Goal: Task Accomplishment & Management: Manage account settings

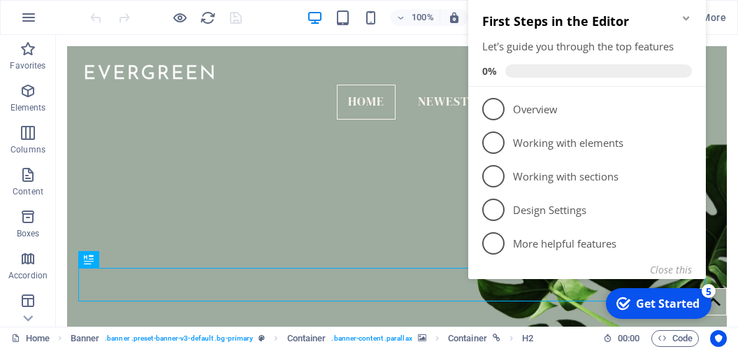
click at [689, 20] on icon "Minimize checklist" at bounding box center [686, 18] width 11 height 11
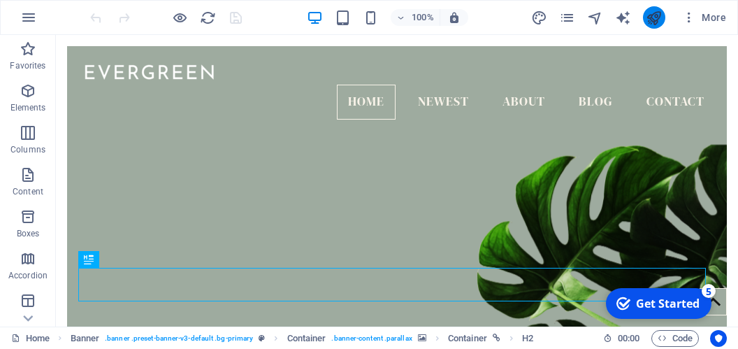
click at [648, 13] on icon "publish" at bounding box center [654, 18] width 16 height 16
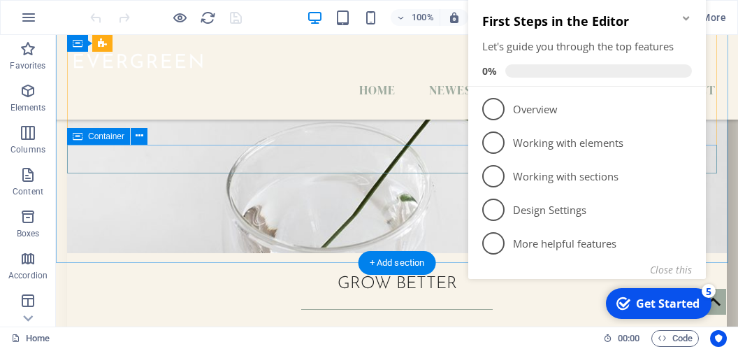
scroll to position [1476, 0]
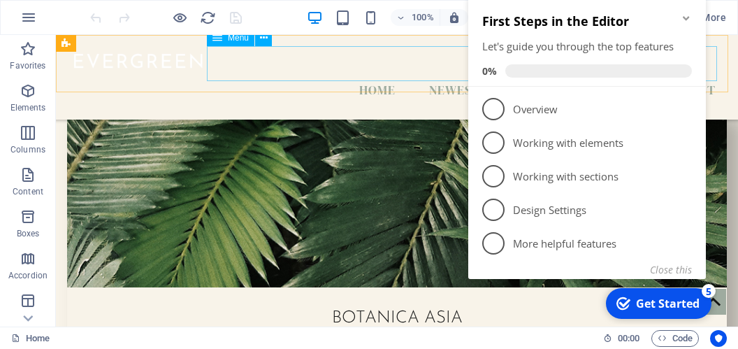
click at [317, 73] on nav "Home Newest About Blog Contact" at bounding box center [397, 90] width 660 height 35
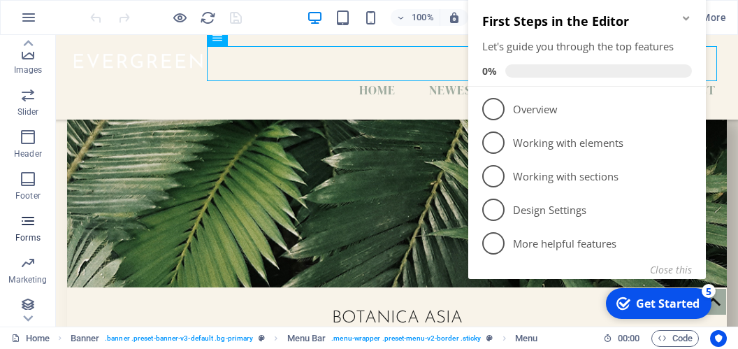
scroll to position [337, 0]
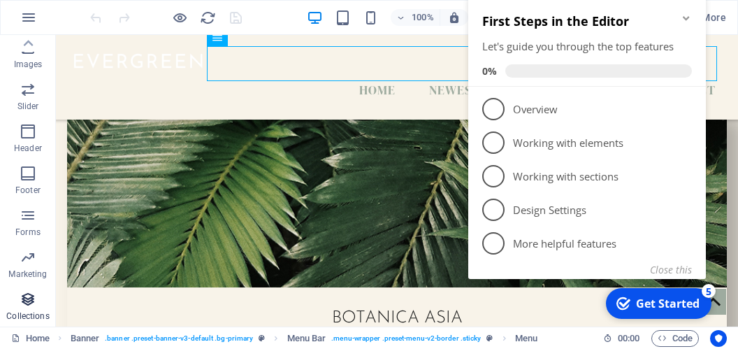
click at [26, 296] on icon "button" at bounding box center [28, 299] width 17 height 17
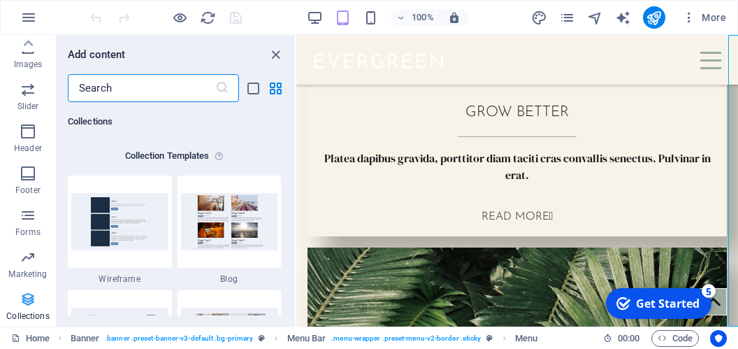
scroll to position [1961, 0]
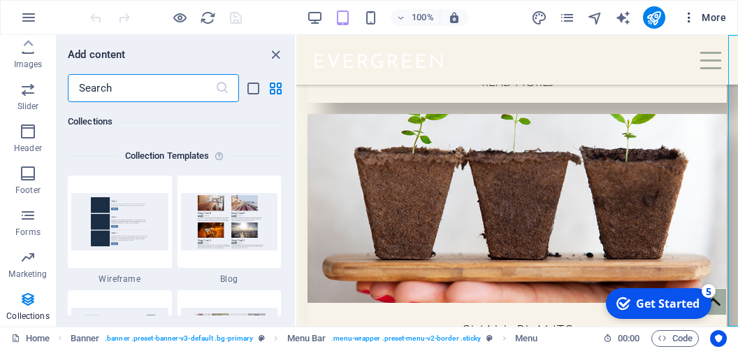
click at [689, 13] on icon "button" at bounding box center [689, 17] width 14 height 14
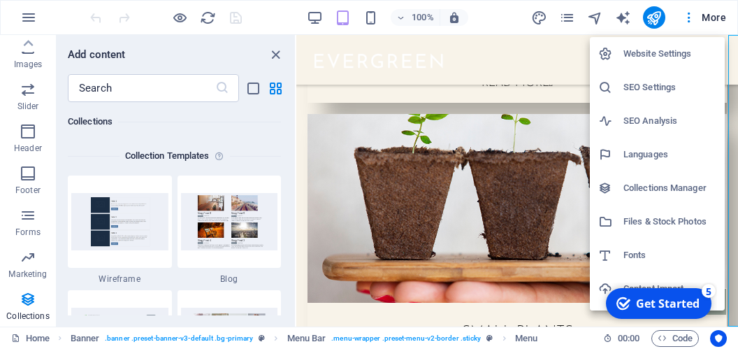
click at [678, 50] on h6 "Website Settings" at bounding box center [669, 53] width 93 height 17
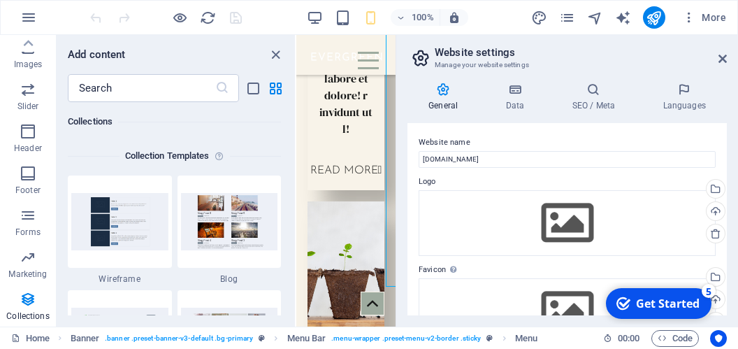
scroll to position [2033, 0]
click at [692, 17] on icon "button" at bounding box center [689, 17] width 14 height 14
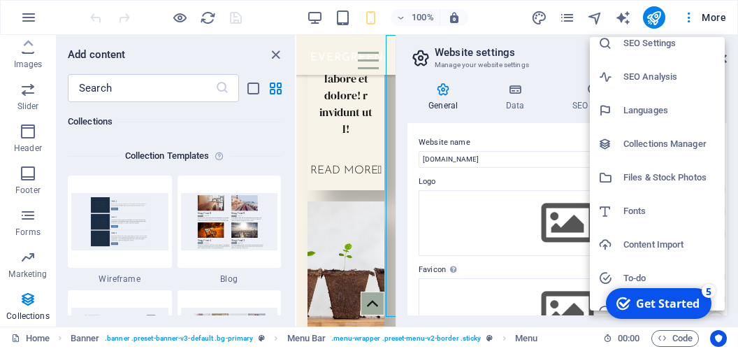
scroll to position [64, 0]
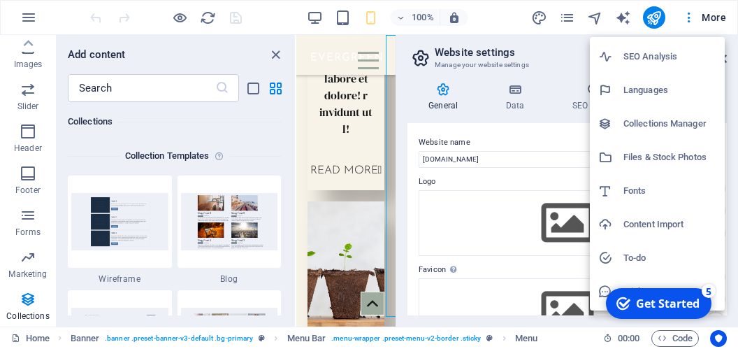
click at [651, 126] on h6 "Collections Manager" at bounding box center [669, 123] width 93 height 17
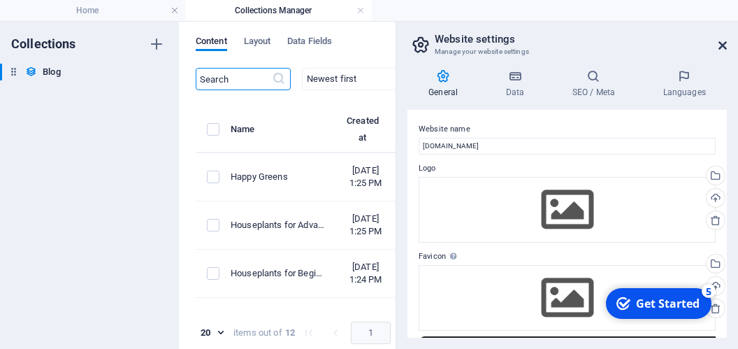
click at [718, 44] on icon at bounding box center [722, 45] width 8 height 11
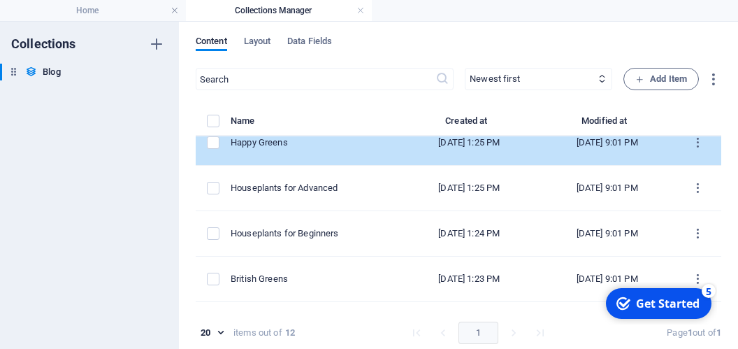
scroll to position [0, 0]
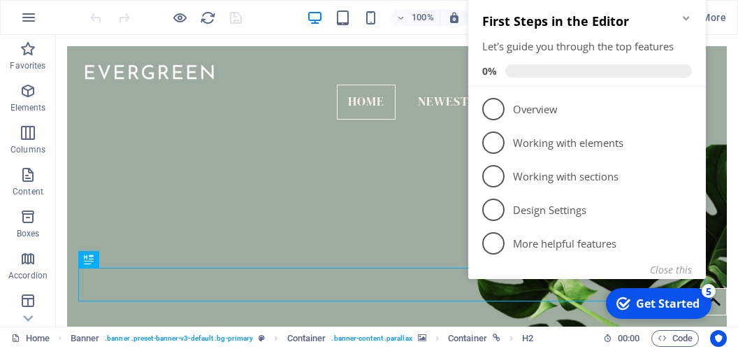
click at [688, 15] on icon "Minimize checklist" at bounding box center [686, 18] width 11 height 11
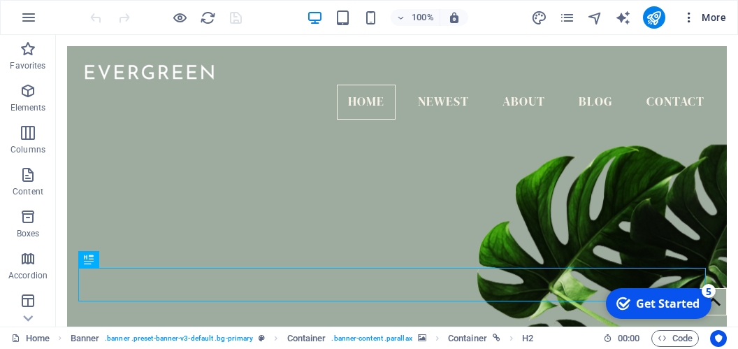
click at [689, 17] on icon "button" at bounding box center [689, 17] width 14 height 14
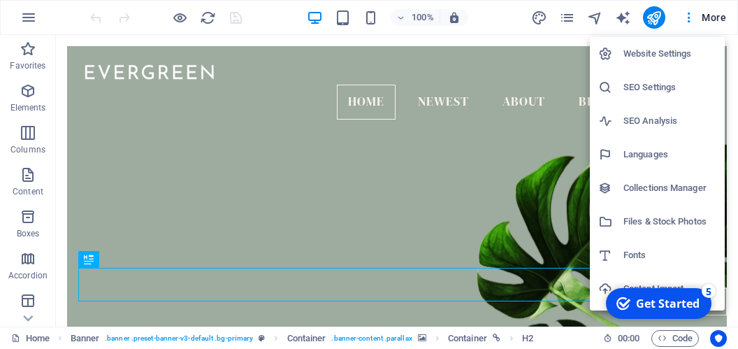
click at [618, 13] on div at bounding box center [369, 174] width 738 height 349
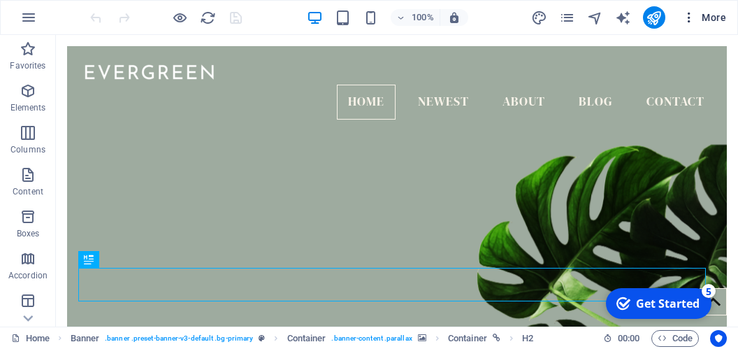
click at [687, 14] on icon "button" at bounding box center [689, 17] width 14 height 14
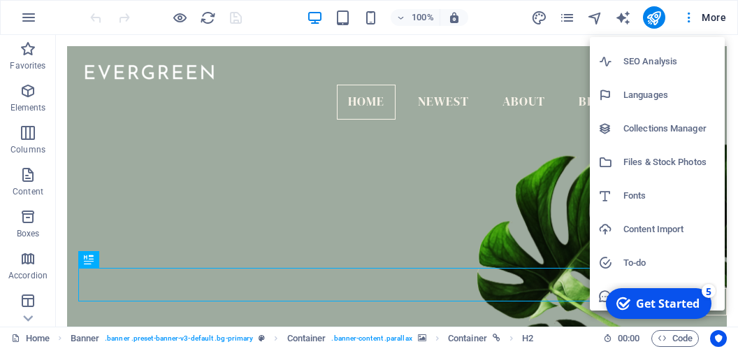
scroll to position [95, 0]
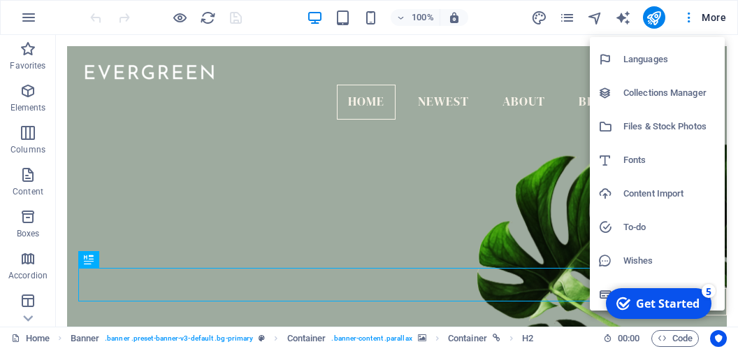
click at [652, 51] on h6 "Languages" at bounding box center [669, 59] width 93 height 17
select select "55"
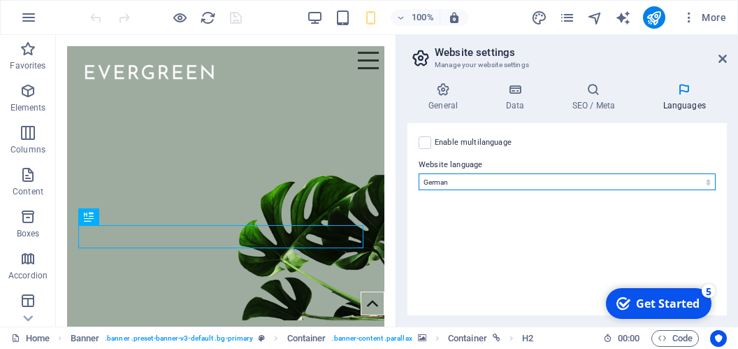
click option "German" at bounding box center [0, 0] width 0 height 0
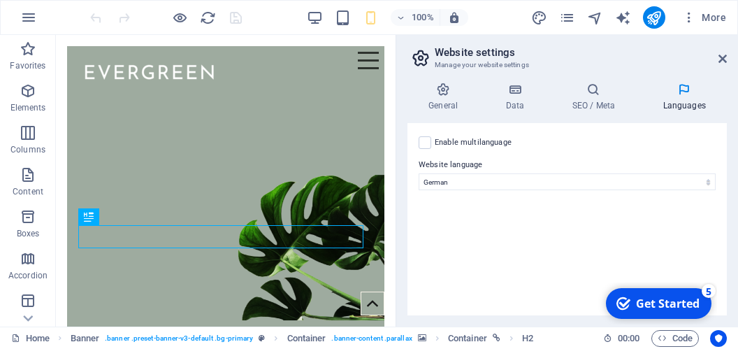
drag, startPoint x: 669, startPoint y: 303, endPoint x: 805, endPoint y: 600, distance: 327.1
click at [669, 303] on div "Get Started" at bounding box center [668, 303] width 64 height 15
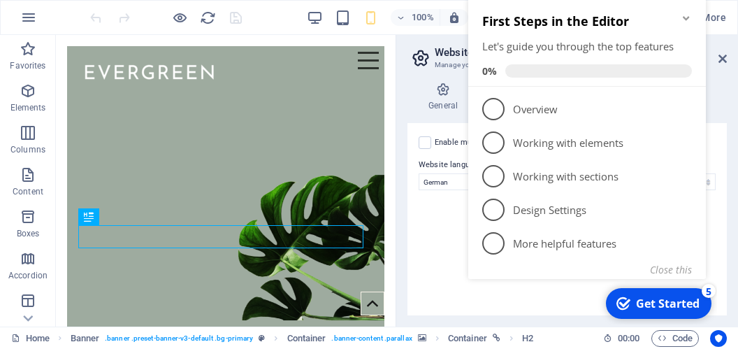
click div "checkmark Get Started 5 First Steps in the Editor Let's guide you through the t…"
click at [688, 14] on icon "Minimize checklist" at bounding box center [686, 18] width 11 height 11
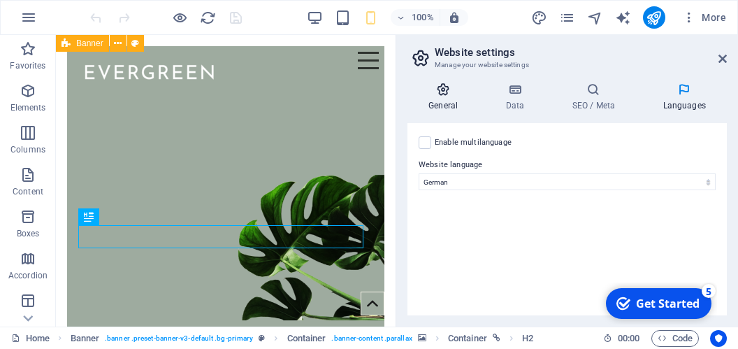
click at [446, 90] on icon at bounding box center [442, 89] width 71 height 14
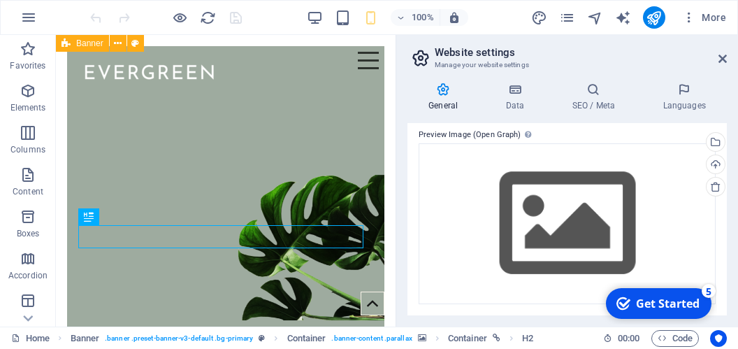
scroll to position [26, 0]
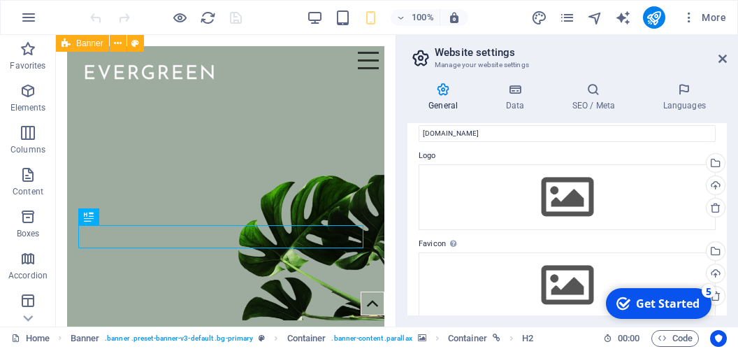
click at [728, 54] on aside "Website settings Manage your website settings General Data SEO / Meta Languages…" at bounding box center [566, 180] width 342 height 291
click at [723, 55] on icon at bounding box center [722, 58] width 8 height 11
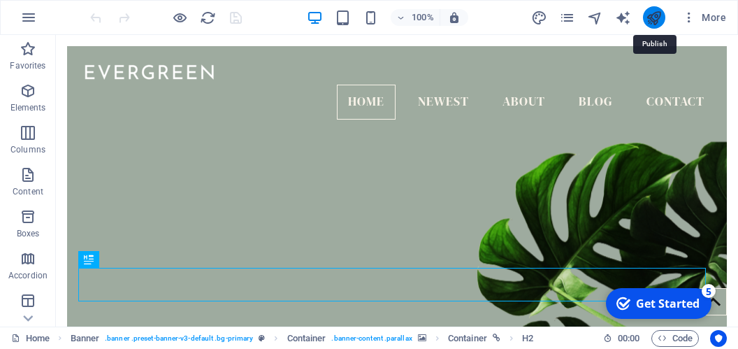
click at [653, 13] on icon "publish" at bounding box center [654, 18] width 16 height 16
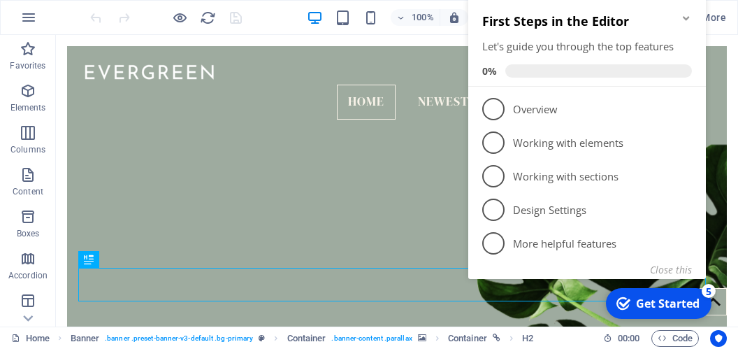
click at [681, 22] on h2 "First Steps in the Editor" at bounding box center [587, 21] width 210 height 17
click at [686, 14] on icon "Minimize checklist" at bounding box center [686, 18] width 11 height 11
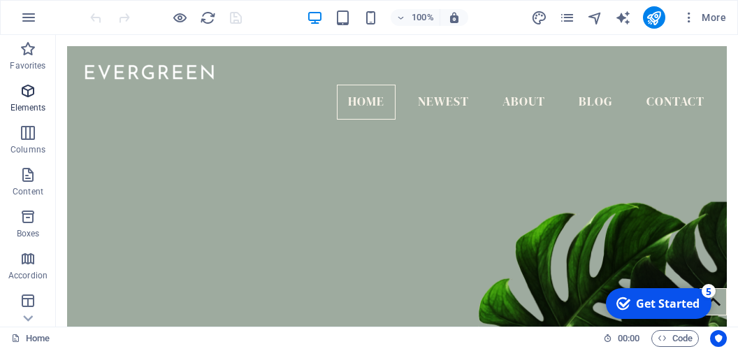
click at [29, 93] on icon "button" at bounding box center [28, 90] width 17 height 17
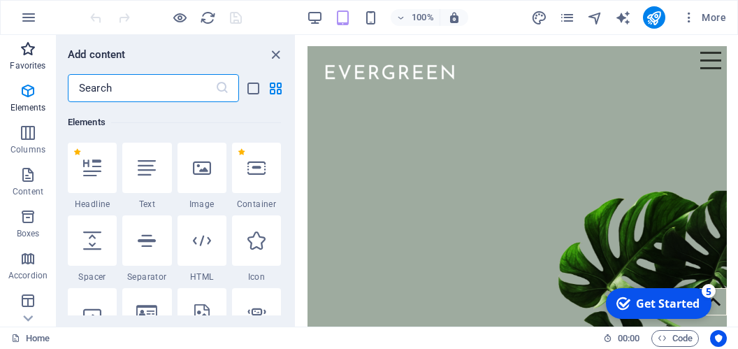
click at [22, 60] on span "Favorites" at bounding box center [28, 58] width 56 height 34
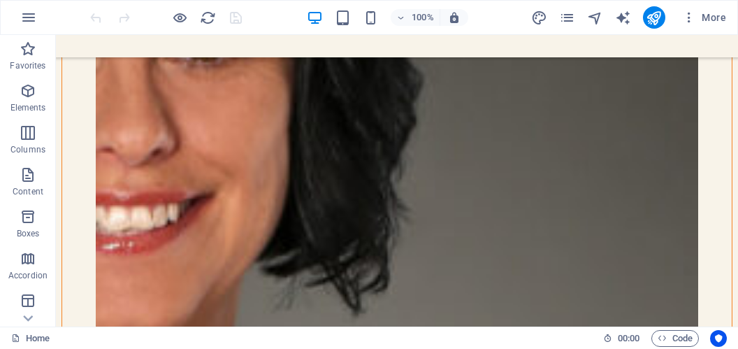
scroll to position [1697, 0]
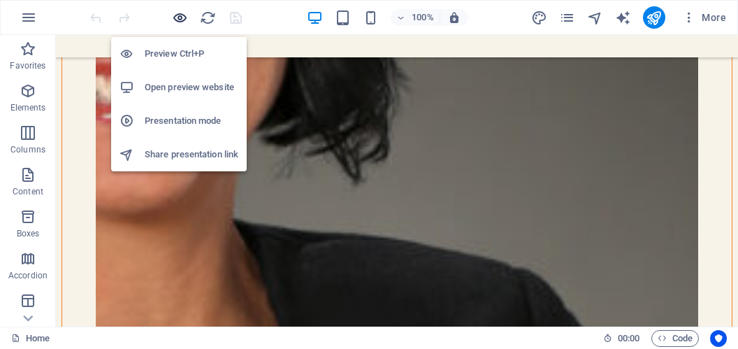
click at [181, 15] on icon "button" at bounding box center [180, 18] width 16 height 16
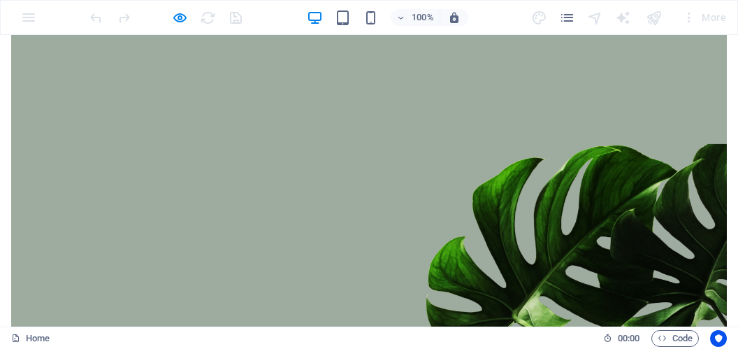
scroll to position [0, 0]
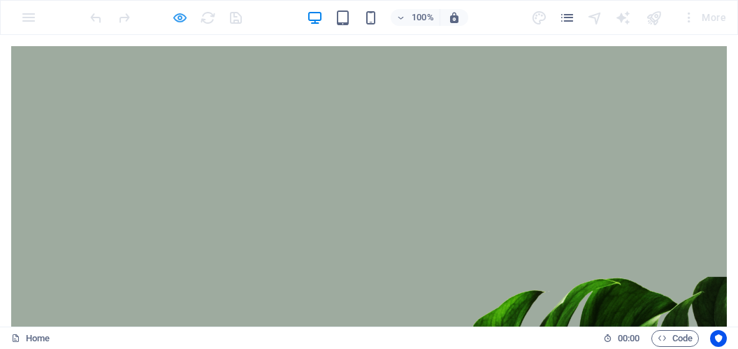
click at [176, 13] on icon "button" at bounding box center [180, 18] width 16 height 16
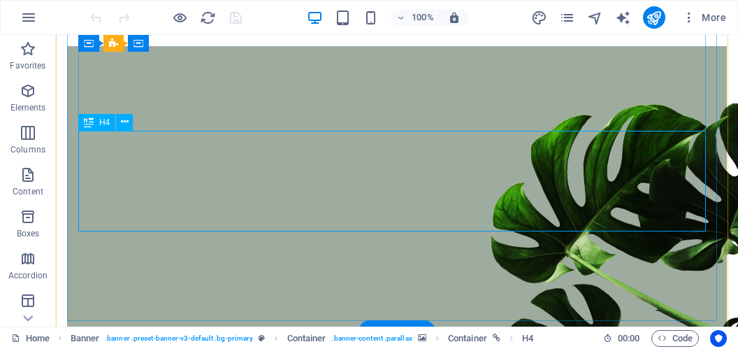
scroll to position [384, 0]
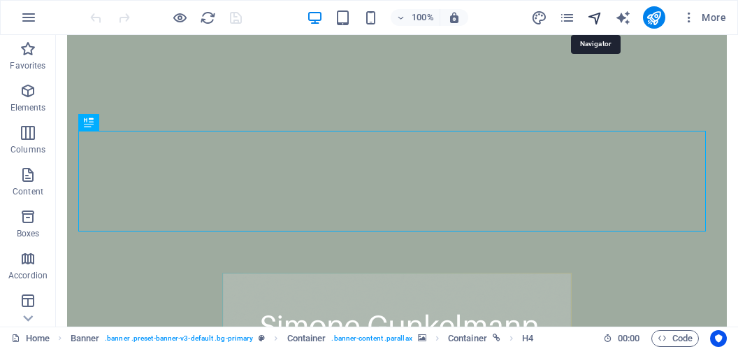
click at [595, 17] on icon "navigator" at bounding box center [595, 18] width 16 height 16
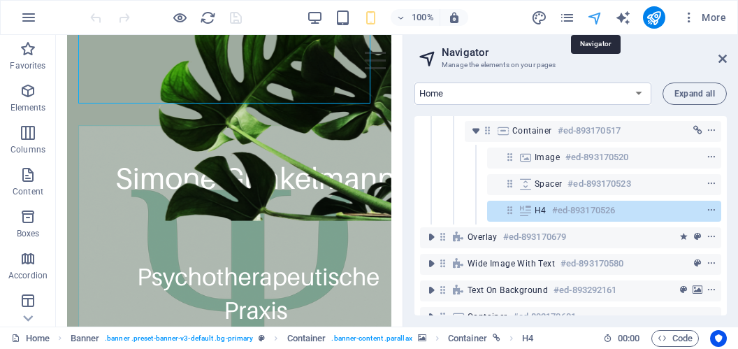
scroll to position [108, 0]
click at [601, 17] on icon "navigator" at bounding box center [595, 18] width 16 height 16
click at [571, 15] on icon "pages" at bounding box center [567, 18] width 16 height 16
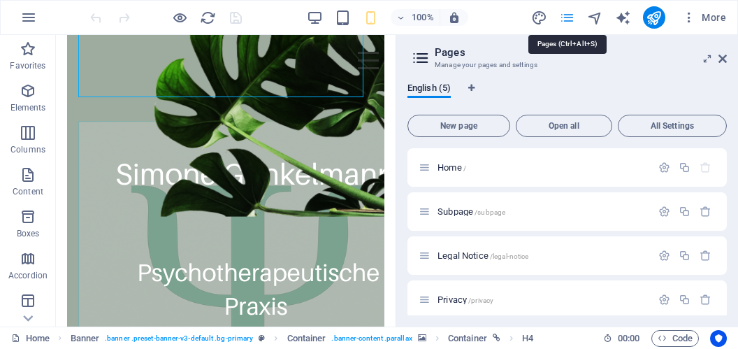
click at [567, 18] on icon "pages" at bounding box center [567, 18] width 16 height 16
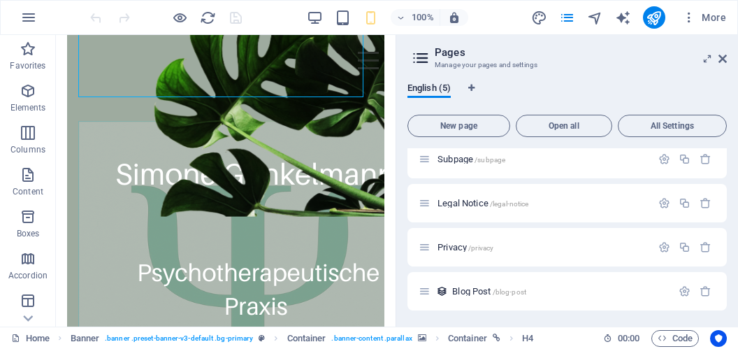
scroll to position [0, 0]
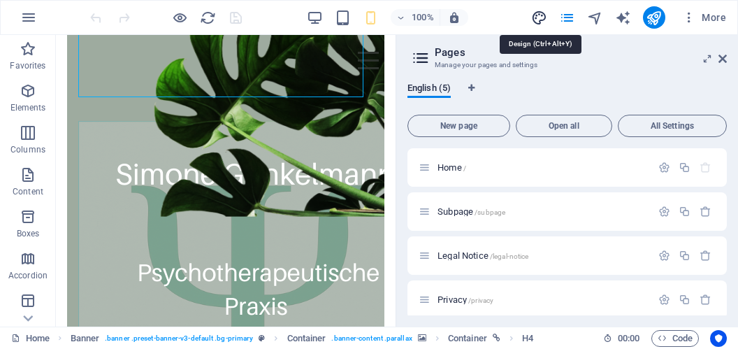
click at [540, 22] on icon "design" at bounding box center [539, 18] width 16 height 16
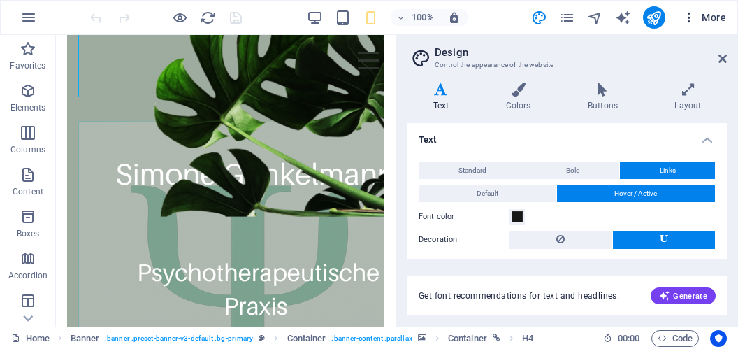
click at [686, 15] on icon "button" at bounding box center [689, 17] width 14 height 14
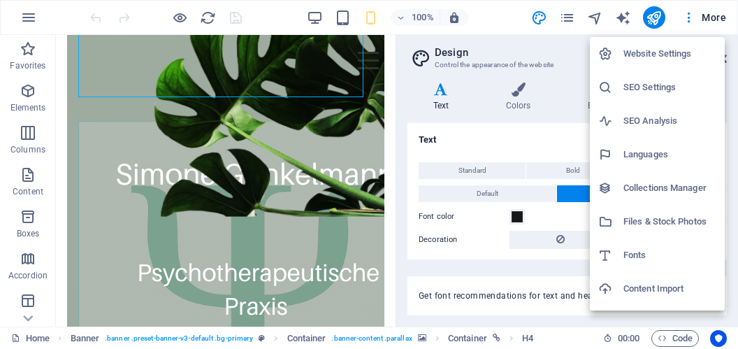
click at [670, 55] on h6 "Website Settings" at bounding box center [669, 53] width 93 height 17
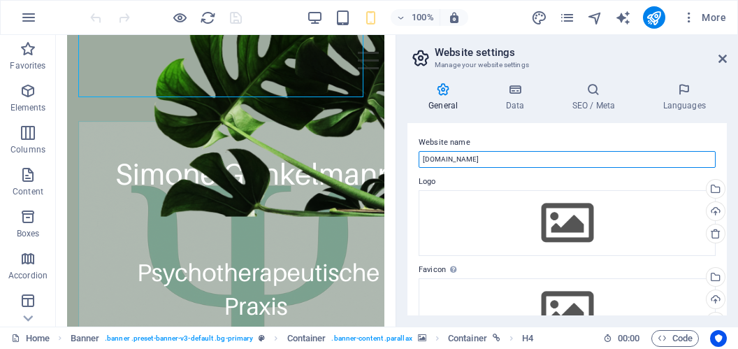
drag, startPoint x: 532, startPoint y: 153, endPoint x: 410, endPoint y: 150, distance: 122.3
click at [419, 151] on input "hosting223411.ae9ab.netcup.net" at bounding box center [567, 159] width 297 height 17
paste input "k300753"
click at [421, 156] on input "[DOMAIN_NAME]" at bounding box center [567, 159] width 297 height 17
type input "http://www.hpg-schaaz.de"
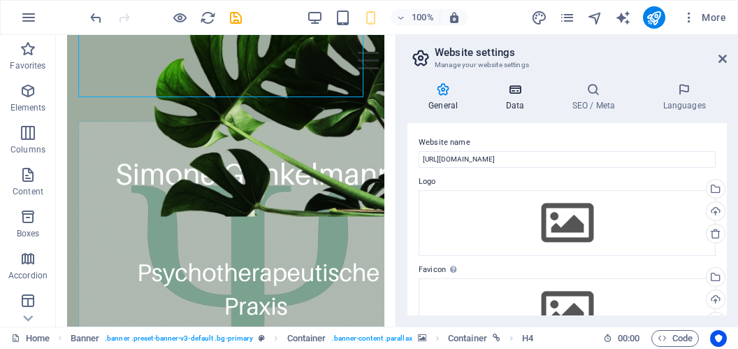
click at [520, 102] on h4 "Data" at bounding box center [517, 96] width 66 height 29
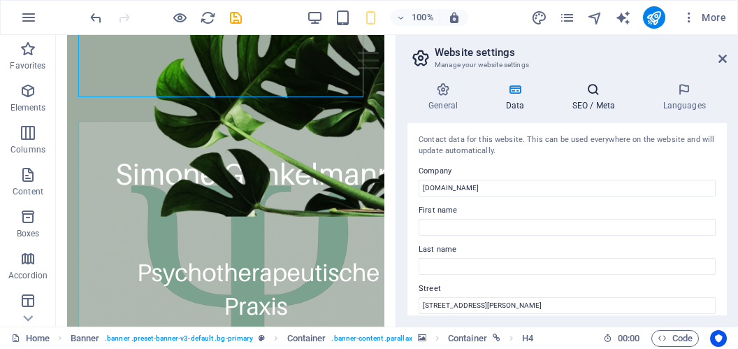
click at [590, 97] on h4 "SEO / Meta" at bounding box center [596, 96] width 91 height 29
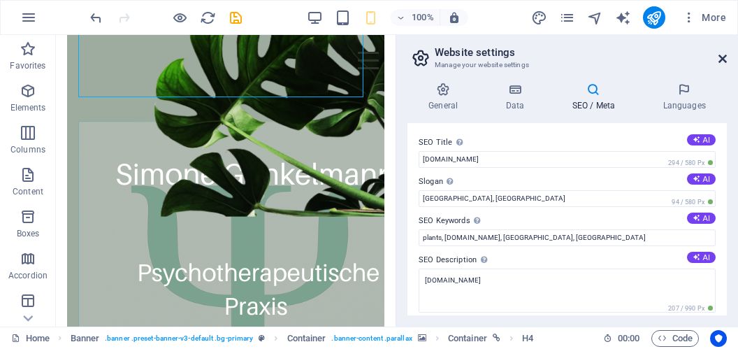
click at [720, 55] on icon at bounding box center [722, 58] width 8 height 11
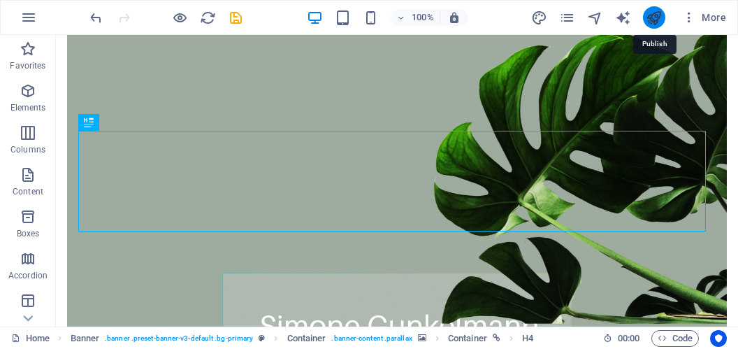
click at [655, 17] on icon "publish" at bounding box center [654, 18] width 16 height 16
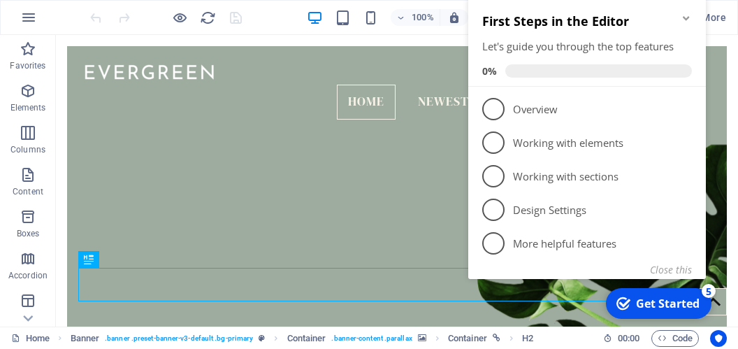
click at [685, 21] on icon "Minimize checklist" at bounding box center [686, 18] width 11 height 11
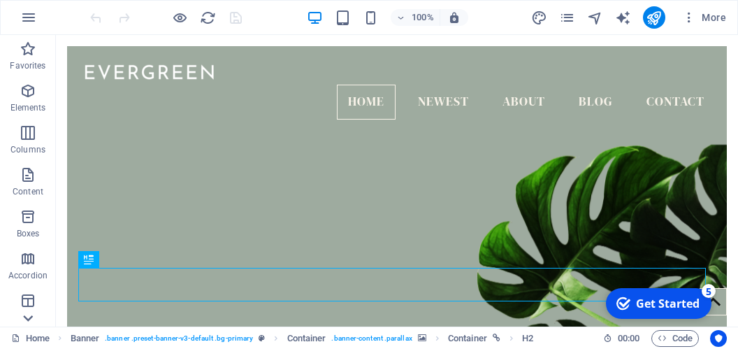
click at [30, 53] on icon at bounding box center [28, 44] width 20 height 20
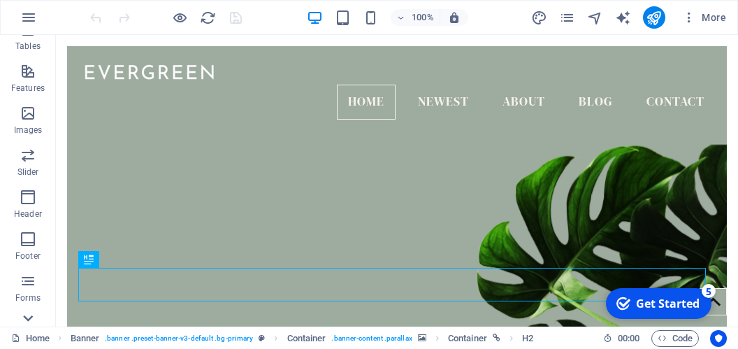
scroll to position [291, 0]
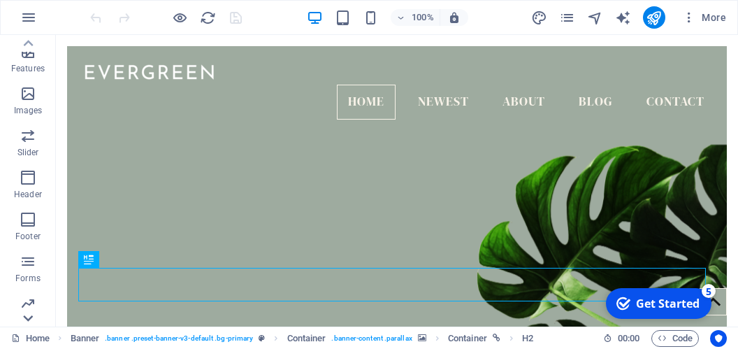
click at [27, 46] on icon at bounding box center [29, 43] width 10 height 6
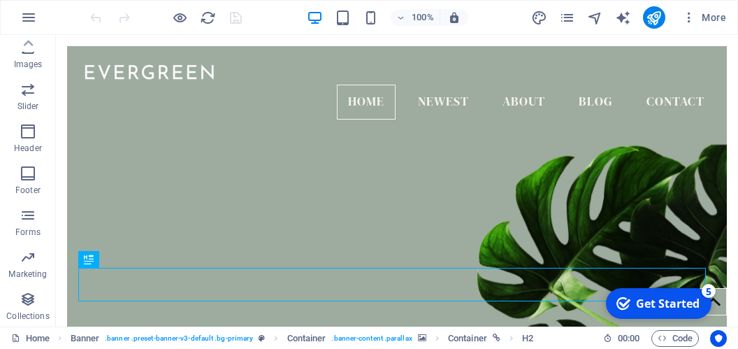
click at [27, 318] on p "Collections" at bounding box center [27, 315] width 43 height 11
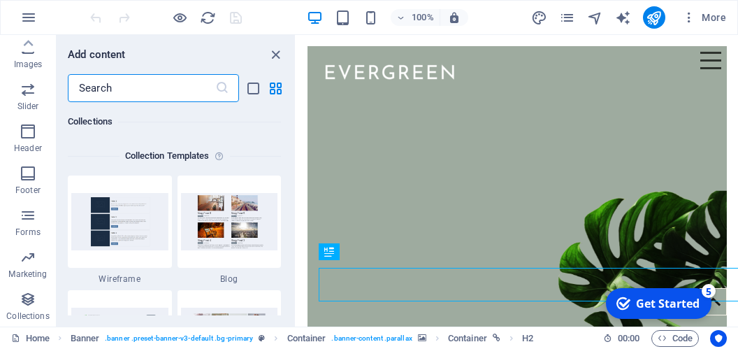
scroll to position [12791, 0]
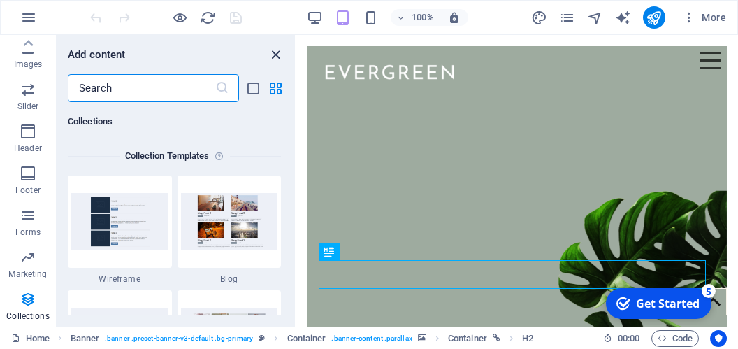
click at [275, 57] on icon "close panel" at bounding box center [276, 55] width 16 height 16
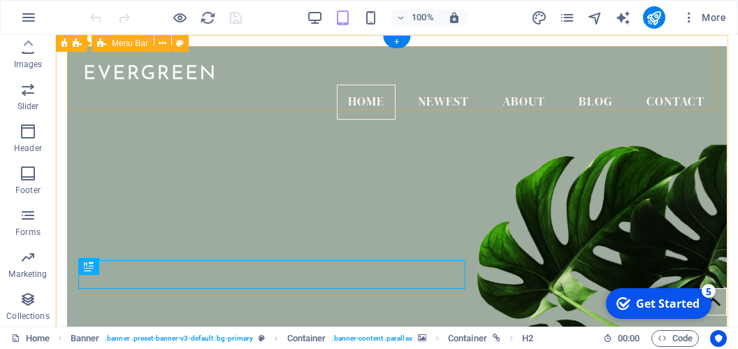
scroll to position [337, 0]
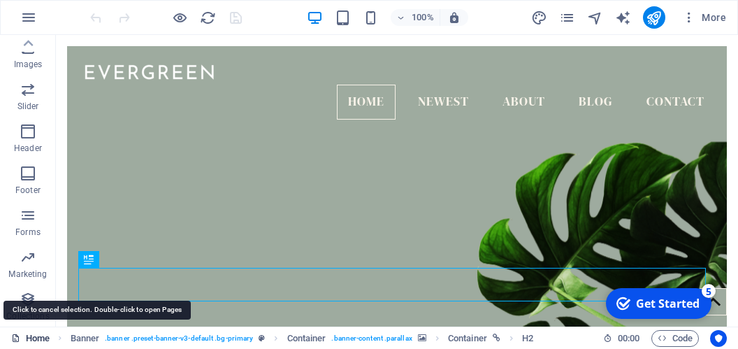
click at [36, 335] on link "Home" at bounding box center [30, 338] width 38 height 17
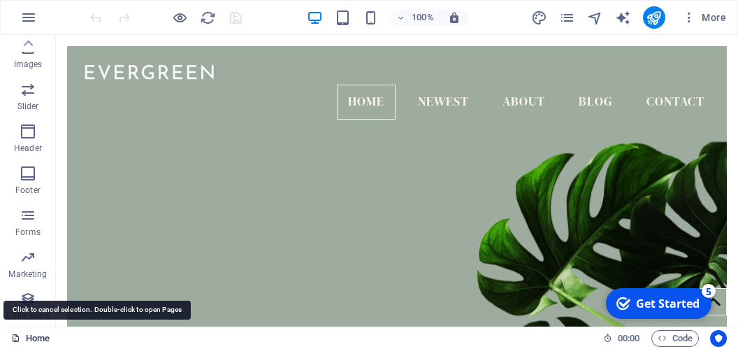
click at [36, 335] on link "Home" at bounding box center [30, 338] width 38 height 17
click at [18, 337] on icon at bounding box center [15, 337] width 9 height 9
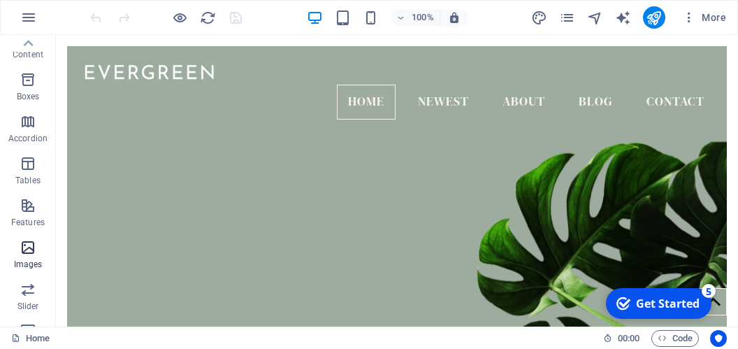
scroll to position [0, 0]
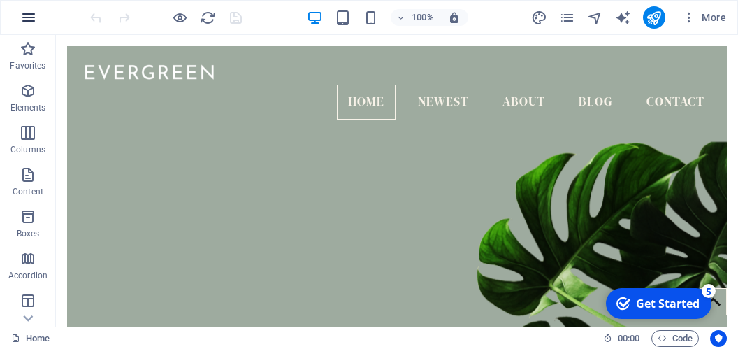
click at [32, 13] on icon "button" at bounding box center [28, 17] width 17 height 17
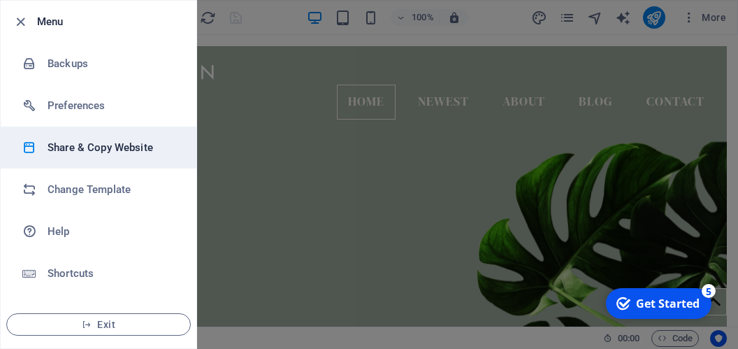
click at [89, 147] on h6 "Share & Copy Website" at bounding box center [112, 147] width 129 height 17
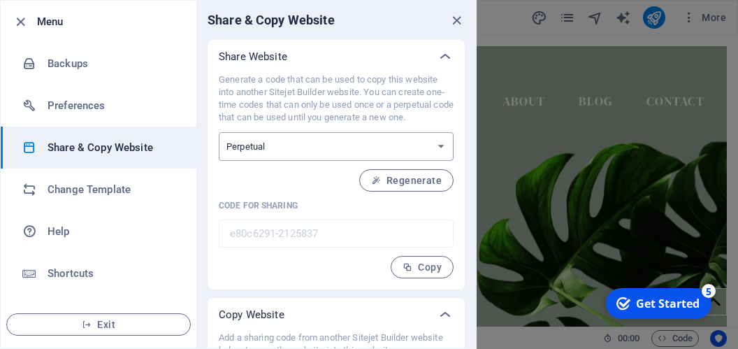
click at [219, 132] on select "One-time Perpetual" at bounding box center [336, 146] width 235 height 29
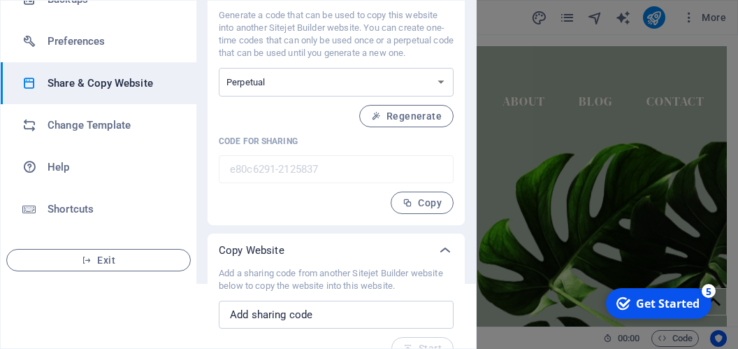
scroll to position [99, 0]
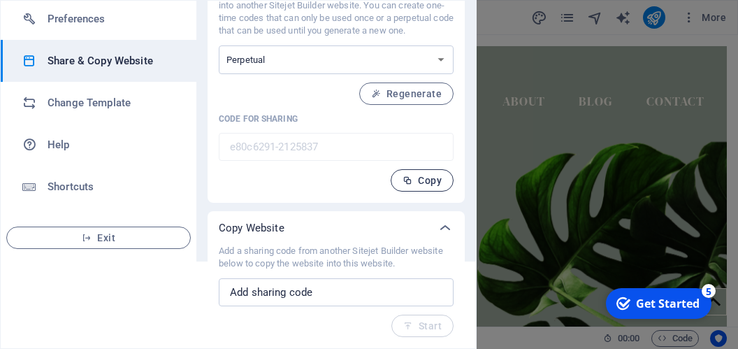
click at [409, 180] on span "Copy" at bounding box center [421, 180] width 39 height 11
click at [412, 180] on span "Copy" at bounding box center [421, 180] width 39 height 11
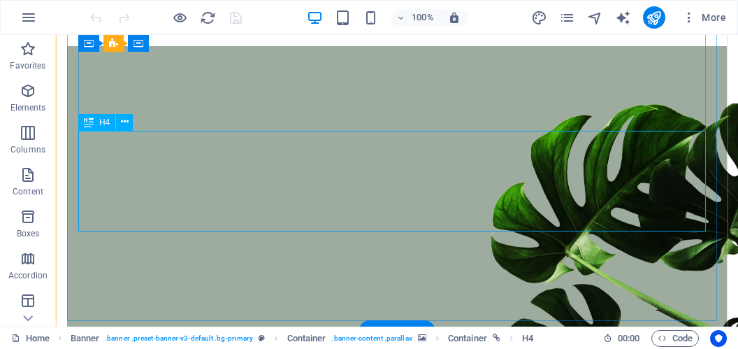
scroll to position [384, 0]
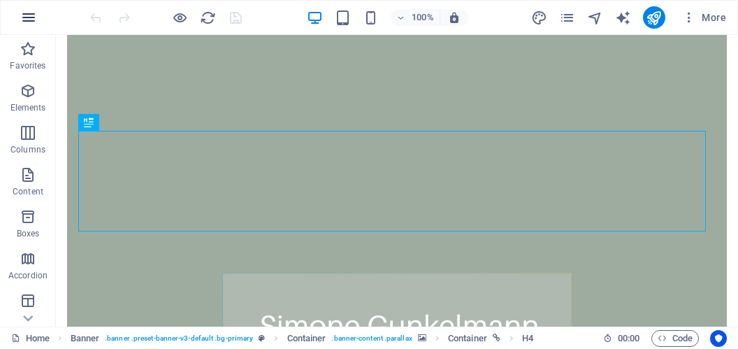
click at [27, 13] on icon "button" at bounding box center [28, 17] width 17 height 17
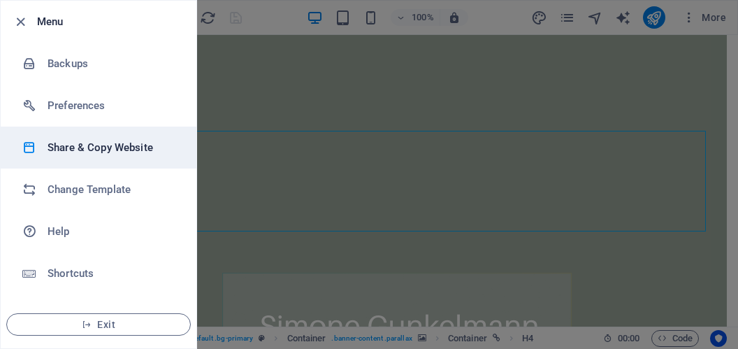
click at [100, 146] on h6 "Share & Copy Website" at bounding box center [112, 147] width 129 height 17
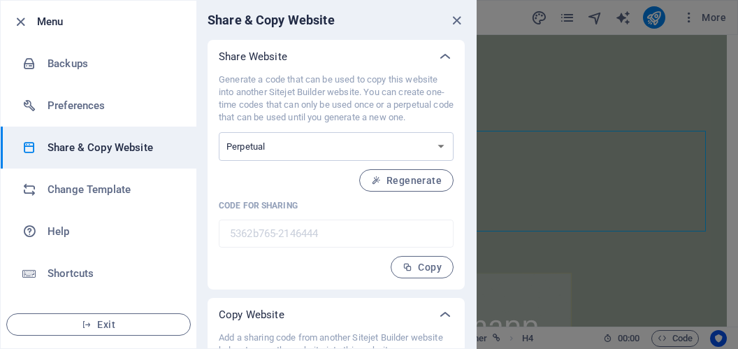
scroll to position [99, 0]
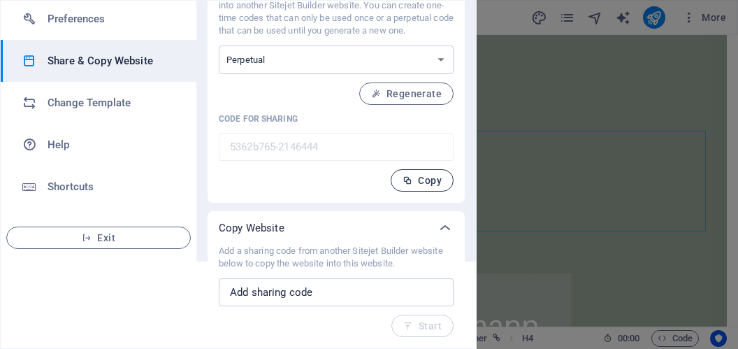
click at [414, 177] on span "Copy" at bounding box center [421, 180] width 39 height 11
click at [504, 22] on div at bounding box center [369, 174] width 738 height 349
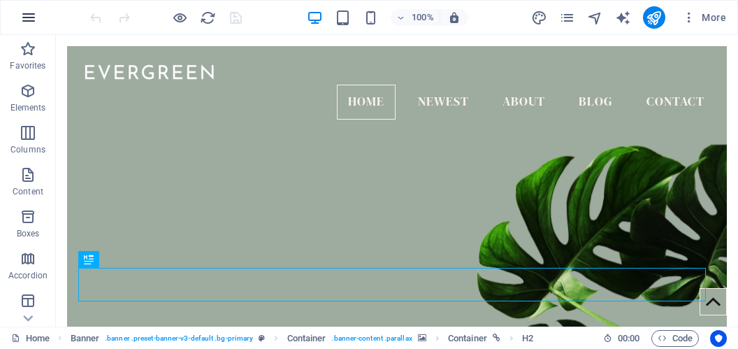
click at [35, 24] on icon "button" at bounding box center [28, 17] width 17 height 17
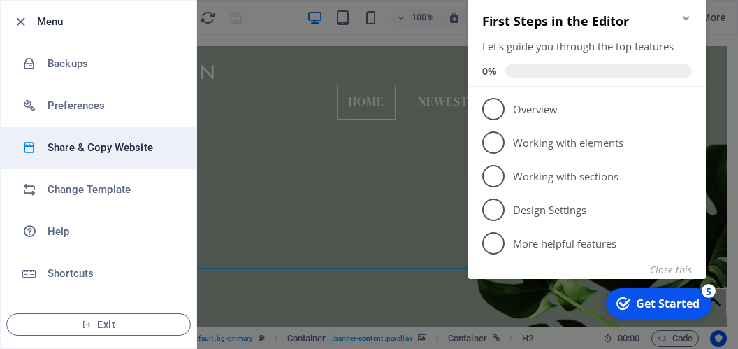
click at [124, 147] on h6 "Share & Copy Website" at bounding box center [112, 147] width 129 height 17
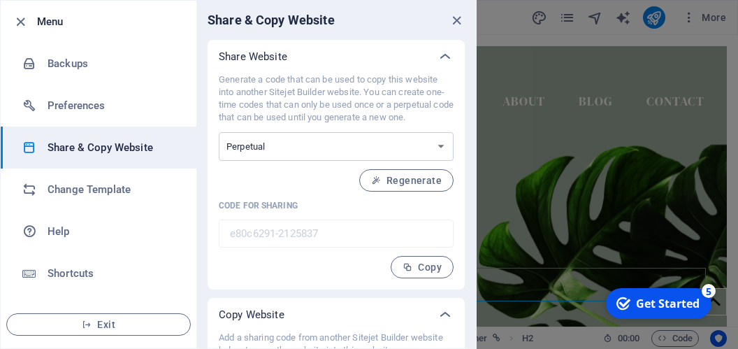
scroll to position [99, 0]
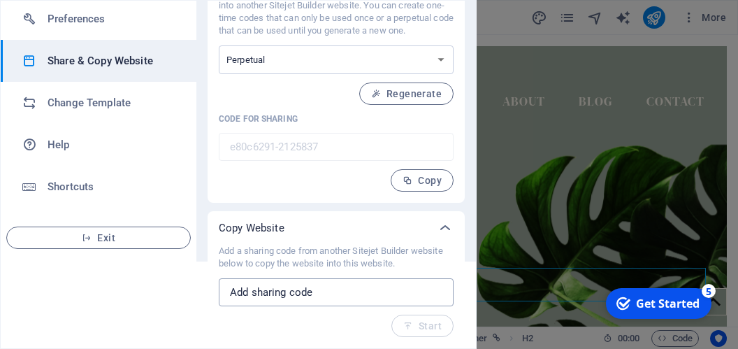
click at [292, 293] on input "text" at bounding box center [336, 292] width 235 height 28
paste input "5362b765-2146444"
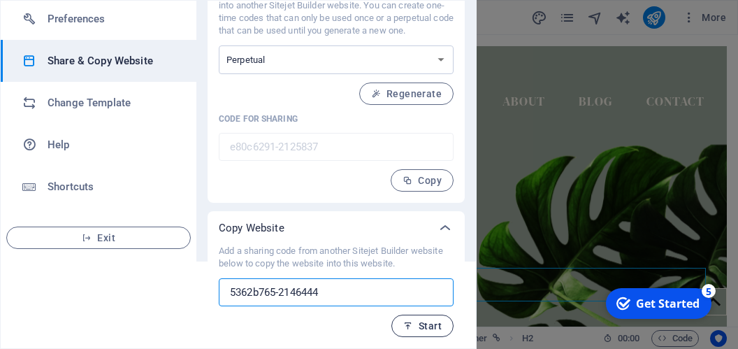
type input "5362b765-2146444"
click at [410, 328] on span "Start" at bounding box center [422, 325] width 38 height 11
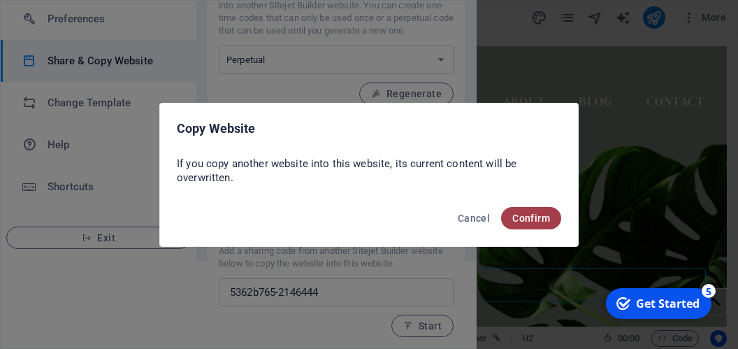
click at [523, 220] on span "Confirm" at bounding box center [531, 217] width 38 height 11
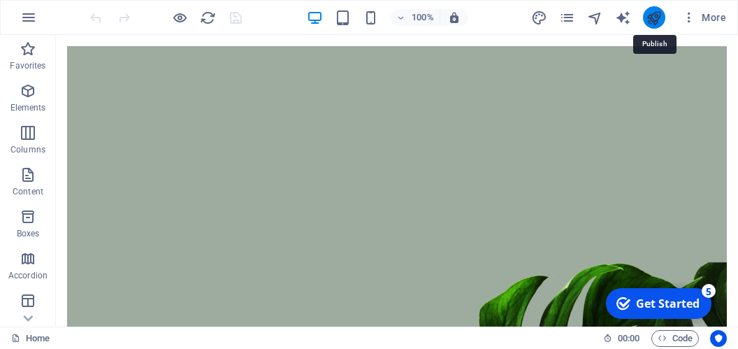
click at [654, 17] on icon "publish" at bounding box center [654, 18] width 16 height 16
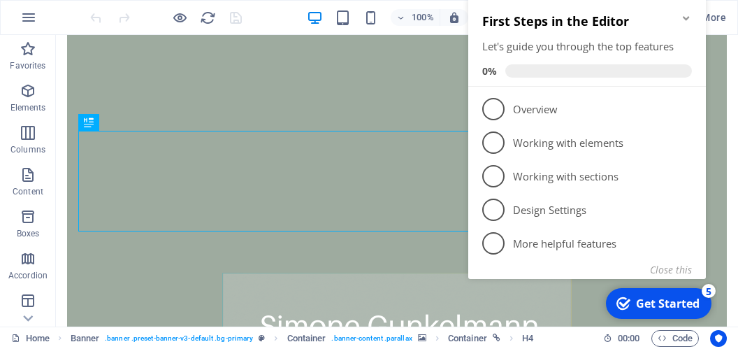
click at [682, 21] on icon "Minimize checklist" at bounding box center [686, 18] width 11 height 11
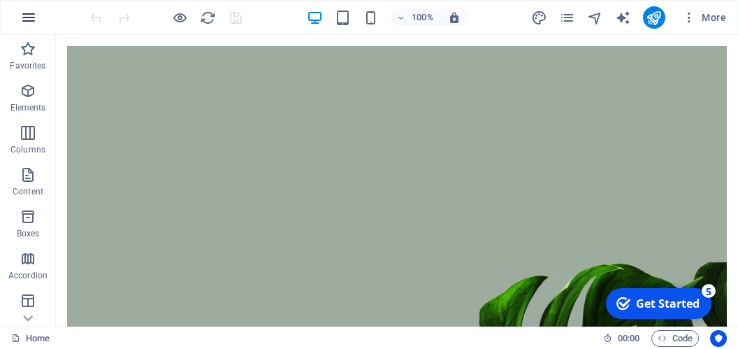
click at [33, 17] on icon "button" at bounding box center [28, 17] width 17 height 17
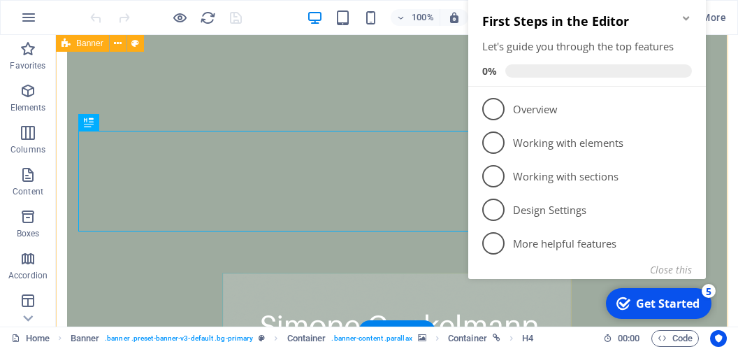
click at [727, 86] on div "nEUERÖFFNUNG IM sCHAAZ (1. OG) Taunusstr. 3 64850 schaafheim" at bounding box center [397, 240] width 682 height 1179
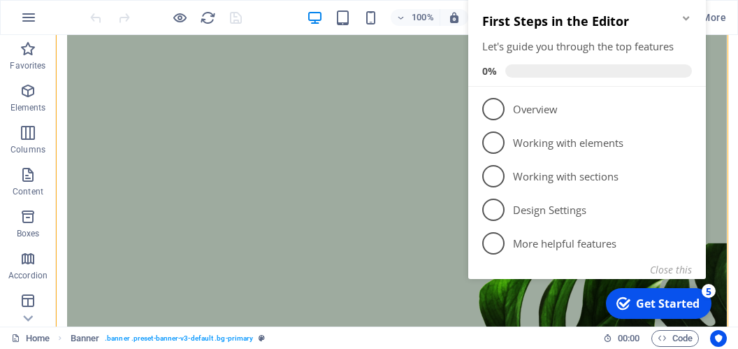
scroll to position [384, 0]
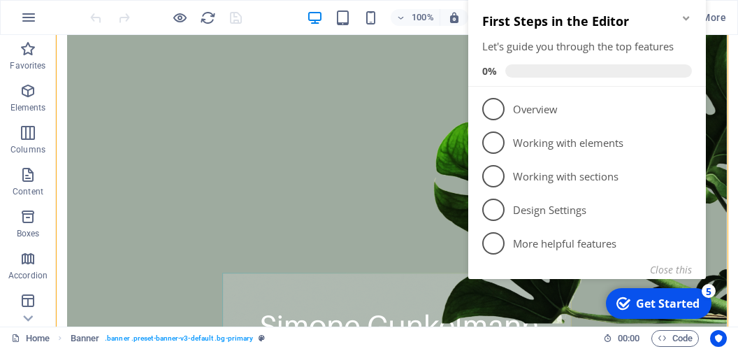
click at [284, 15] on div "100% More" at bounding box center [409, 17] width 644 height 22
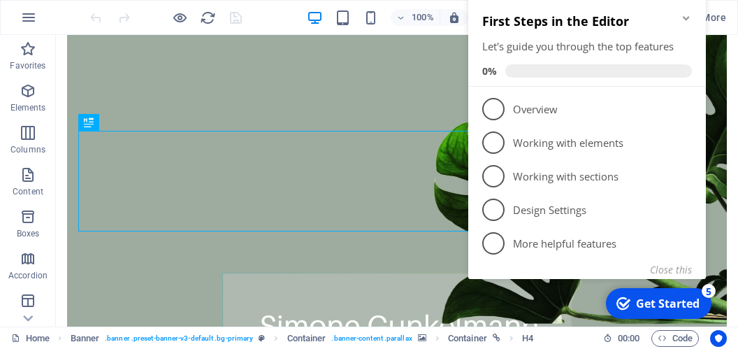
click at [282, 10] on div "100% More" at bounding box center [409, 17] width 644 height 22
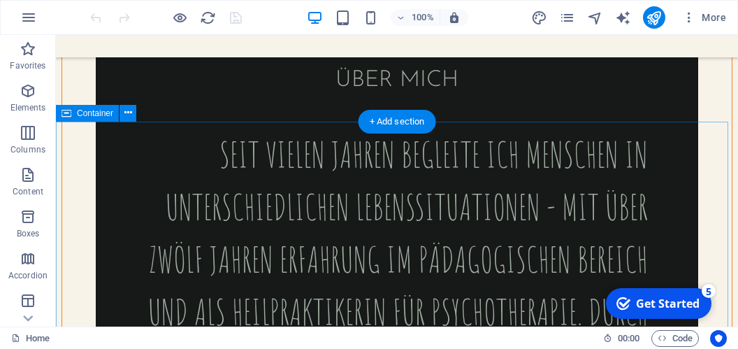
scroll to position [3096, 0]
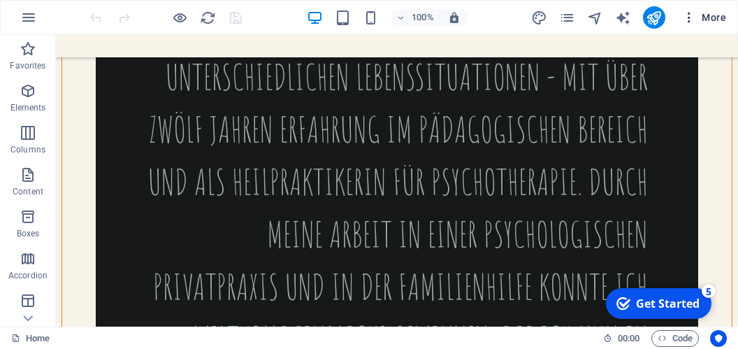
click at [702, 20] on span "More" at bounding box center [704, 17] width 44 height 14
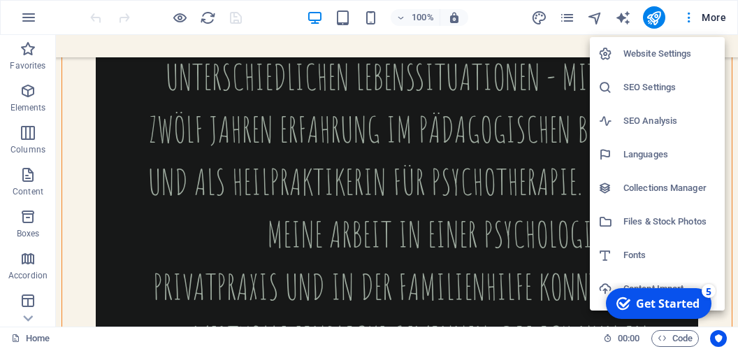
click at [678, 48] on h6 "Website Settings" at bounding box center [669, 53] width 93 height 17
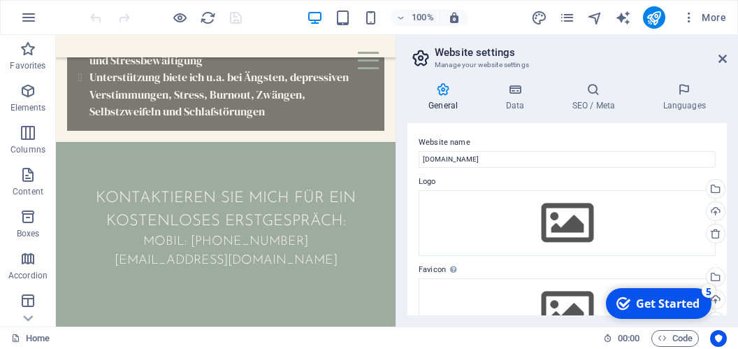
scroll to position [1885, 0]
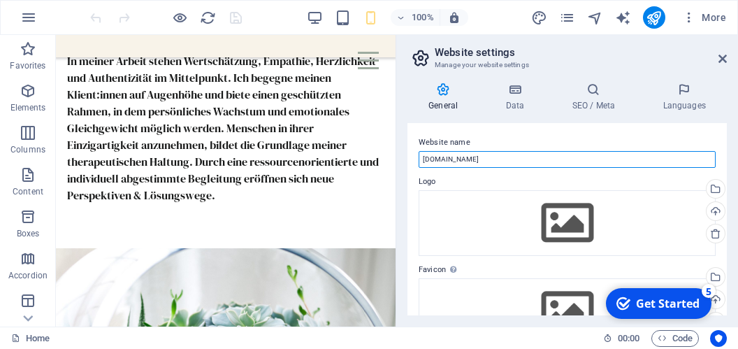
drag, startPoint x: 509, startPoint y: 164, endPoint x: 408, endPoint y: 171, distance: 100.9
click at [419, 168] on input "[DOMAIN_NAME]" at bounding box center [567, 159] width 297 height 17
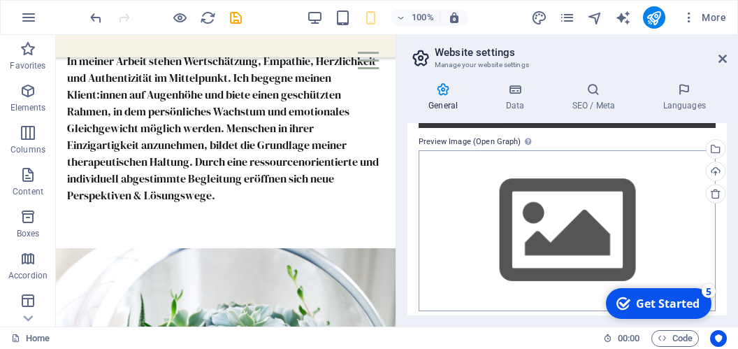
scroll to position [284, 0]
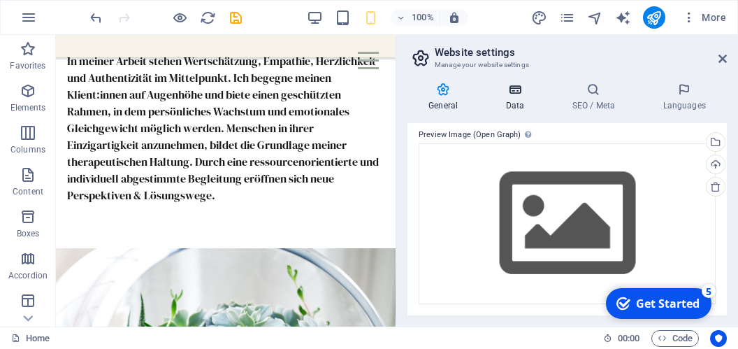
click at [521, 88] on icon at bounding box center [514, 89] width 61 height 14
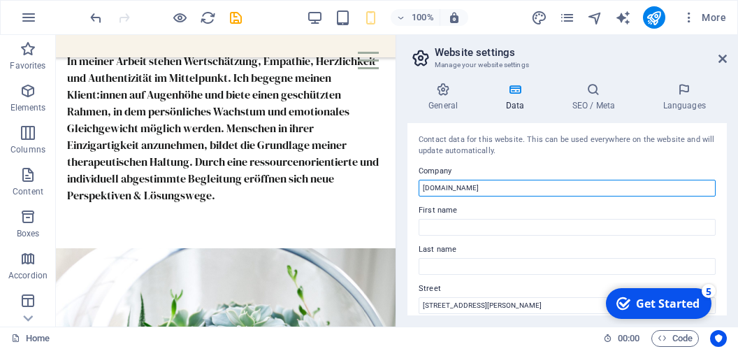
drag, startPoint x: 458, startPoint y: 178, endPoint x: 405, endPoint y: 174, distance: 53.3
click at [419, 180] on input "[DOMAIN_NAME]" at bounding box center [567, 188] width 297 height 17
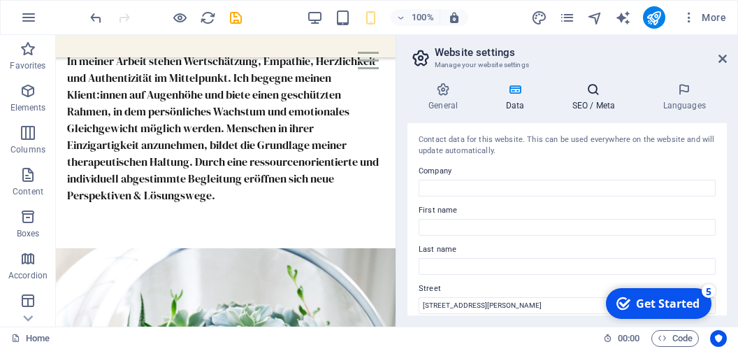
click at [596, 106] on h4 "SEO / Meta" at bounding box center [596, 96] width 91 height 29
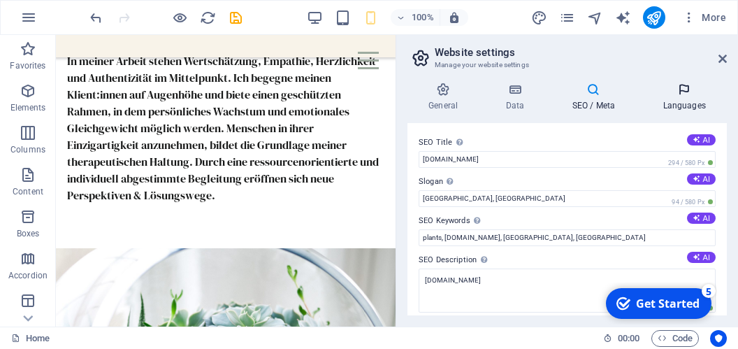
click at [679, 90] on icon at bounding box center [683, 89] width 85 height 14
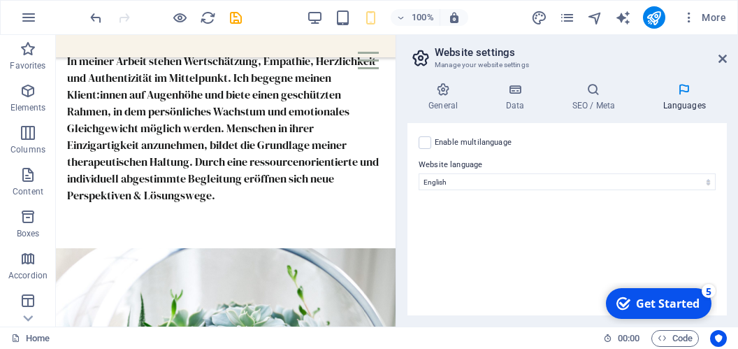
click at [717, 59] on header "Website settings Manage your website settings" at bounding box center [568, 53] width 317 height 36
click at [721, 57] on icon at bounding box center [722, 58] width 8 height 11
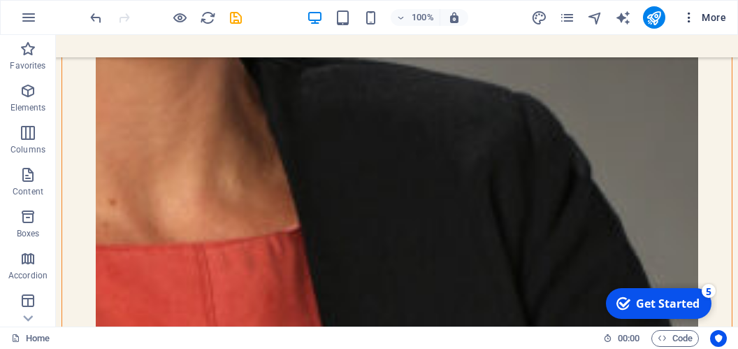
click at [690, 17] on icon "button" at bounding box center [689, 17] width 14 height 14
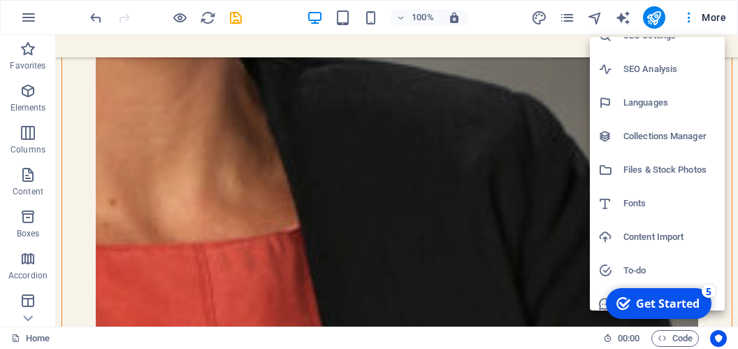
scroll to position [95, 0]
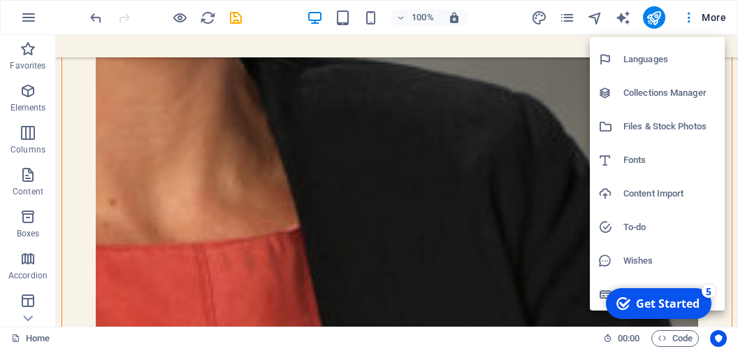
click at [655, 20] on div at bounding box center [369, 174] width 738 height 349
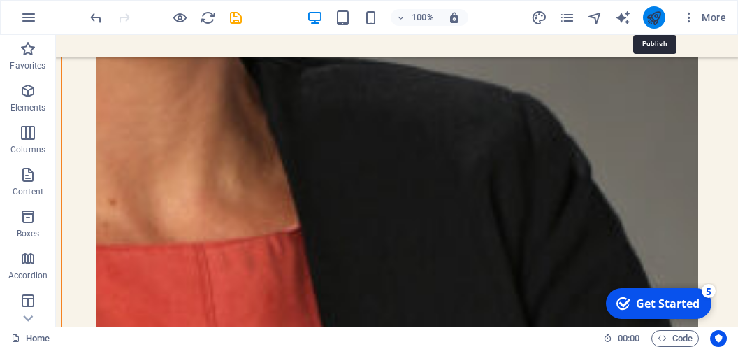
click at [654, 15] on icon "publish" at bounding box center [654, 18] width 16 height 16
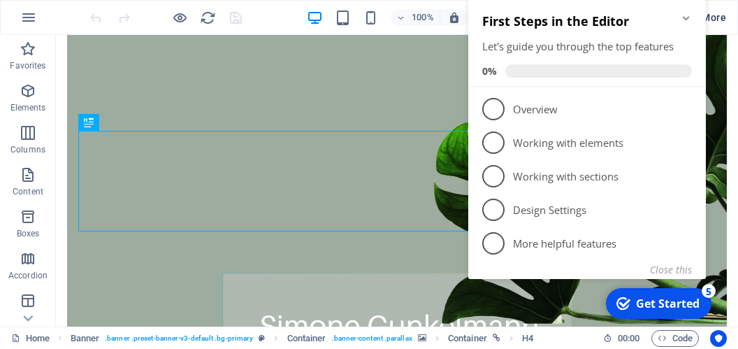
click at [723, 22] on span "More" at bounding box center [704, 17] width 44 height 14
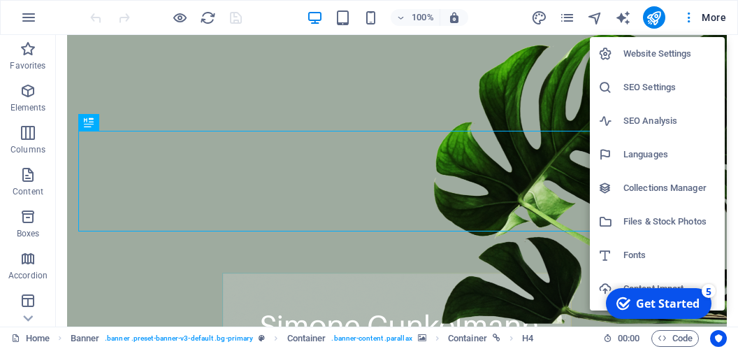
click at [679, 53] on h6 "Website Settings" at bounding box center [669, 53] width 93 height 17
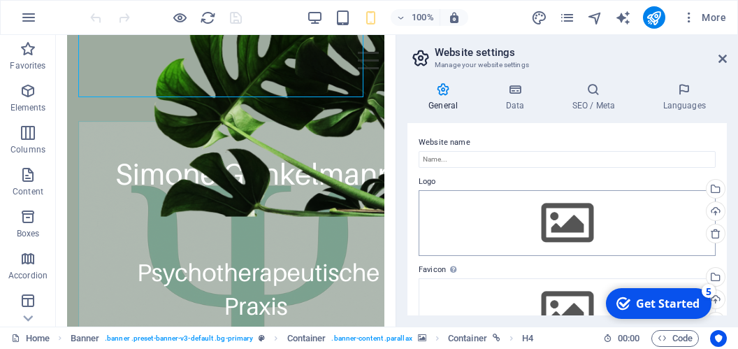
scroll to position [129, 0]
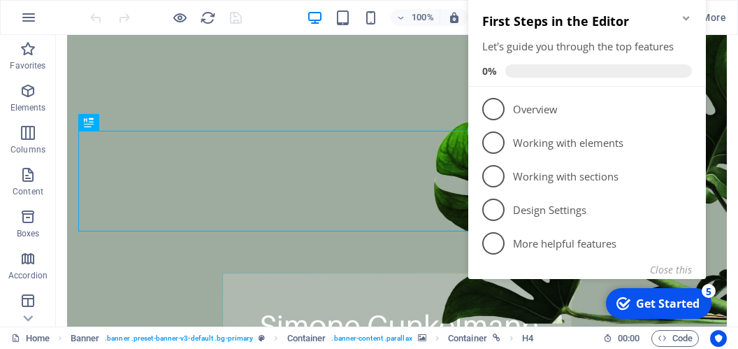
click at [685, 18] on icon "Minimize checklist" at bounding box center [686, 18] width 6 height 4
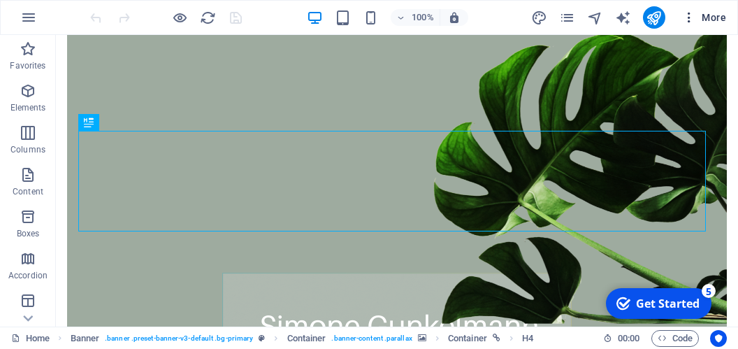
click at [685, 15] on icon "button" at bounding box center [689, 17] width 14 height 14
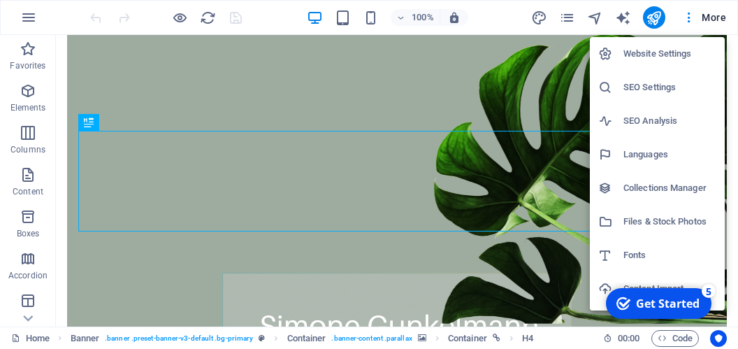
click at [686, 47] on h6 "Website Settings" at bounding box center [669, 53] width 93 height 17
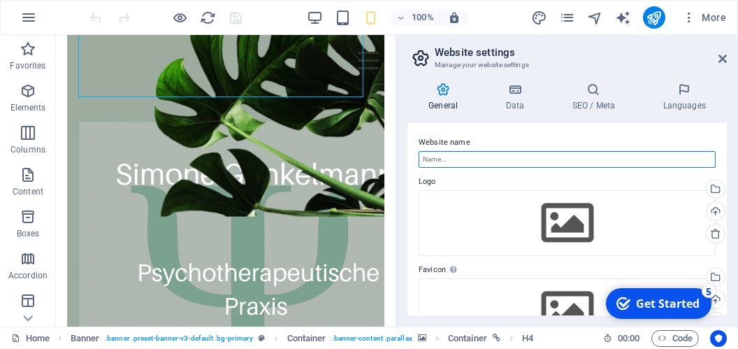
click at [450, 158] on input "Website name" at bounding box center [567, 159] width 297 height 17
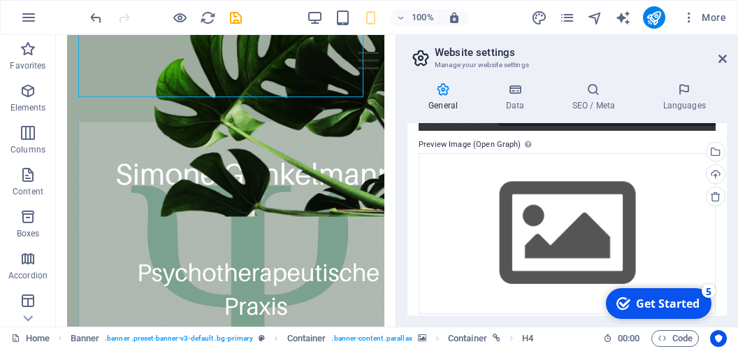
scroll to position [284, 0]
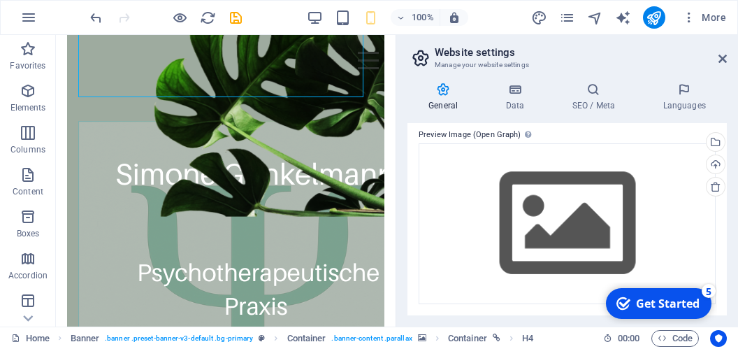
type input "HPG-Schaaz - Psychotherapeutische Praxis nach dem Heilpraktikergesetz"
click at [636, 62] on h3 "Manage your website settings" at bounding box center [567, 65] width 264 height 13
click at [521, 89] on icon at bounding box center [514, 89] width 61 height 14
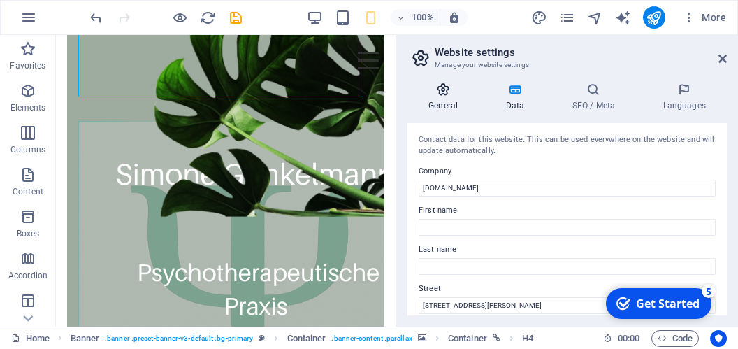
click at [453, 95] on icon at bounding box center [442, 89] width 71 height 14
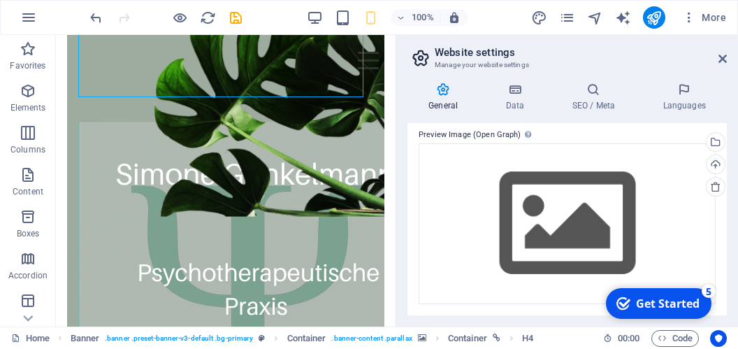
scroll to position [0, 0]
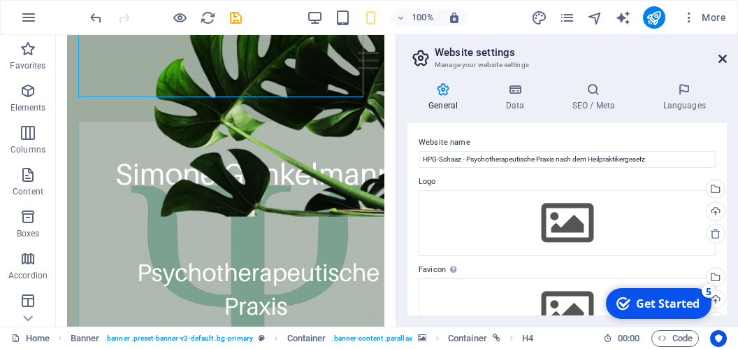
click at [720, 59] on icon at bounding box center [722, 58] width 8 height 11
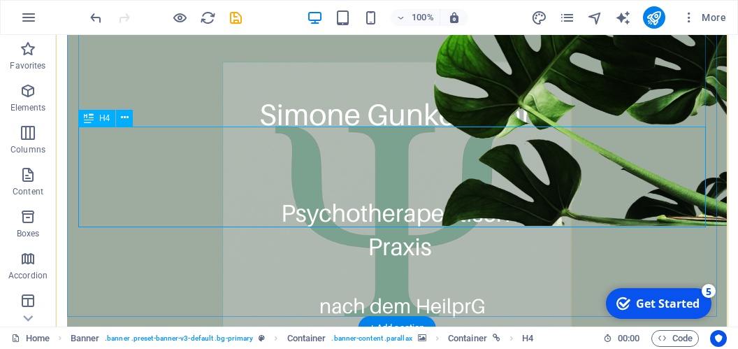
scroll to position [678, 0]
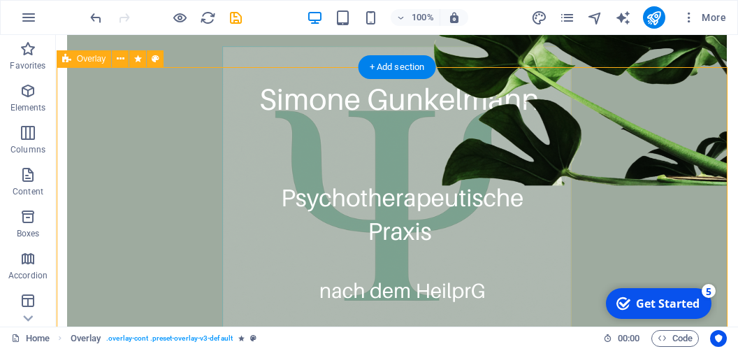
scroll to position [605, 0]
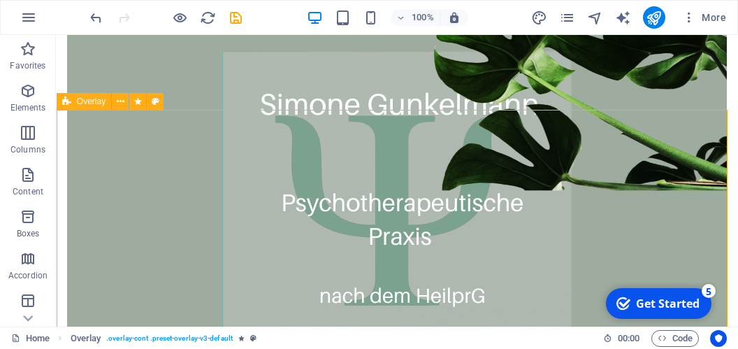
click at [75, 101] on div "Overlay" at bounding box center [84, 101] width 55 height 17
click at [119, 103] on icon at bounding box center [121, 101] width 8 height 15
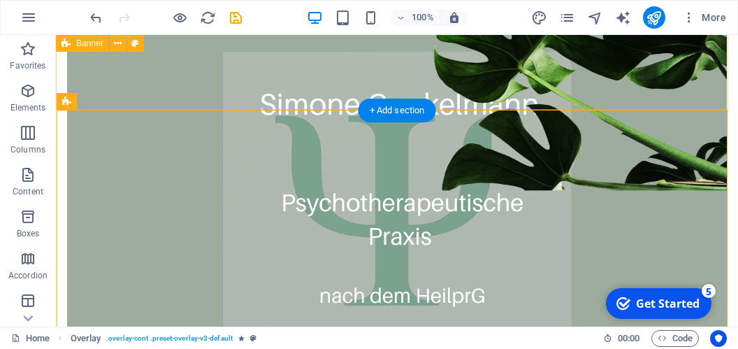
click at [482, 101] on div "nEUERÖFFNUNG IM sCHAAZ (1. OG) Taunusstr. 3 64850 schaafheim" at bounding box center [397, 19] width 682 height 1179
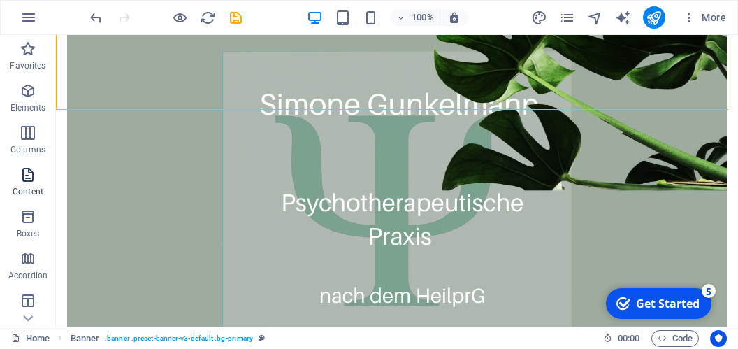
click at [29, 176] on icon "button" at bounding box center [28, 174] width 17 height 17
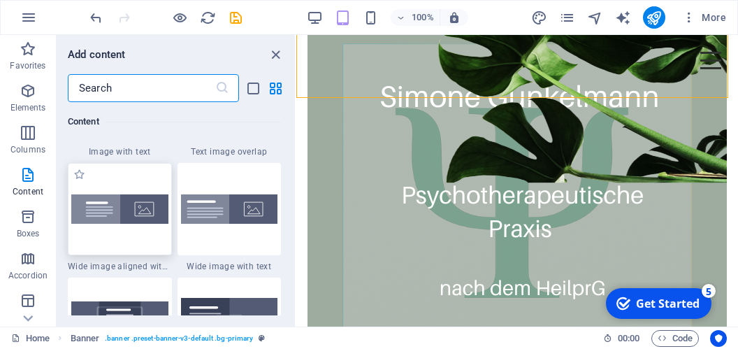
scroll to position [2832, 0]
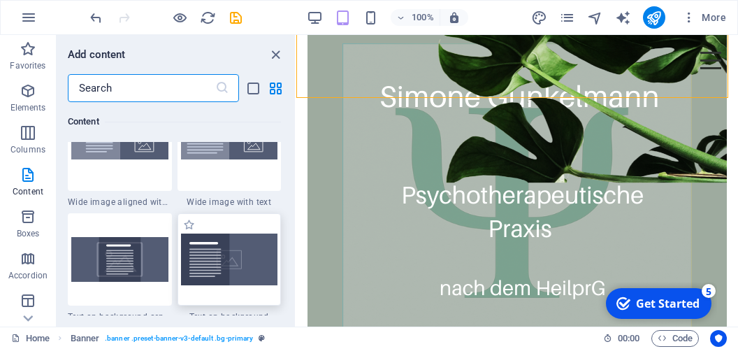
click at [197, 253] on img at bounding box center [229, 259] width 97 height 52
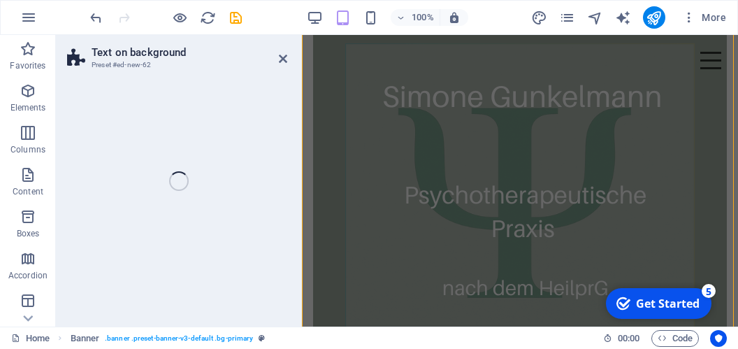
scroll to position [707, 0]
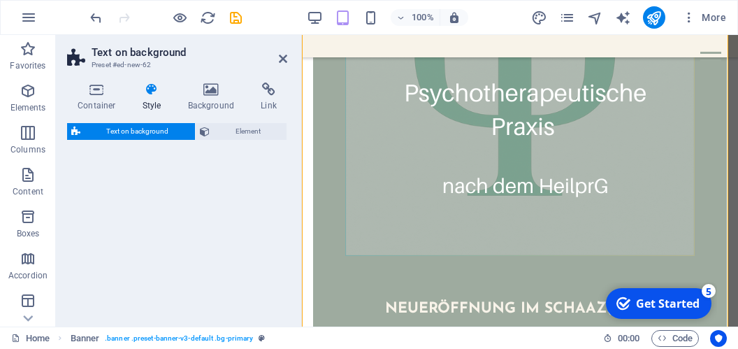
select select "%"
select select "rem"
select select "px"
select select "preset-fullscreen-text-on-background-v2-default"
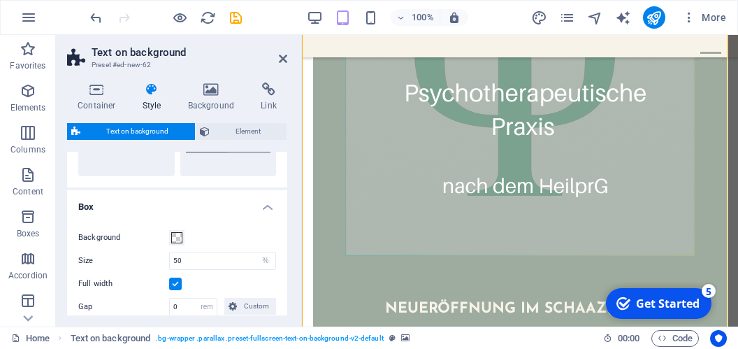
scroll to position [103, 0]
click at [215, 86] on icon at bounding box center [211, 89] width 68 height 14
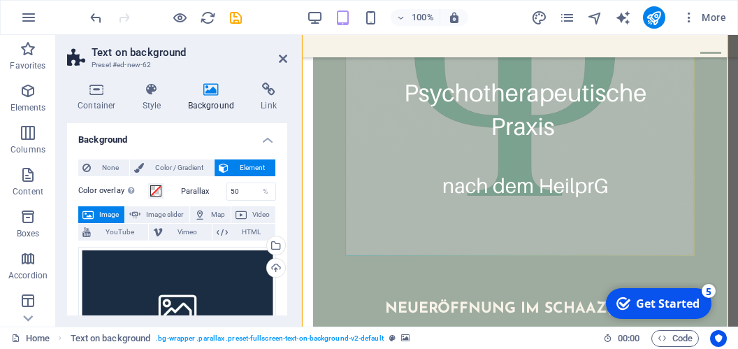
click at [103, 209] on span "Image" at bounding box center [109, 214] width 22 height 17
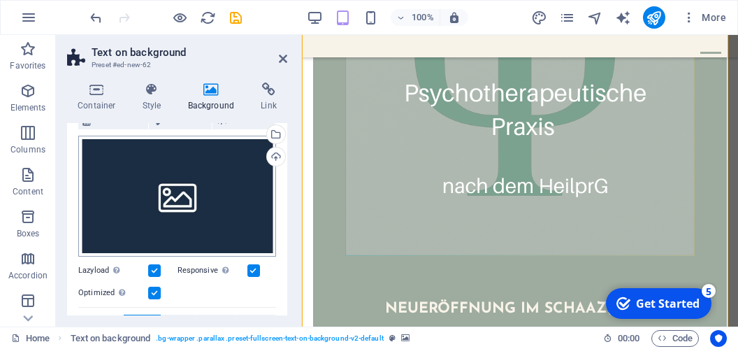
scroll to position [129, 0]
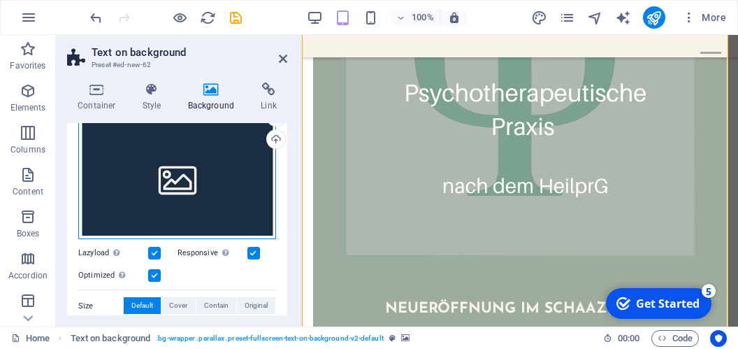
click at [175, 201] on div "Drag files here, click to choose files or select files from Files or our free s…" at bounding box center [177, 179] width 198 height 122
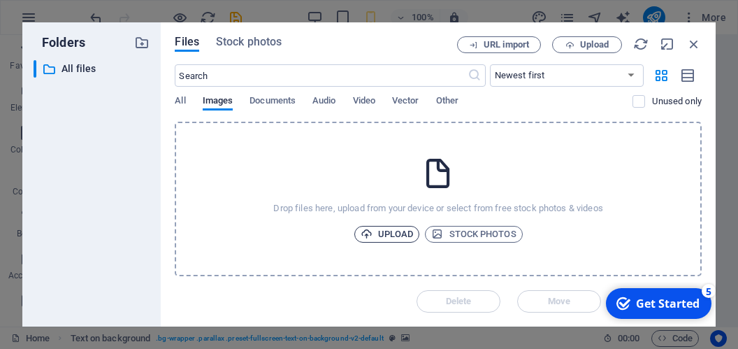
click at [388, 231] on span "Upload" at bounding box center [387, 234] width 53 height 17
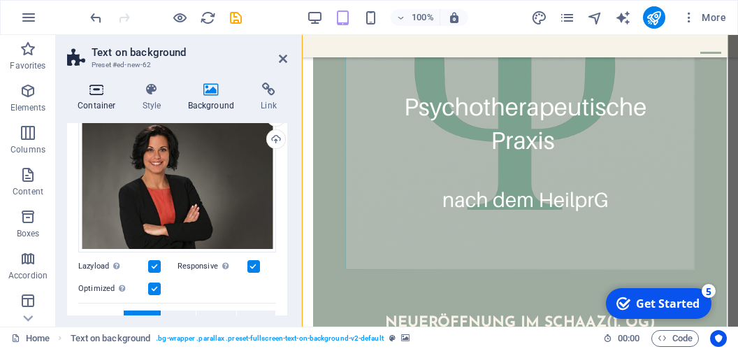
click at [98, 93] on icon at bounding box center [96, 89] width 59 height 14
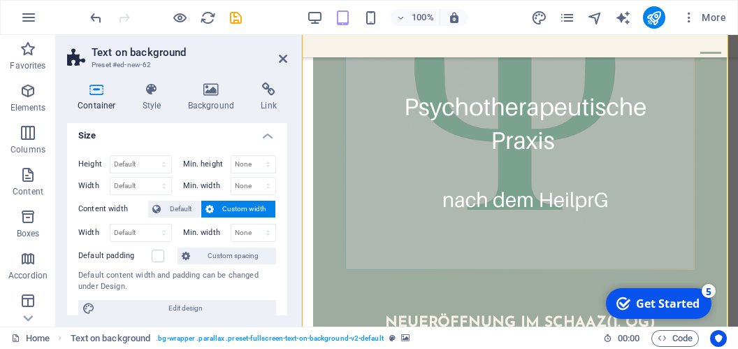
scroll to position [0, 0]
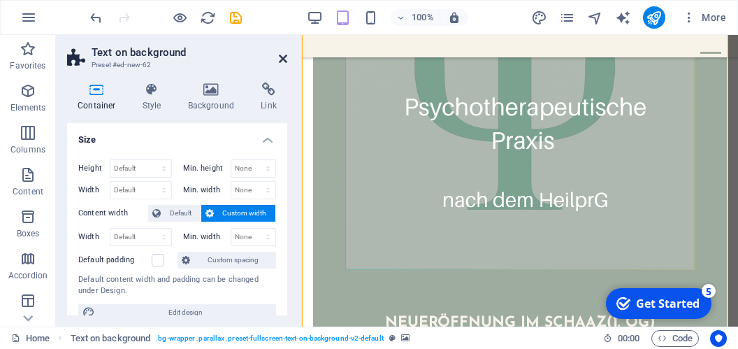
click at [281, 57] on icon at bounding box center [283, 58] width 8 height 11
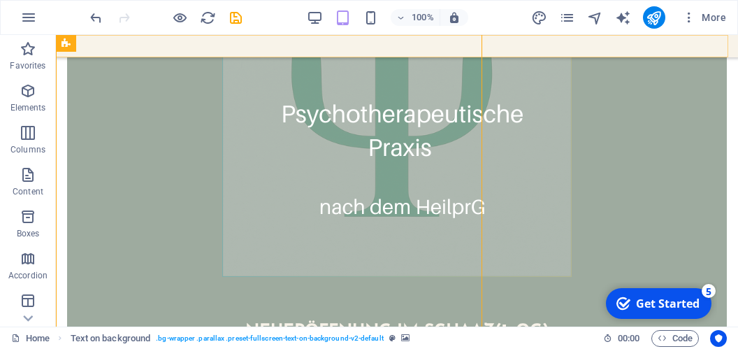
scroll to position [720, 0]
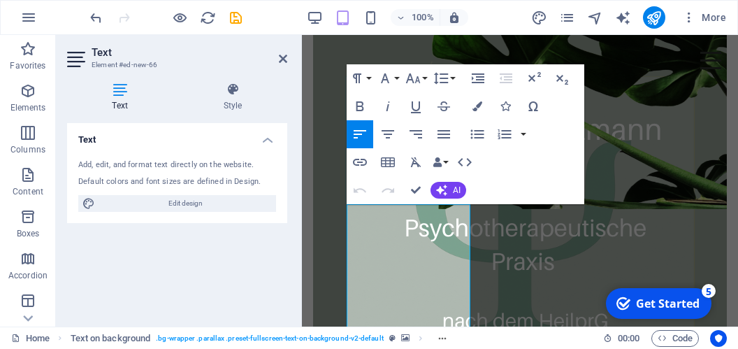
scroll to position [559, 0]
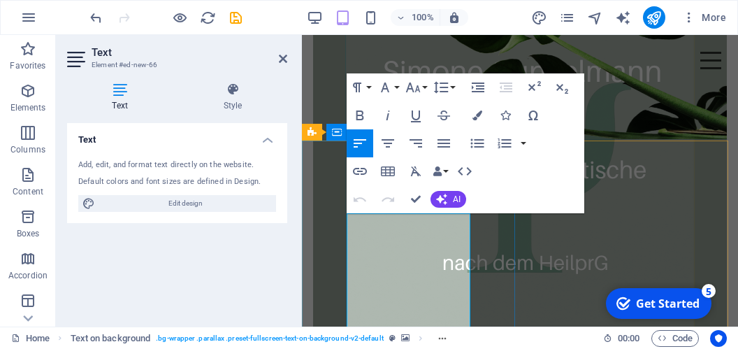
scroll to position [928, 0]
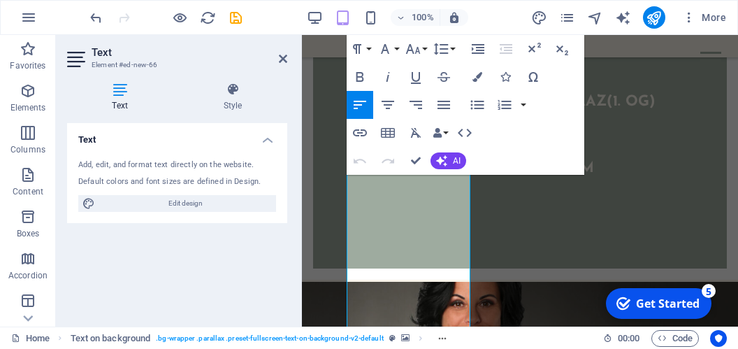
scroll to position [671, 0]
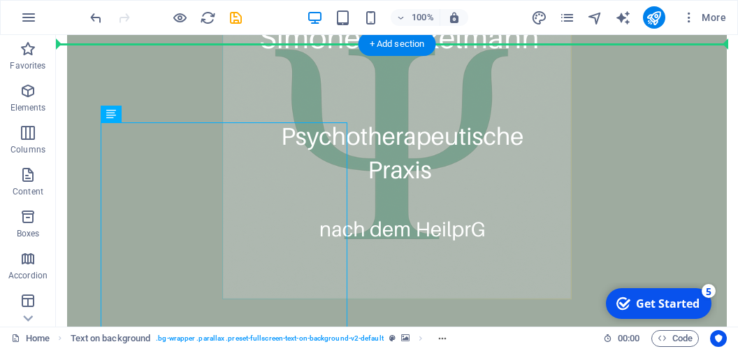
drag, startPoint x: 318, startPoint y: 186, endPoint x: 373, endPoint y: 186, distance: 55.2
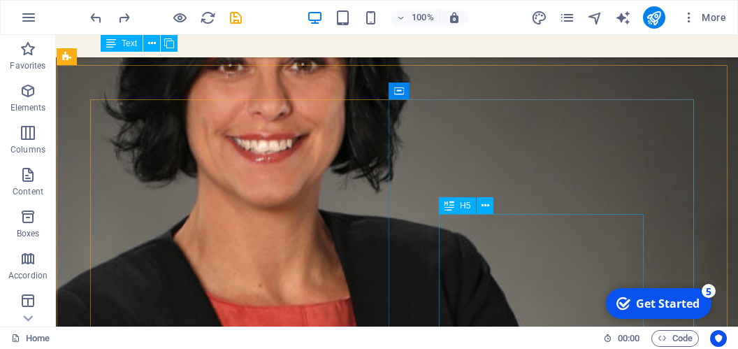
scroll to position [1926, 0]
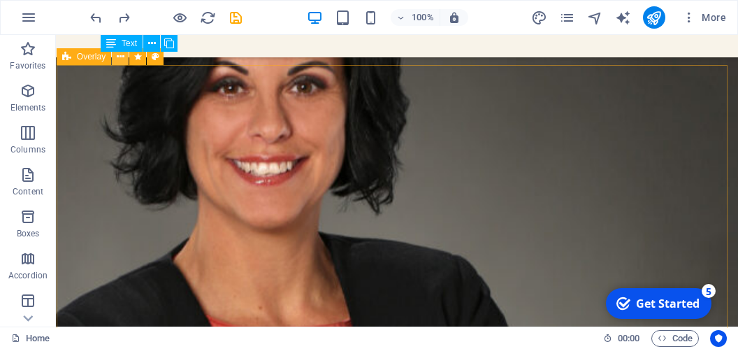
click at [117, 61] on icon at bounding box center [121, 57] width 8 height 15
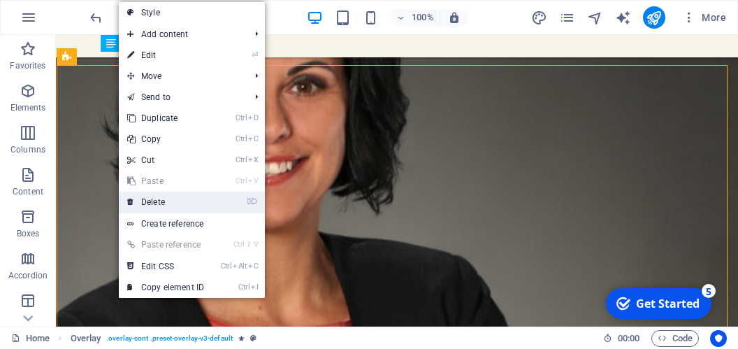
click at [159, 199] on link "⌦ Delete" at bounding box center [166, 201] width 94 height 21
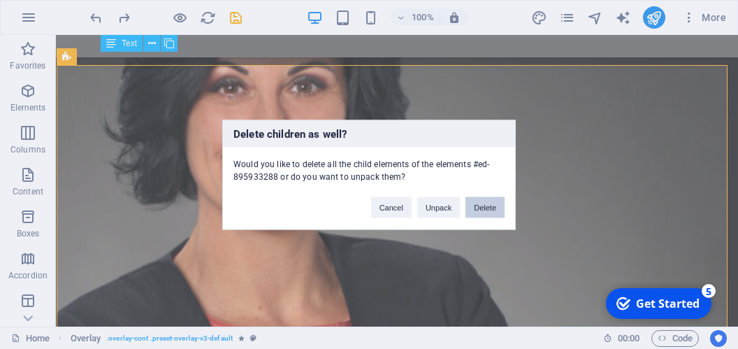
click at [484, 212] on button "Delete" at bounding box center [484, 206] width 39 height 21
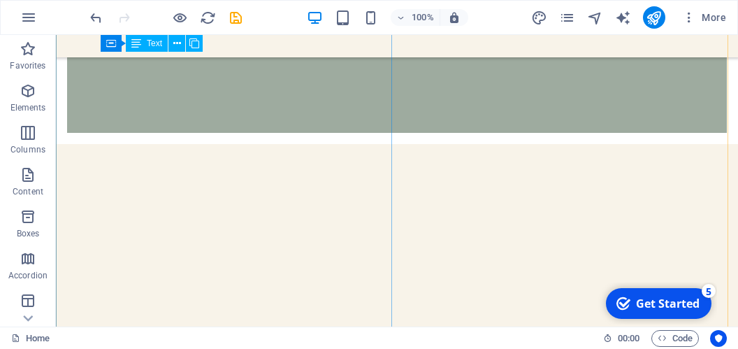
scroll to position [1040, 0]
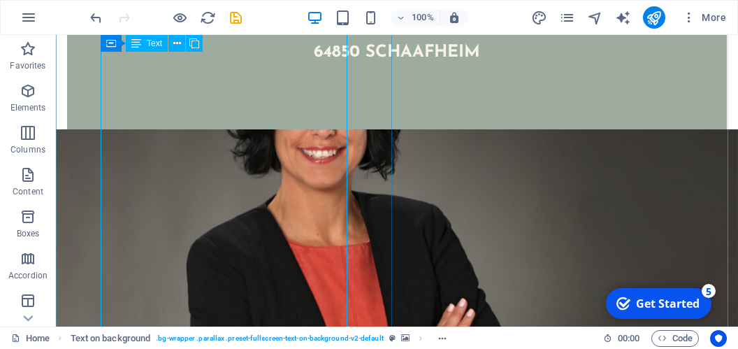
scroll to position [595, 0]
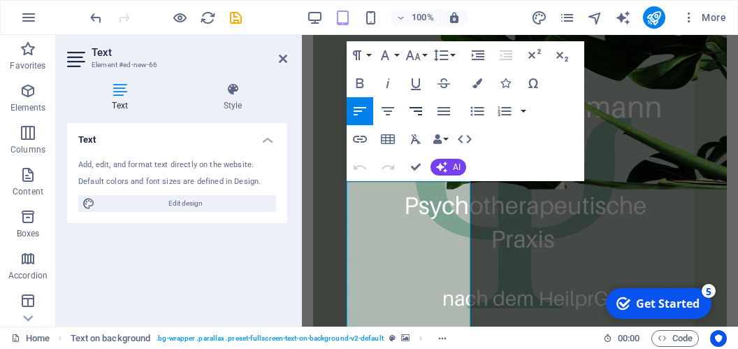
click at [419, 110] on icon "button" at bounding box center [415, 111] width 17 height 17
click at [421, 59] on button "Font Size" at bounding box center [415, 55] width 27 height 28
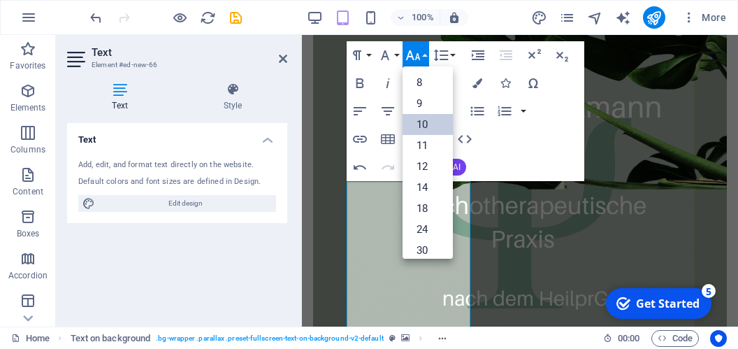
click at [426, 123] on link "10" at bounding box center [427, 124] width 50 height 21
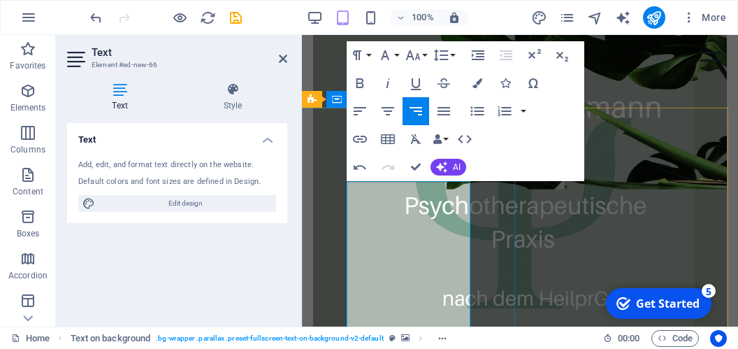
click at [395, 54] on button "Font Family" at bounding box center [388, 55] width 27 height 28
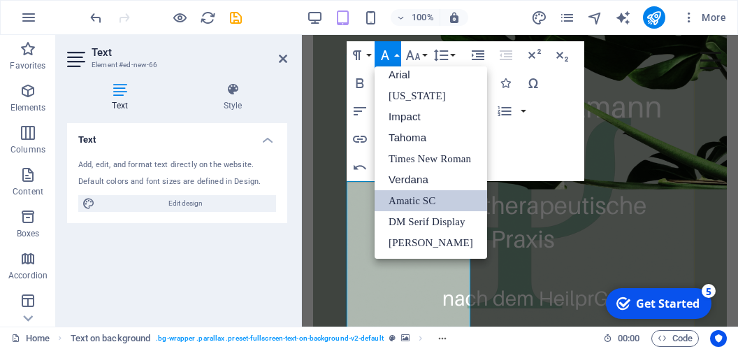
scroll to position [8, 0]
click at [416, 55] on icon "button" at bounding box center [413, 55] width 15 height 10
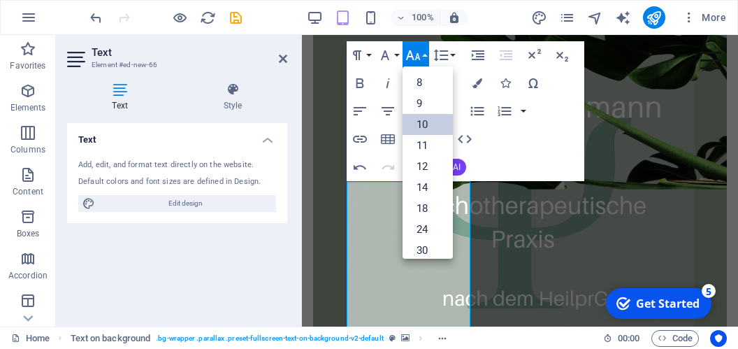
scroll to position [58, 0]
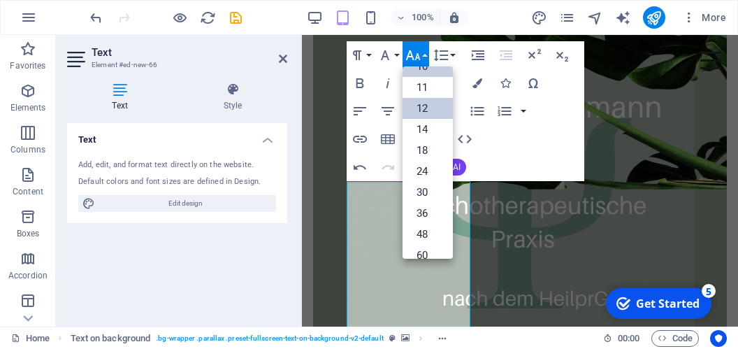
click at [424, 109] on link "12" at bounding box center [427, 108] width 50 height 21
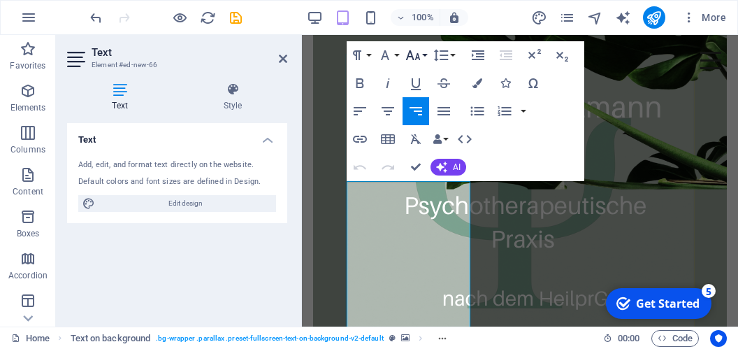
click at [412, 59] on icon "button" at bounding box center [413, 55] width 17 height 17
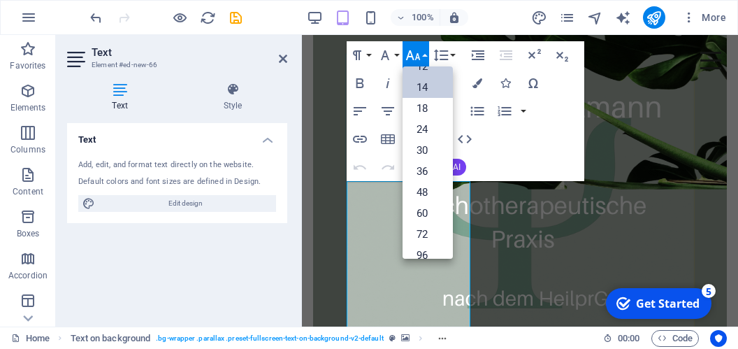
click at [421, 84] on link "14" at bounding box center [427, 87] width 50 height 21
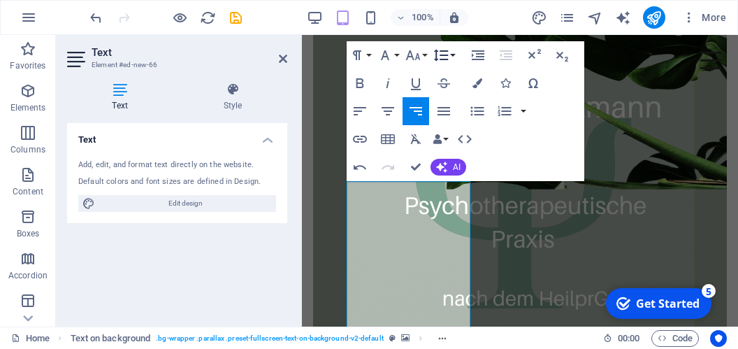
click at [449, 48] on button "Line Height" at bounding box center [443, 55] width 27 height 28
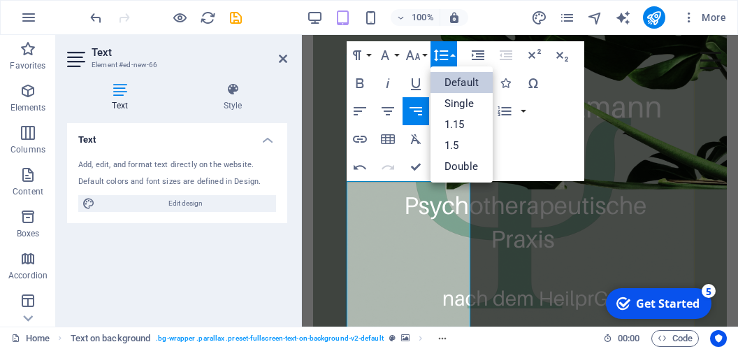
scroll to position [0, 0]
click at [458, 98] on link "Single" at bounding box center [461, 103] width 62 height 21
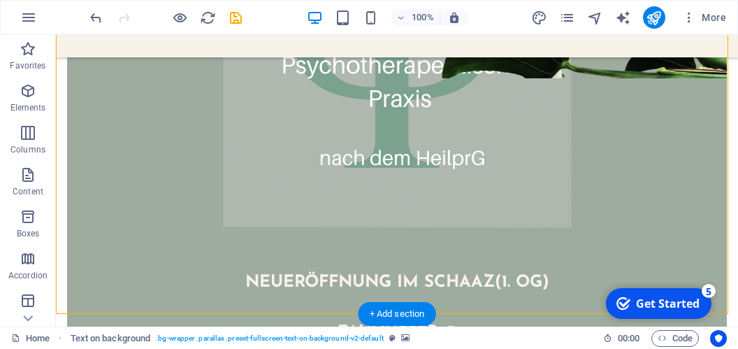
scroll to position [669, 0]
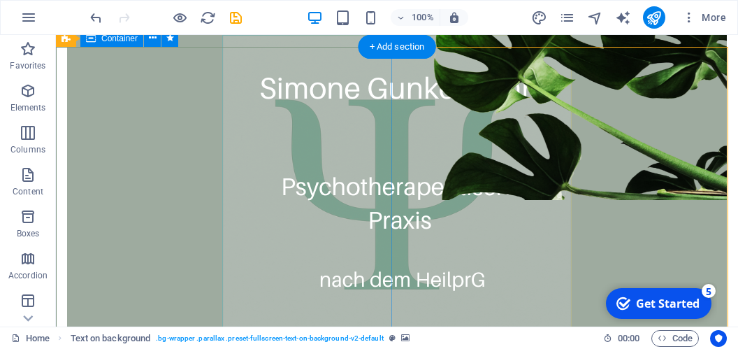
scroll to position [595, 0]
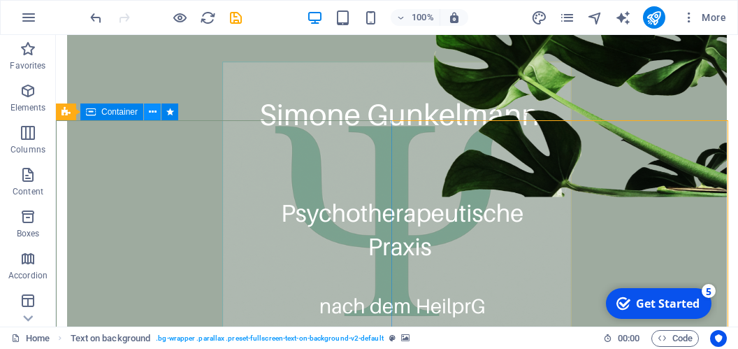
click at [158, 110] on button at bounding box center [152, 111] width 17 height 17
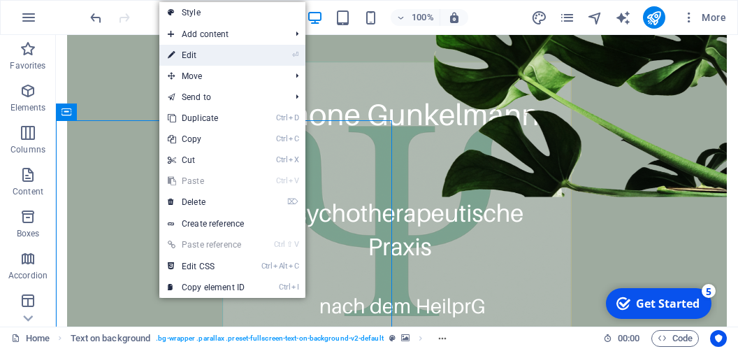
click at [208, 59] on link "⏎ Edit" at bounding box center [206, 55] width 94 height 21
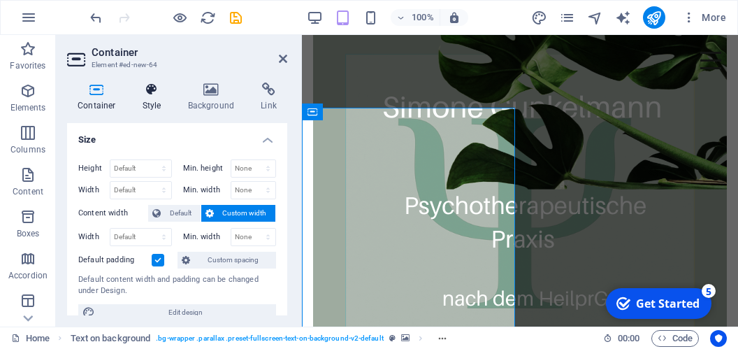
click at [154, 85] on icon at bounding box center [152, 89] width 40 height 14
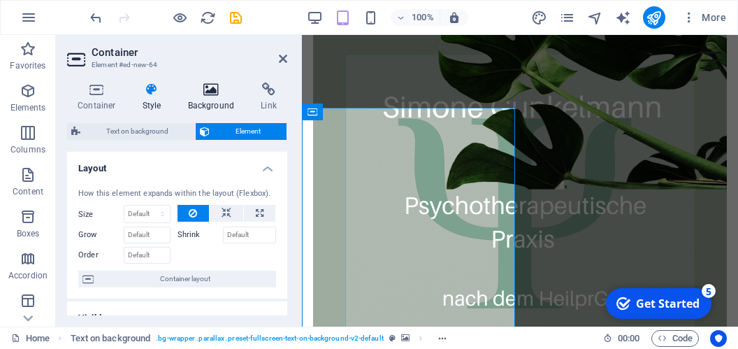
click at [209, 89] on icon at bounding box center [211, 89] width 68 height 14
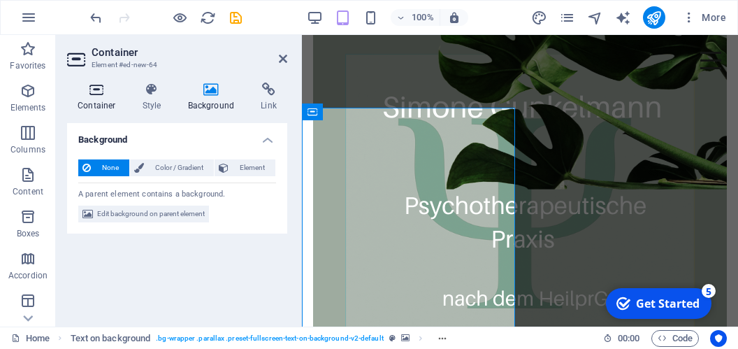
click at [93, 95] on icon at bounding box center [96, 89] width 59 height 14
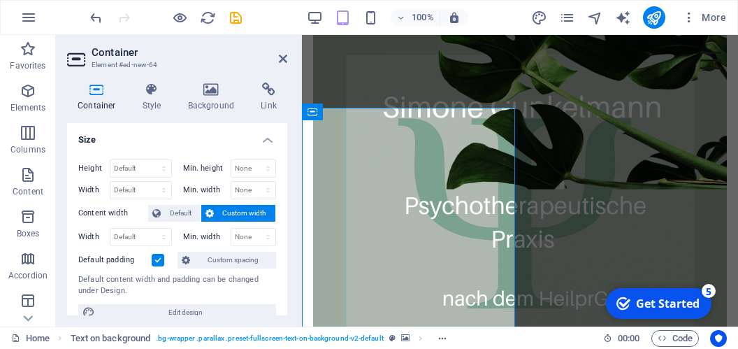
click at [160, 256] on label at bounding box center [158, 260] width 13 height 13
click at [0, 0] on input "Default padding" at bounding box center [0, 0] width 0 height 0
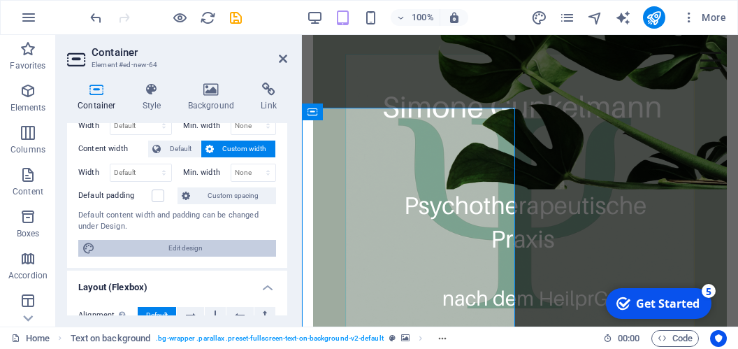
drag, startPoint x: 171, startPoint y: 247, endPoint x: 43, endPoint y: 180, distance: 144.1
click at [171, 247] on span "Edit design" at bounding box center [185, 248] width 173 height 17
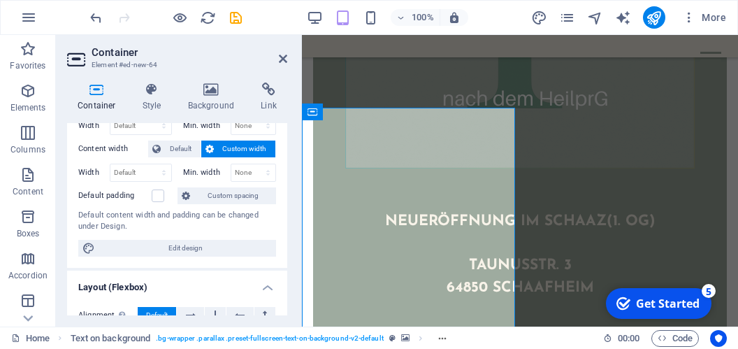
select select "px"
select select "300"
select select "px"
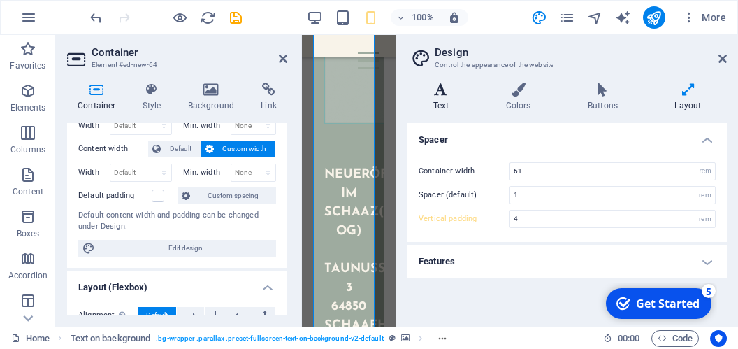
click at [437, 87] on icon at bounding box center [440, 89] width 67 height 14
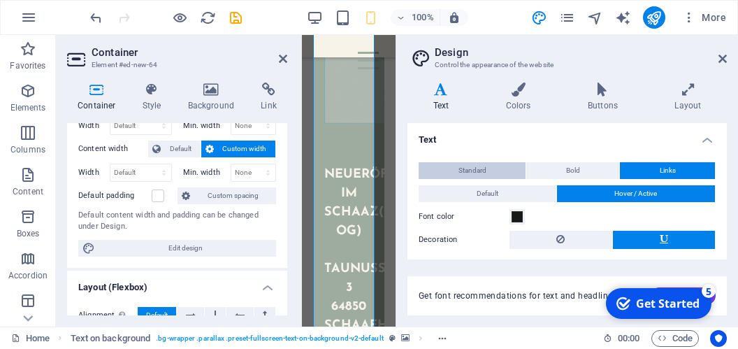
click at [490, 168] on button "Standard" at bounding box center [472, 170] width 107 height 17
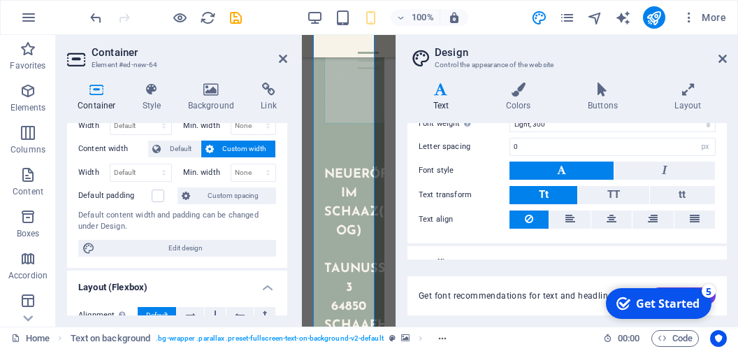
scroll to position [180, 0]
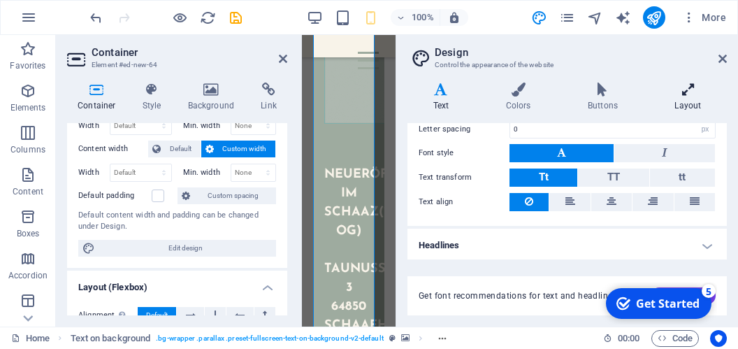
click at [696, 98] on h4 "Layout" at bounding box center [688, 96] width 78 height 29
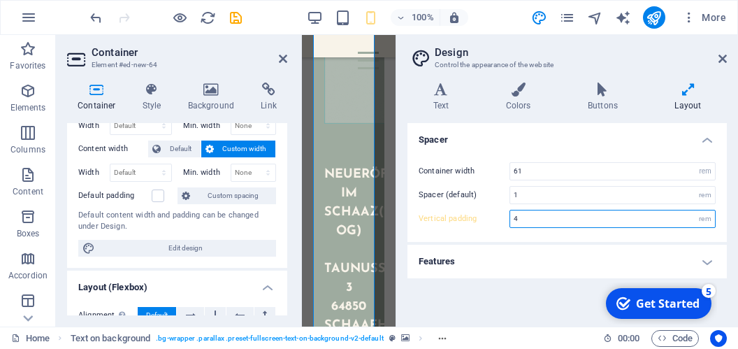
click at [569, 218] on input "4" at bounding box center [612, 218] width 205 height 17
click at [706, 265] on h4 "Features" at bounding box center [566, 262] width 319 height 34
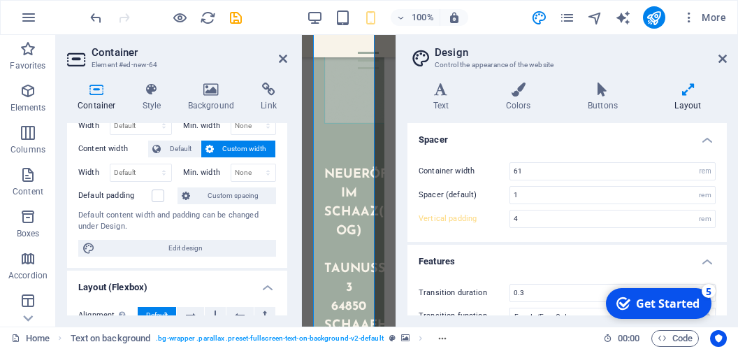
scroll to position [20, 0]
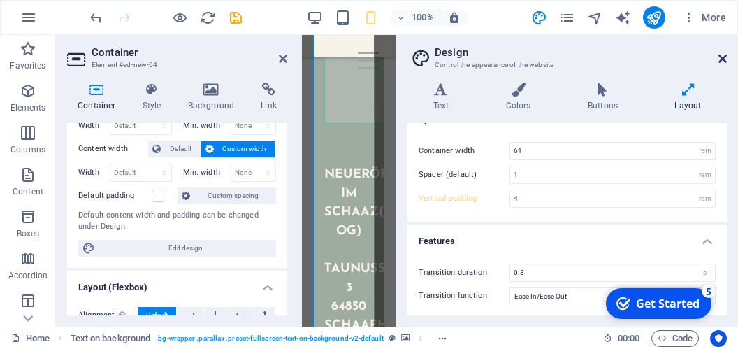
click at [719, 59] on icon at bounding box center [722, 58] width 8 height 11
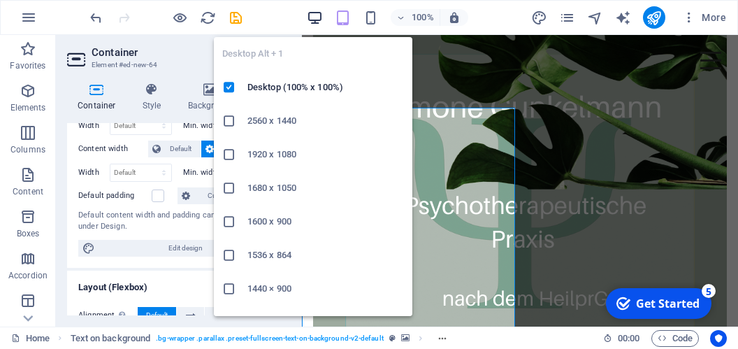
click at [315, 15] on icon "button" at bounding box center [315, 18] width 16 height 16
click at [313, 13] on icon "button" at bounding box center [315, 18] width 16 height 16
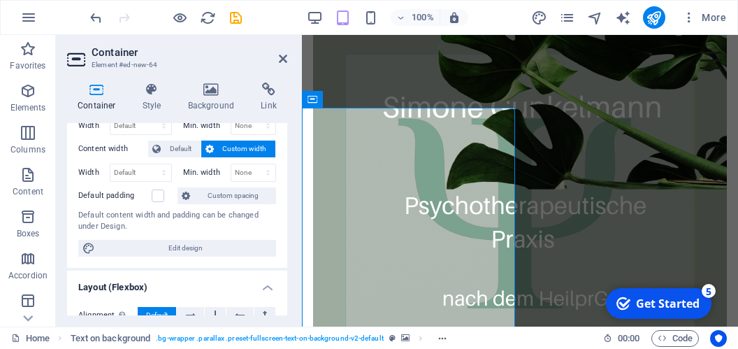
click at [278, 57] on h2 "Container" at bounding box center [190, 52] width 196 height 13
click at [283, 59] on icon at bounding box center [283, 58] width 8 height 11
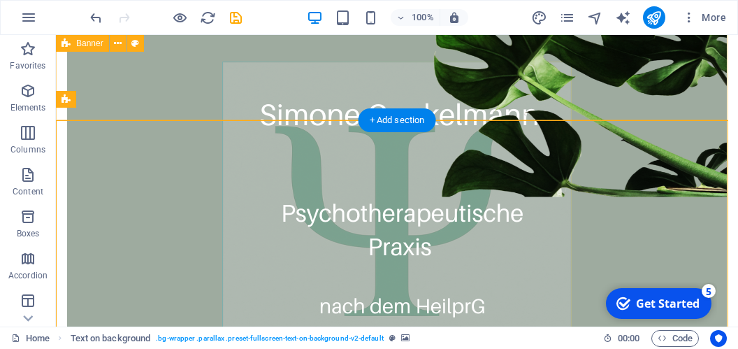
click at [504, 113] on div "nEUERÖFFNUNG IM sCHAAZ (1. OG) Taunusstr. 3 64850 schaafheim" at bounding box center [397, 29] width 682 height 1179
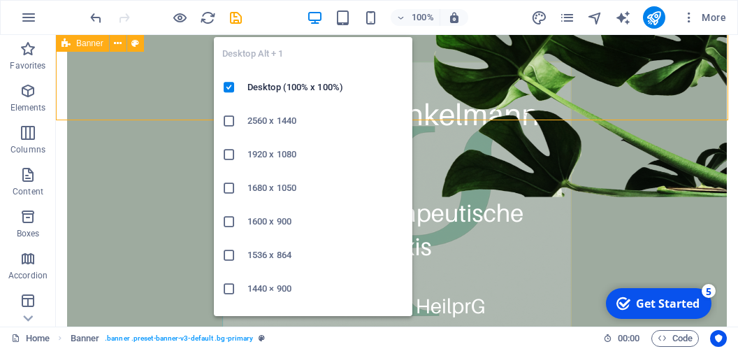
click at [317, 13] on icon "button" at bounding box center [315, 18] width 16 height 16
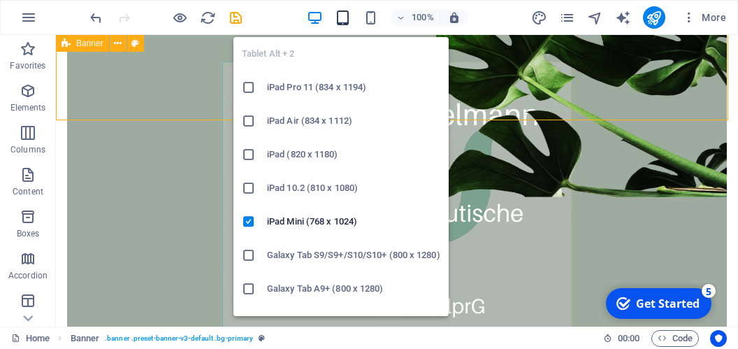
click at [340, 17] on icon "button" at bounding box center [343, 18] width 16 height 16
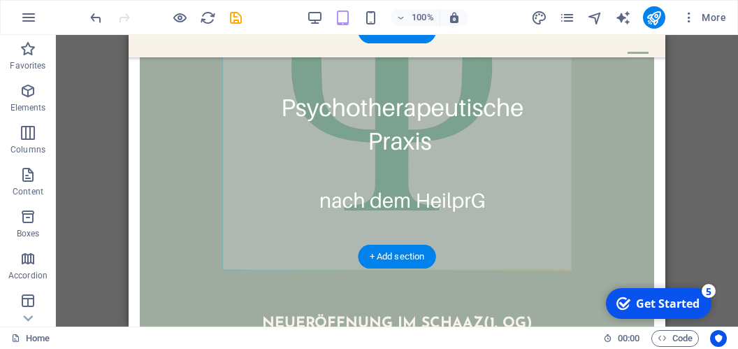
scroll to position [664, 0]
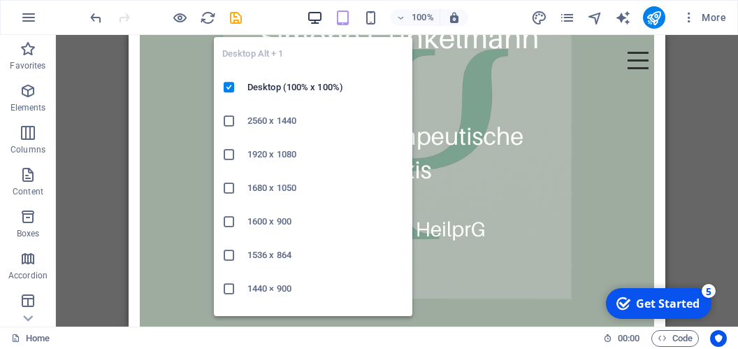
click at [319, 16] on icon "button" at bounding box center [315, 18] width 16 height 16
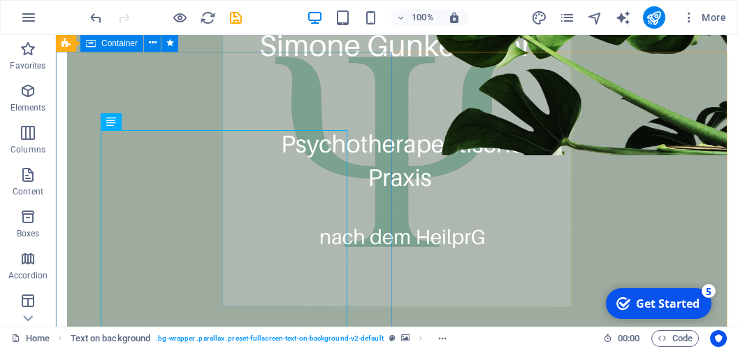
click at [132, 43] on span "Container" at bounding box center [119, 43] width 36 height 8
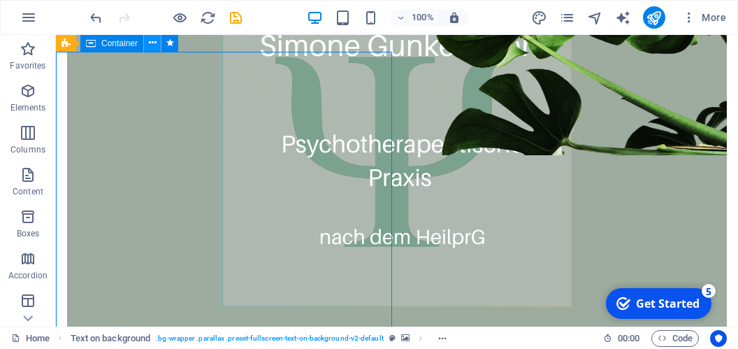
click at [149, 45] on icon at bounding box center [153, 43] width 8 height 15
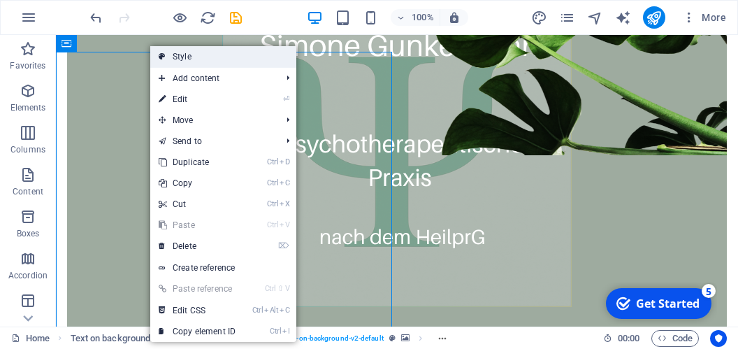
click at [173, 52] on link "Style" at bounding box center [223, 56] width 146 height 21
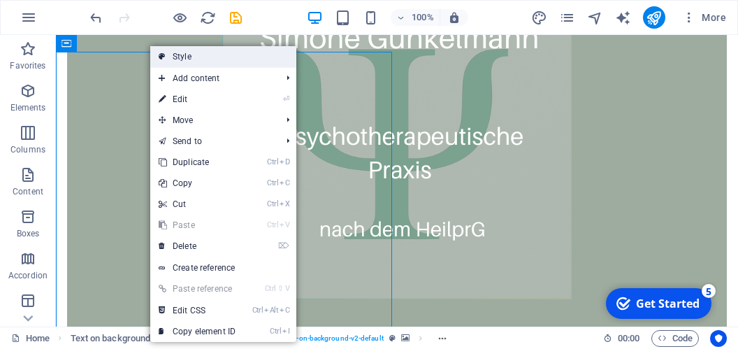
select select "%"
select select "rem"
select select "px"
select select "preset-fullscreen-text-on-background-v2-default"
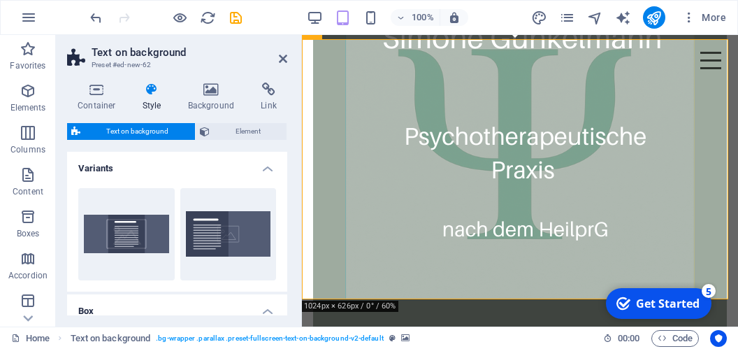
scroll to position [103, 0]
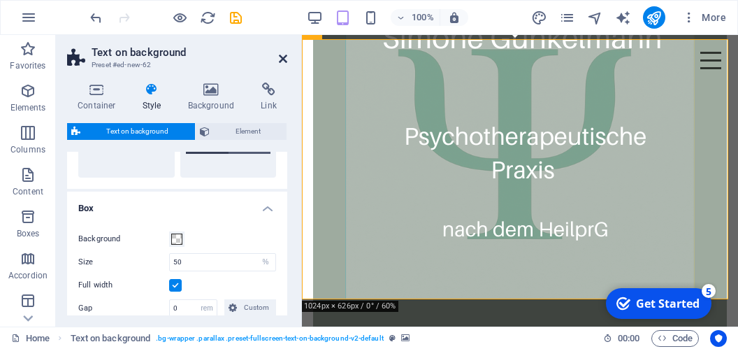
drag, startPoint x: 281, startPoint y: 56, endPoint x: 224, endPoint y: 21, distance: 66.5
click at [281, 56] on icon at bounding box center [283, 58] width 8 height 11
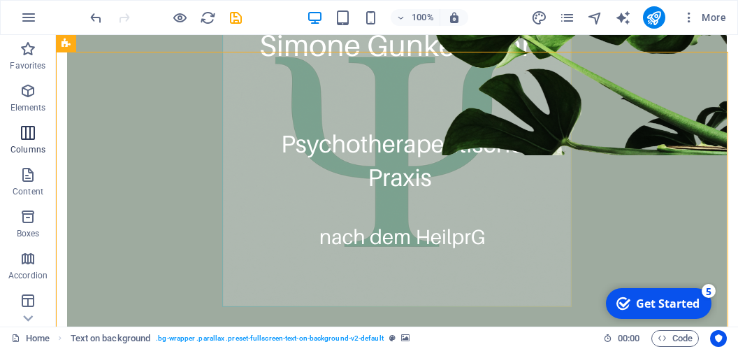
click at [30, 133] on icon "button" at bounding box center [28, 132] width 17 height 17
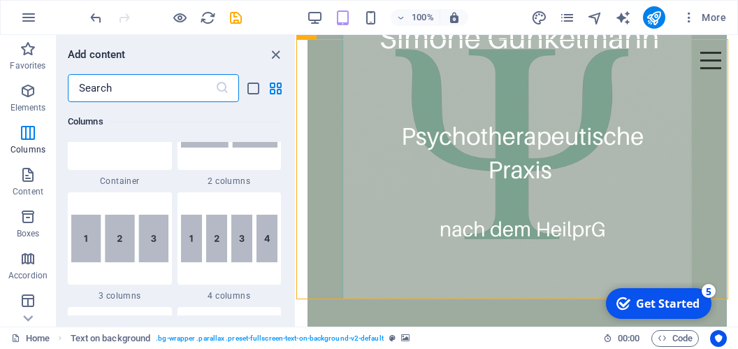
scroll to position [692, 0]
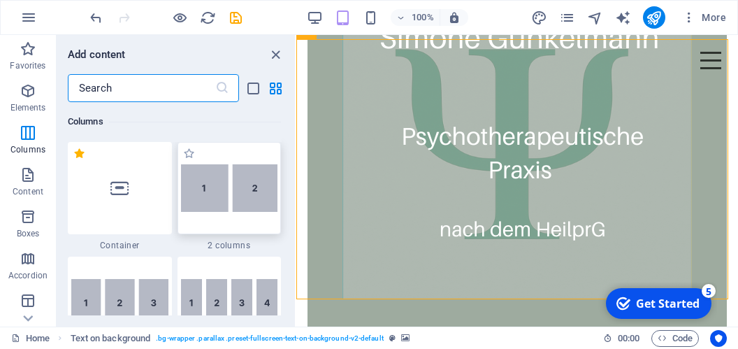
click at [197, 191] on img at bounding box center [229, 188] width 97 height 48
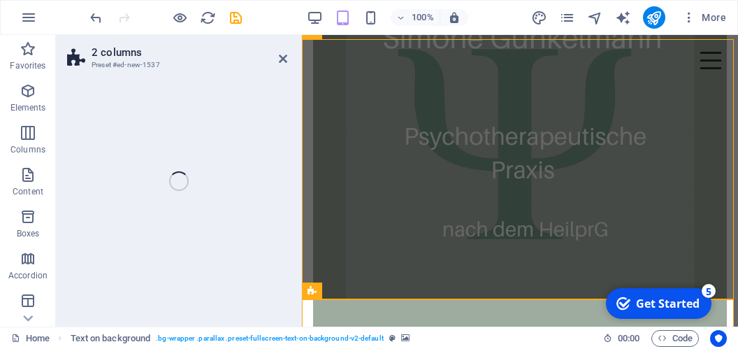
select select "rem"
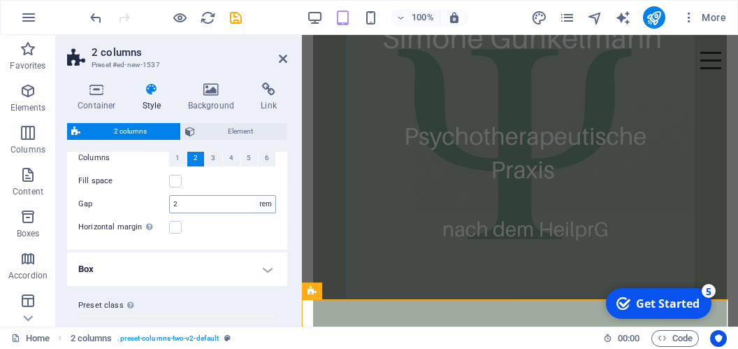
scroll to position [66, 0]
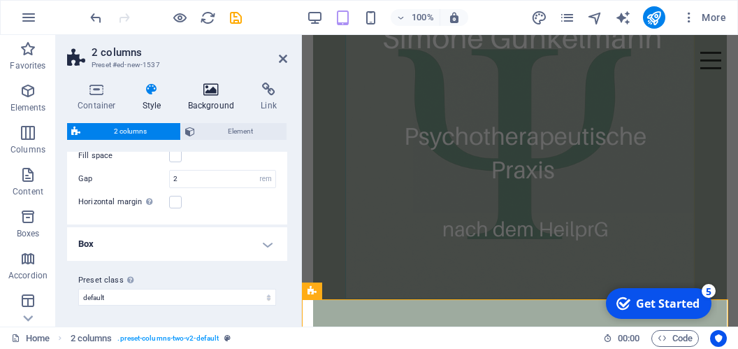
click at [214, 101] on h4 "Background" at bounding box center [213, 96] width 73 height 29
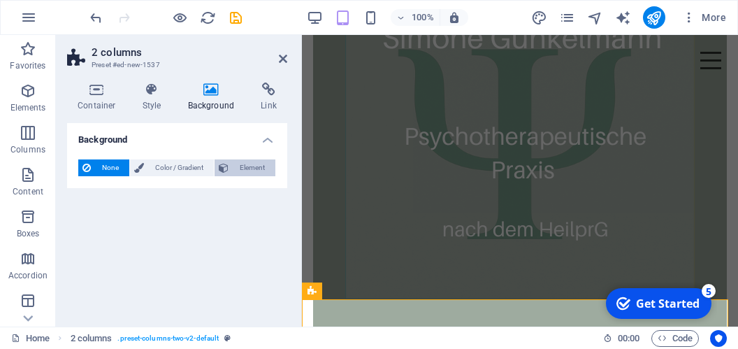
click at [237, 168] on span "Element" at bounding box center [252, 167] width 38 height 17
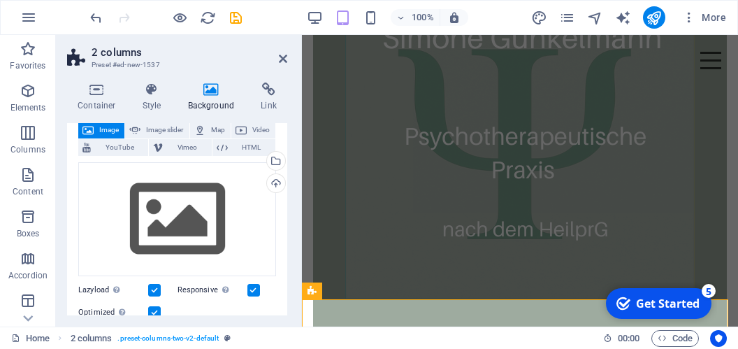
scroll to position [64, 0]
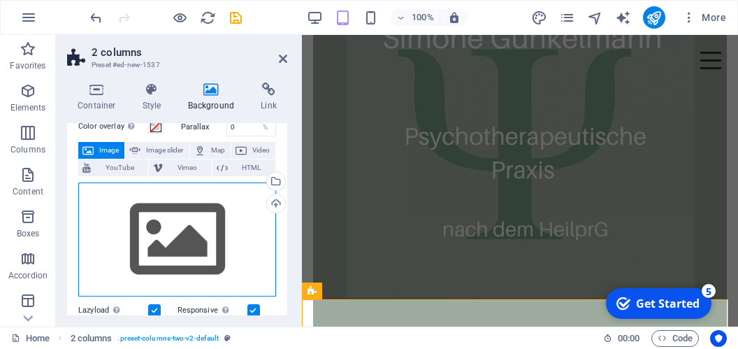
click at [180, 230] on div "Drag files here, click to choose files or select files from Files or our free s…" at bounding box center [177, 239] width 198 height 115
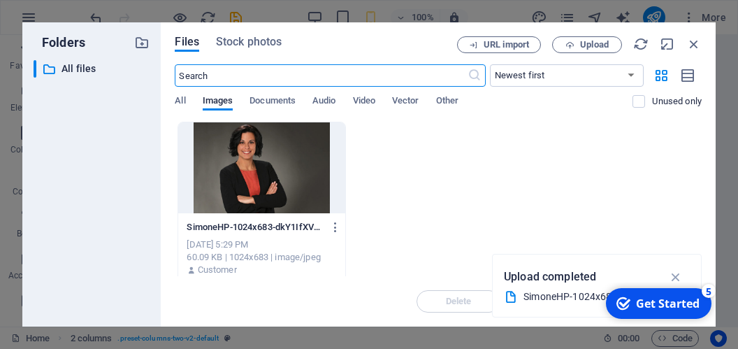
scroll to position [1331, 0]
click at [231, 189] on div at bounding box center [261, 167] width 167 height 91
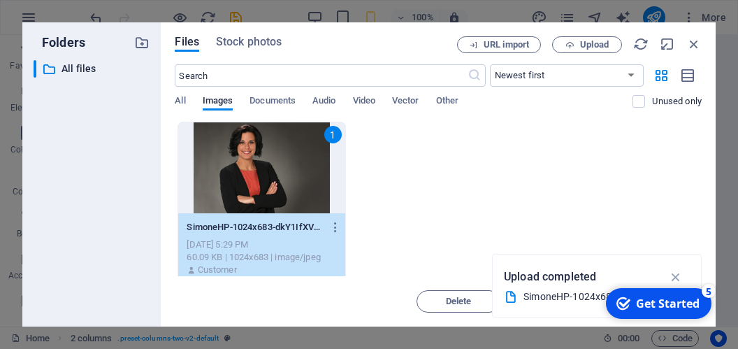
click at [231, 189] on div "1" at bounding box center [261, 167] width 167 height 91
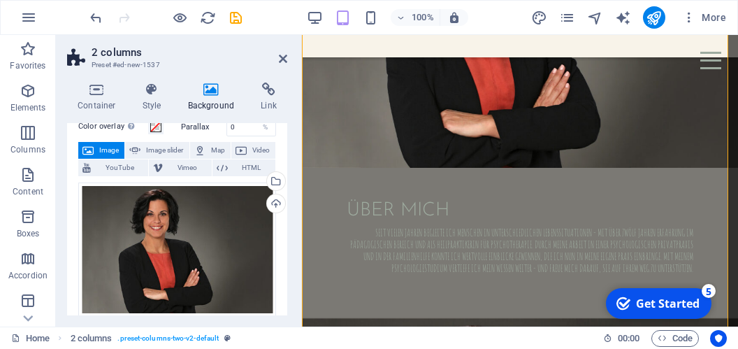
scroll to position [934, 0]
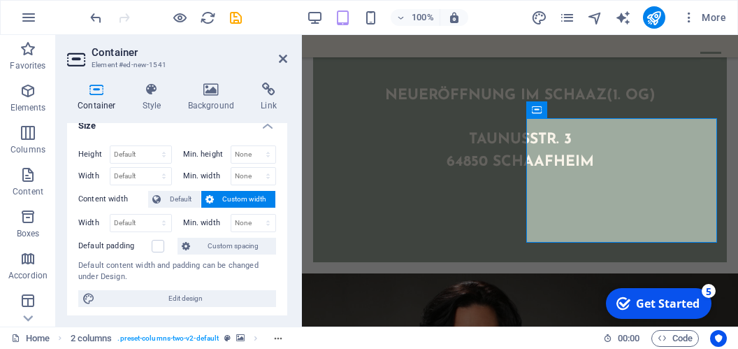
scroll to position [0, 0]
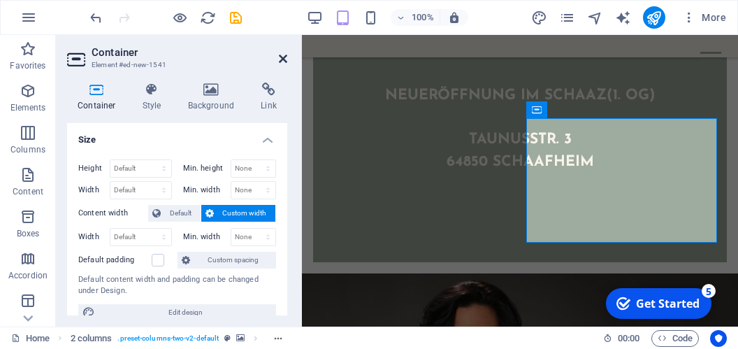
drag, startPoint x: 282, startPoint y: 58, endPoint x: 226, endPoint y: 22, distance: 66.3
click at [282, 58] on icon at bounding box center [283, 58] width 8 height 11
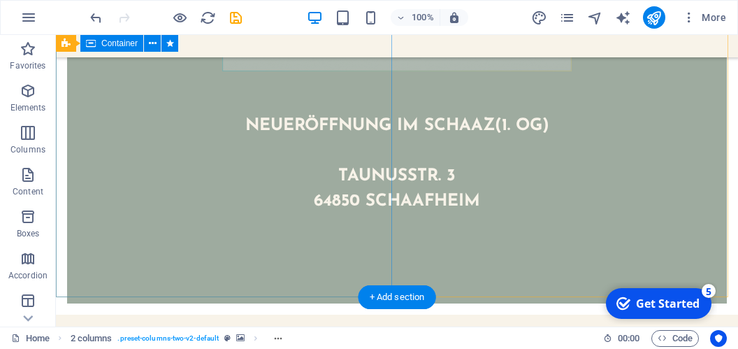
scroll to position [713, 0]
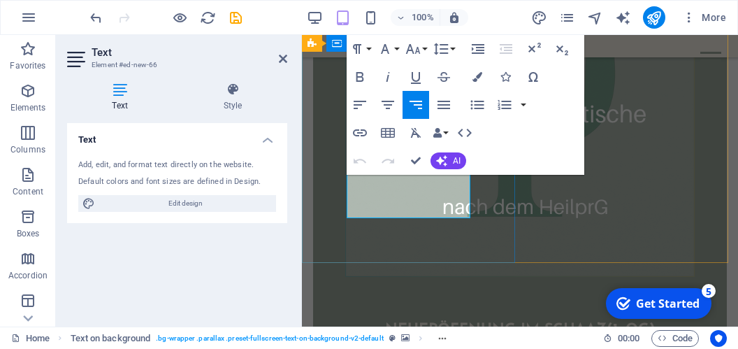
click at [287, 64] on icon at bounding box center [283, 58] width 8 height 11
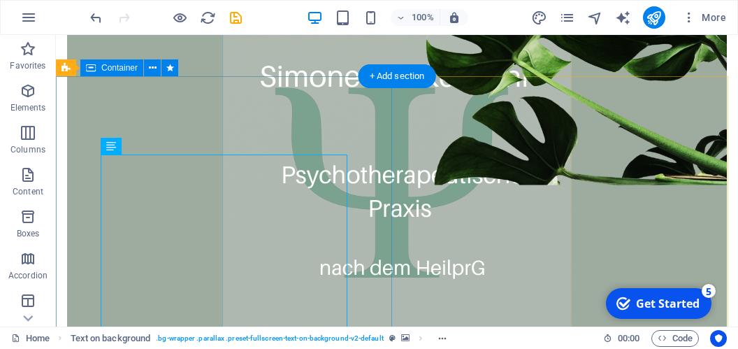
scroll to position [639, 0]
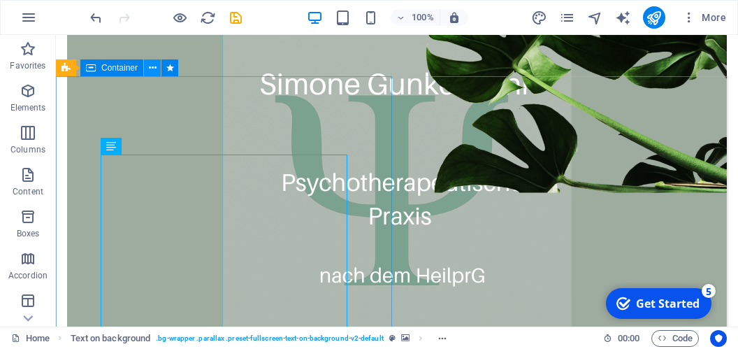
click at [152, 69] on icon at bounding box center [153, 68] width 8 height 15
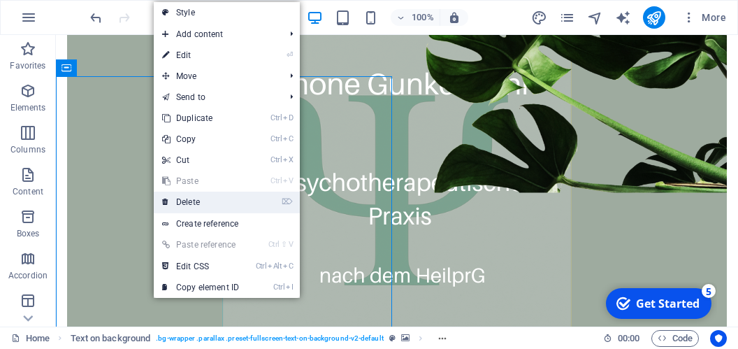
click at [190, 198] on link "⌦ Delete" at bounding box center [201, 201] width 94 height 21
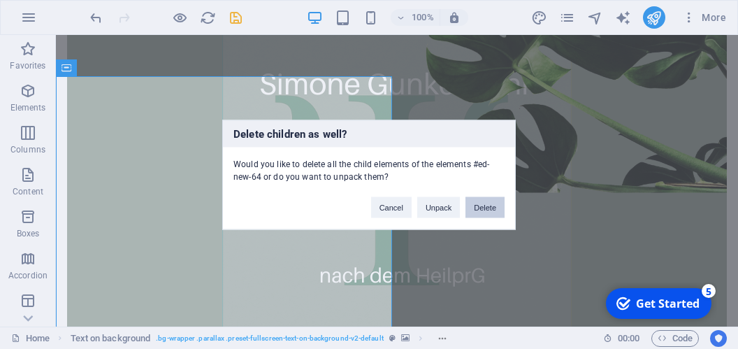
click at [488, 210] on button "Delete" at bounding box center [484, 206] width 39 height 21
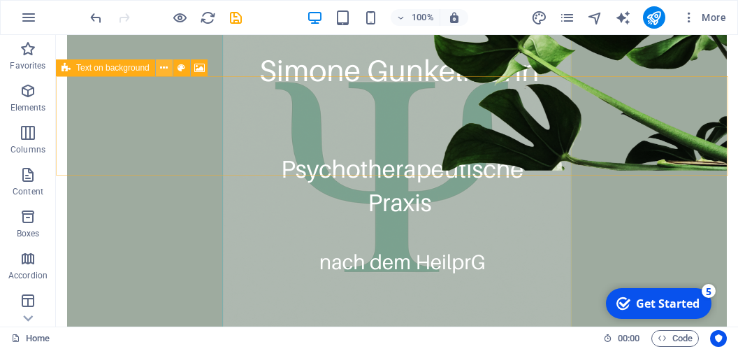
click at [168, 68] on icon at bounding box center [164, 68] width 8 height 15
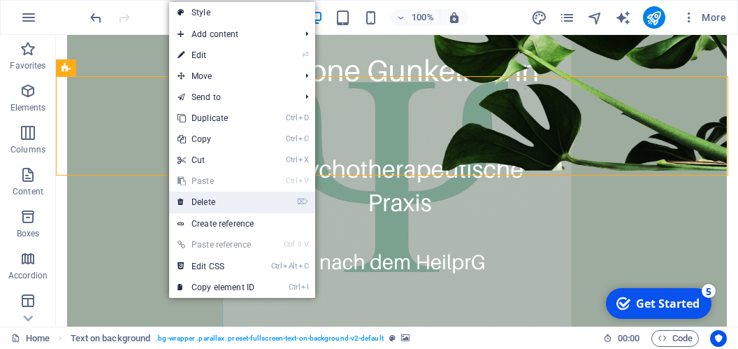
click at [216, 201] on link "⌦ Delete" at bounding box center [216, 201] width 94 height 21
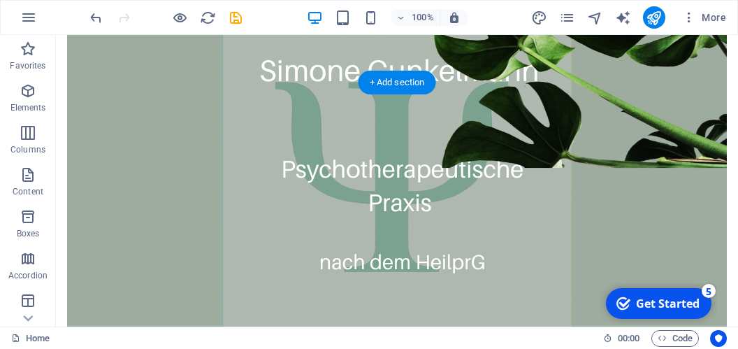
scroll to position [565, 0]
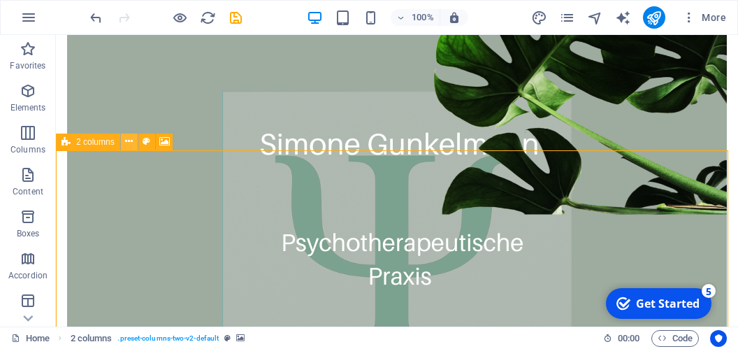
click at [129, 143] on icon at bounding box center [129, 141] width 8 height 15
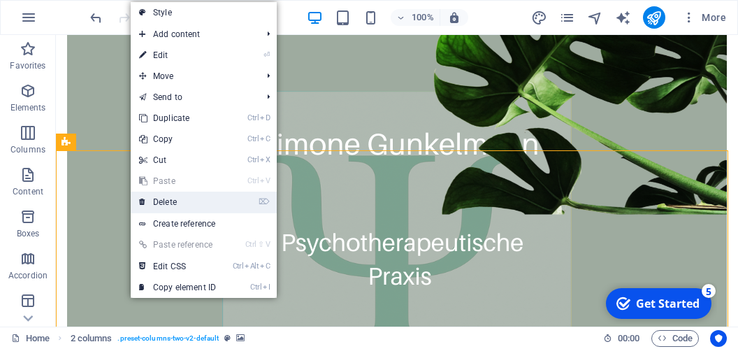
click at [172, 203] on link "⌦ Delete" at bounding box center [178, 201] width 94 height 21
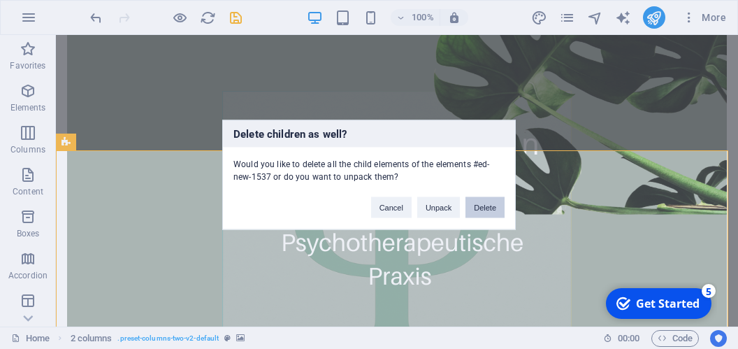
click at [484, 210] on button "Delete" at bounding box center [484, 206] width 39 height 21
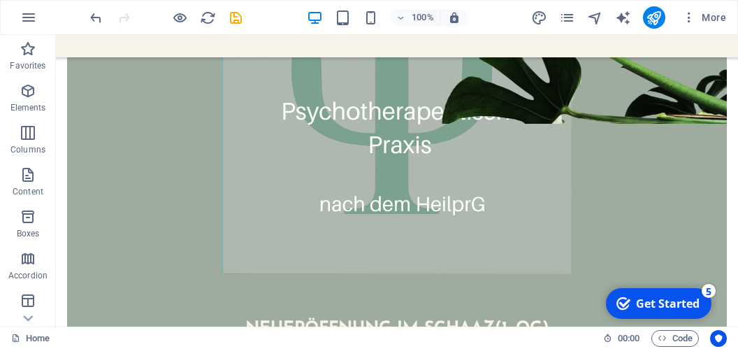
scroll to position [639, 0]
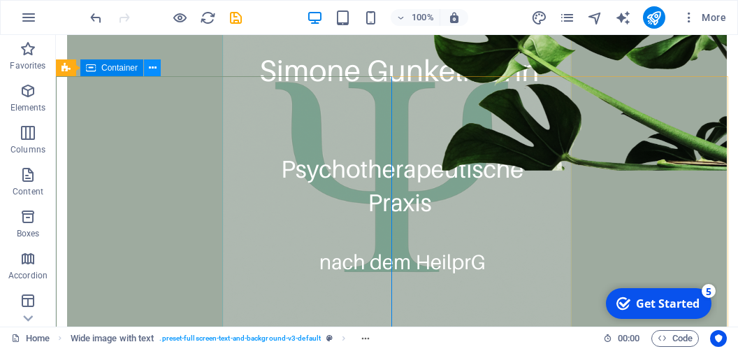
click at [153, 71] on icon at bounding box center [153, 68] width 8 height 15
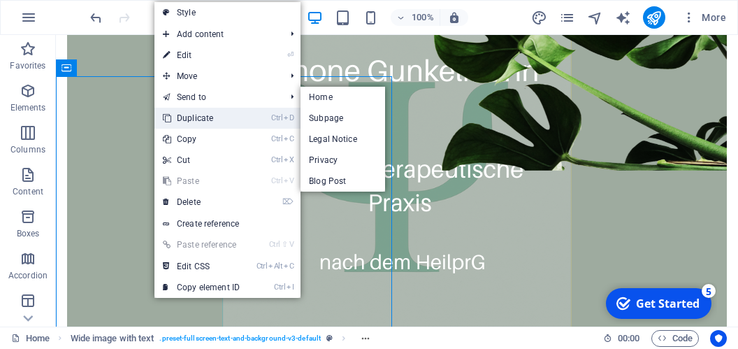
click at [193, 113] on link "Ctrl D Duplicate" at bounding box center [201, 118] width 94 height 21
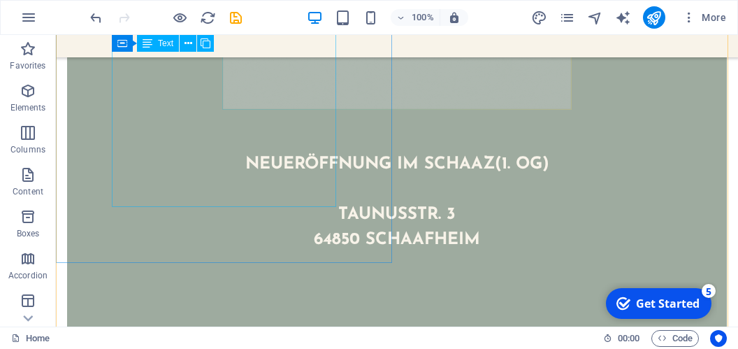
scroll to position [786, 0]
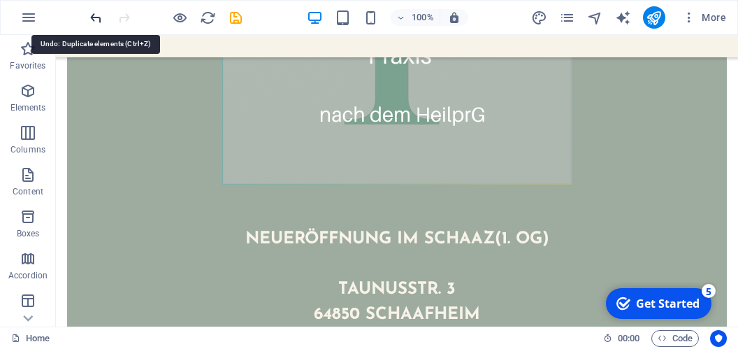
click at [97, 15] on icon "undo" at bounding box center [96, 18] width 16 height 16
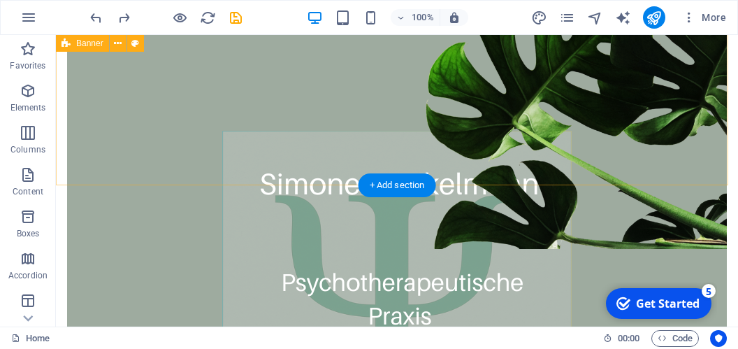
scroll to position [565, 0]
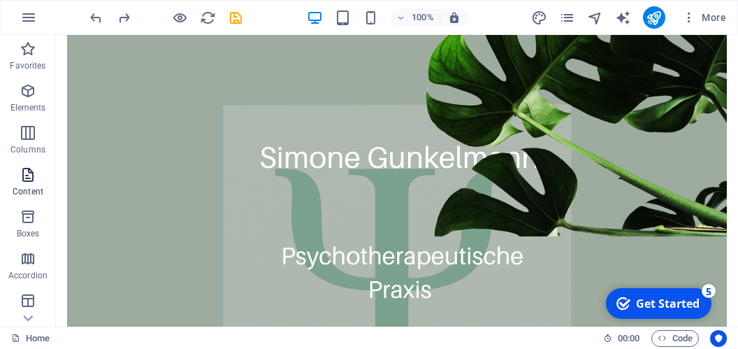
click at [34, 180] on icon "button" at bounding box center [28, 174] width 17 height 17
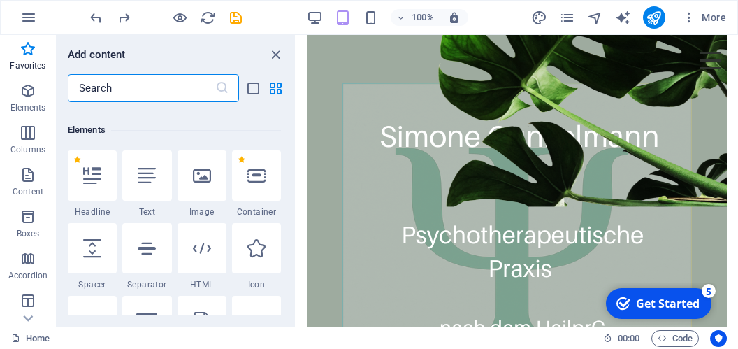
scroll to position [168, 0]
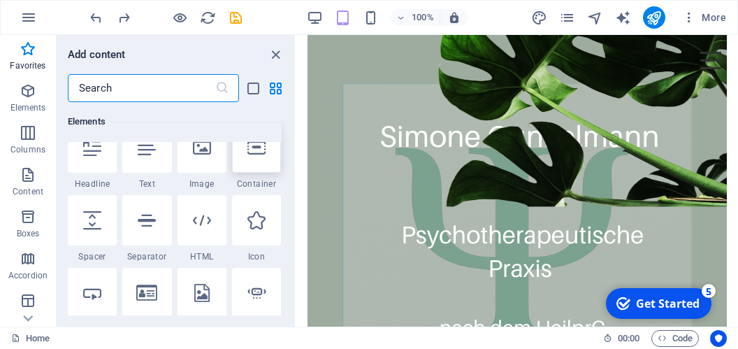
click at [255, 155] on icon at bounding box center [256, 147] width 18 height 18
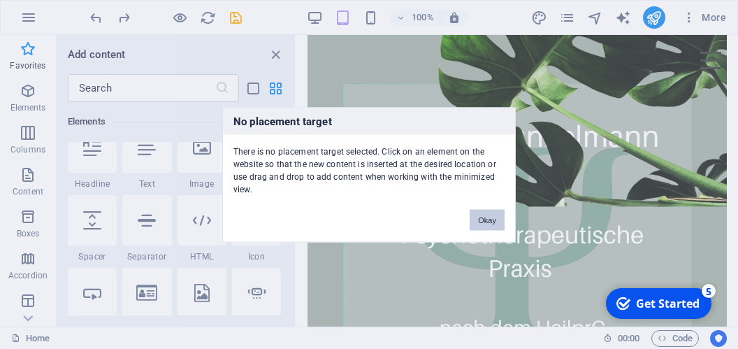
click at [477, 217] on button "Okay" at bounding box center [487, 219] width 35 height 21
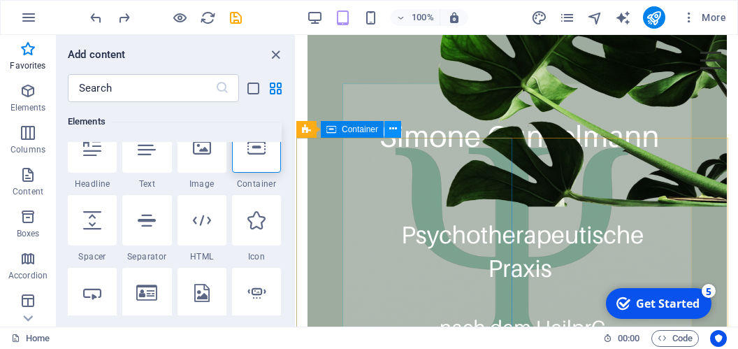
click at [393, 131] on icon at bounding box center [393, 129] width 8 height 15
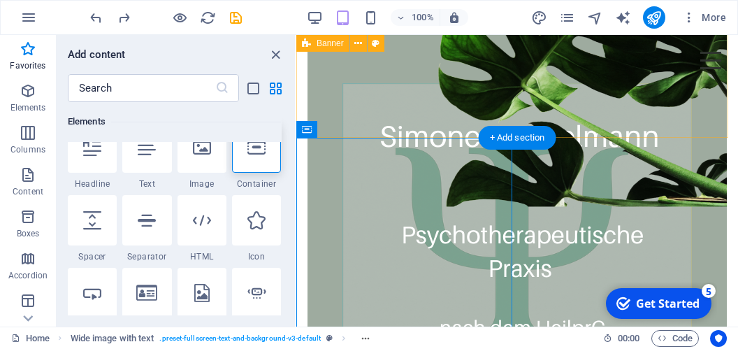
click at [567, 131] on div "nEUERÖFFNUNG IM sCHAAZ (1. OG) Taunusstr. 3 64850 schaafheim" at bounding box center [517, 49] width 442 height 1159
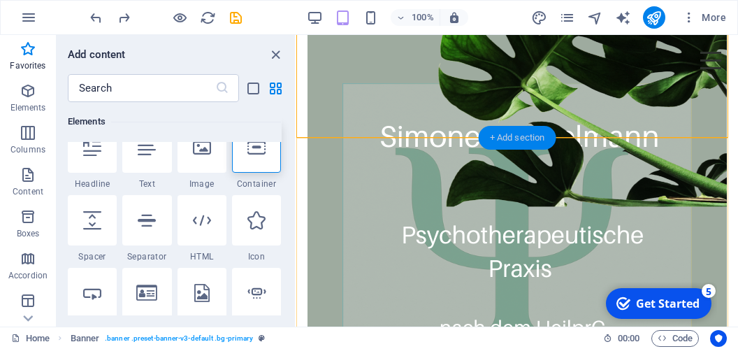
click at [497, 140] on div "+ Add section" at bounding box center [518, 138] width 78 height 24
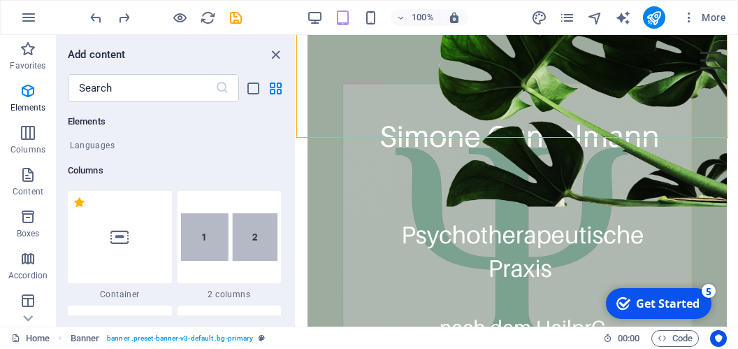
scroll to position [646, 0]
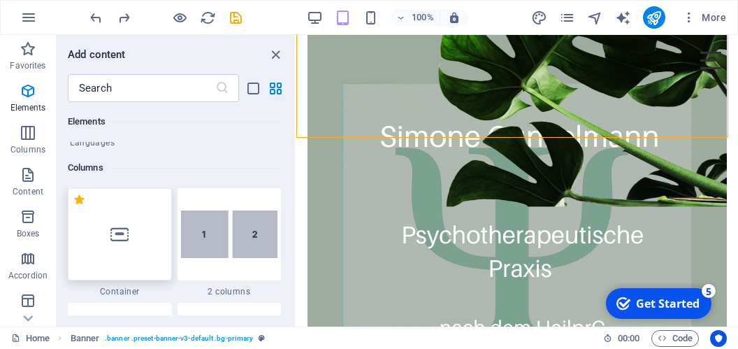
click at [131, 228] on div at bounding box center [120, 234] width 104 height 92
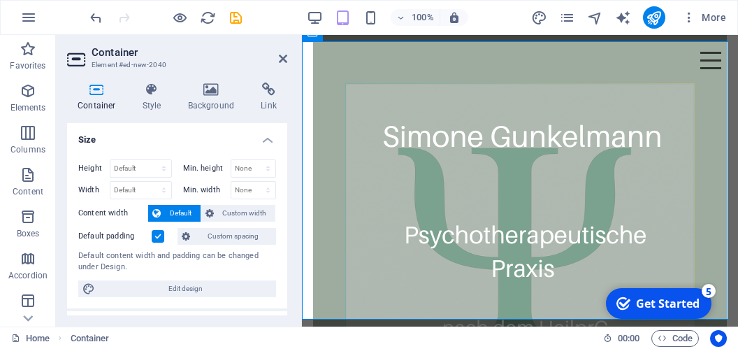
scroll to position [661, 0]
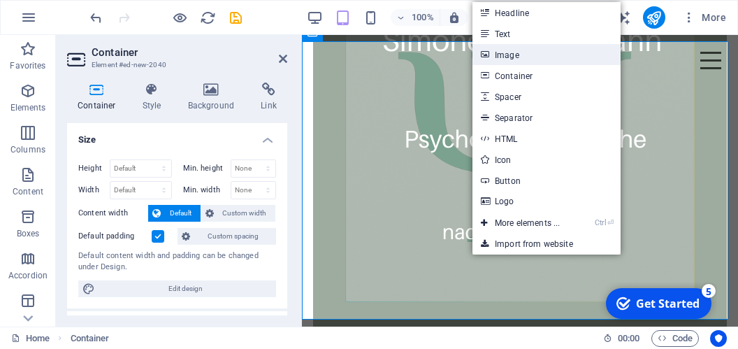
click at [496, 55] on link "Image" at bounding box center [546, 54] width 148 height 21
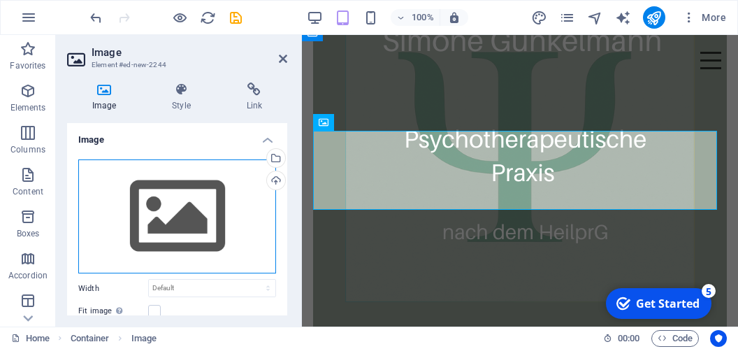
click at [190, 210] on div "Drag files here, click to choose files or select files from Files or our free s…" at bounding box center [177, 216] width 198 height 115
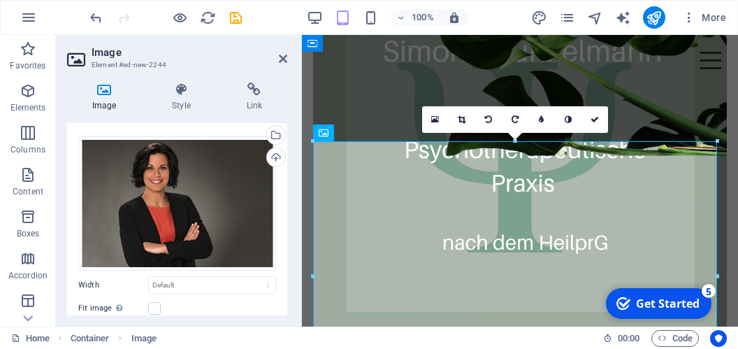
scroll to position [152, 0]
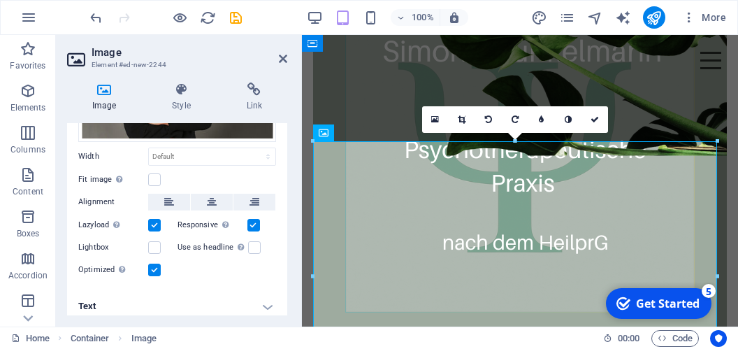
click at [249, 300] on h4 "Text" at bounding box center [177, 306] width 220 height 34
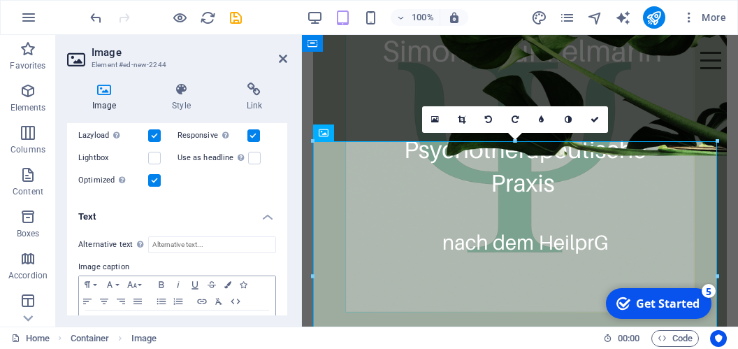
scroll to position [282, 0]
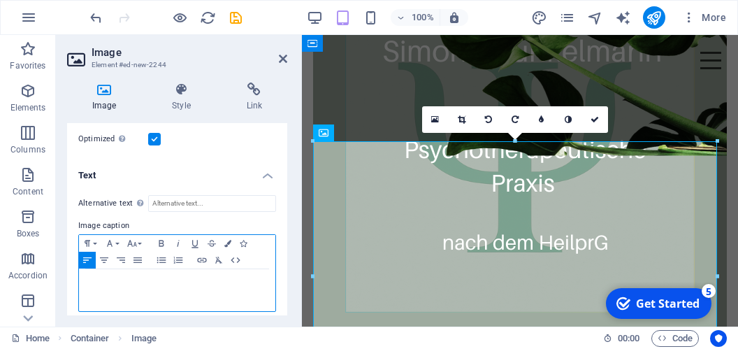
click at [197, 282] on div at bounding box center [177, 290] width 196 height 42
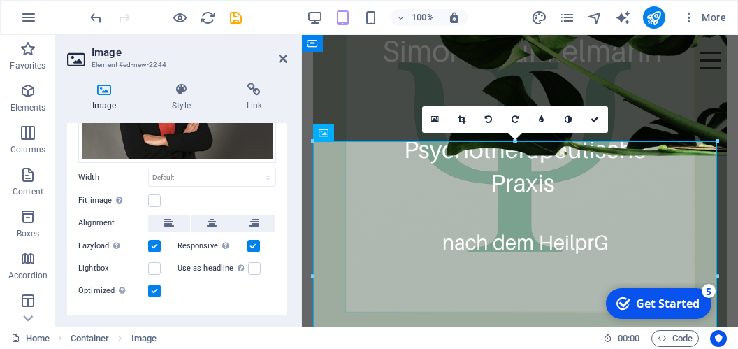
scroll to position [110, 0]
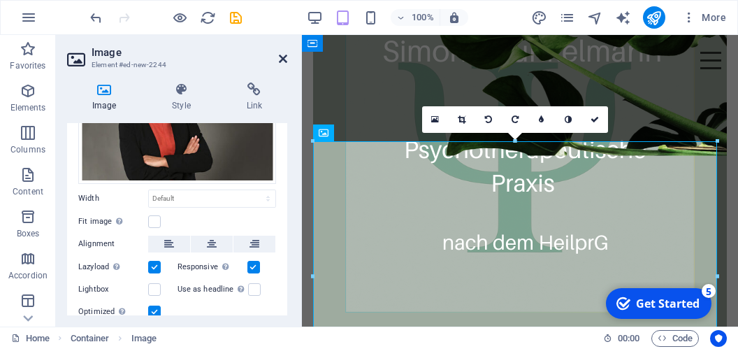
click at [282, 56] on icon at bounding box center [283, 58] width 8 height 11
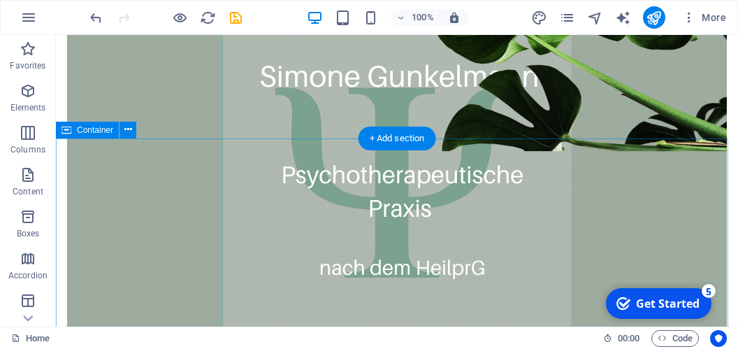
scroll to position [651, 0]
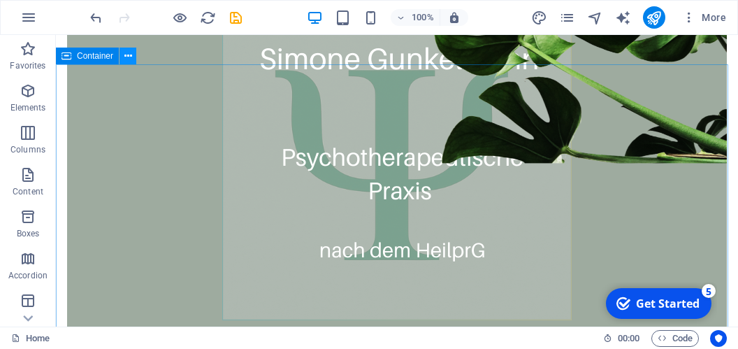
click at [125, 56] on icon at bounding box center [128, 56] width 8 height 15
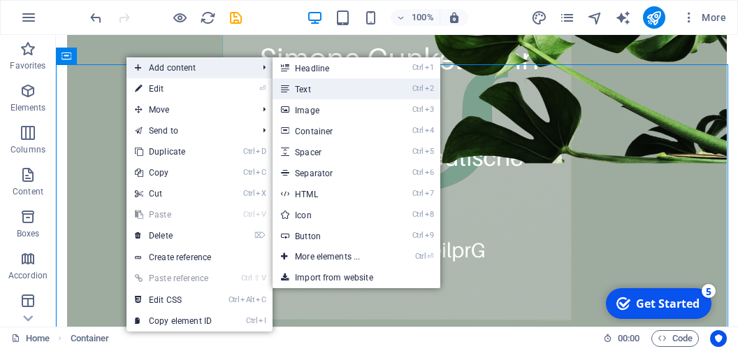
click at [305, 90] on link "Ctrl 2 Text" at bounding box center [330, 88] width 115 height 21
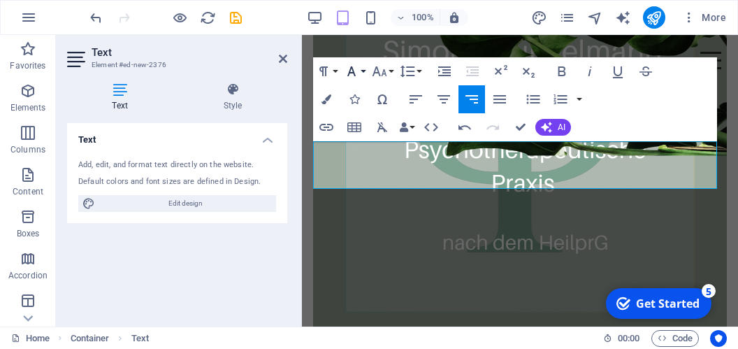
click at [361, 74] on button "Font Family" at bounding box center [354, 71] width 27 height 28
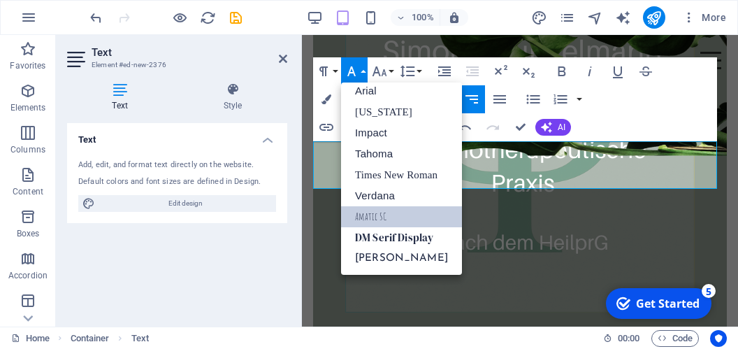
scroll to position [8, 0]
click at [385, 76] on icon "button" at bounding box center [379, 71] width 17 height 17
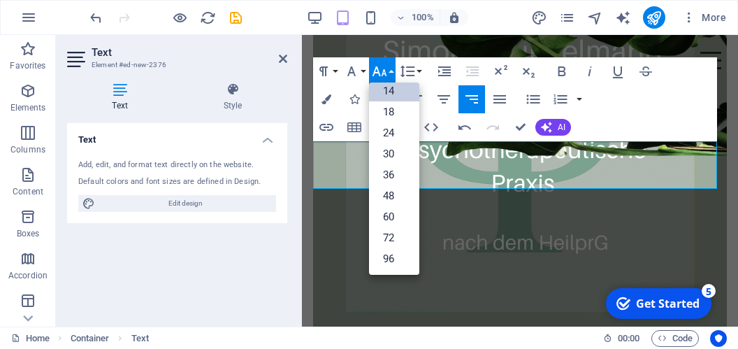
scroll to position [112, 0]
click at [389, 117] on link "18" at bounding box center [394, 111] width 50 height 21
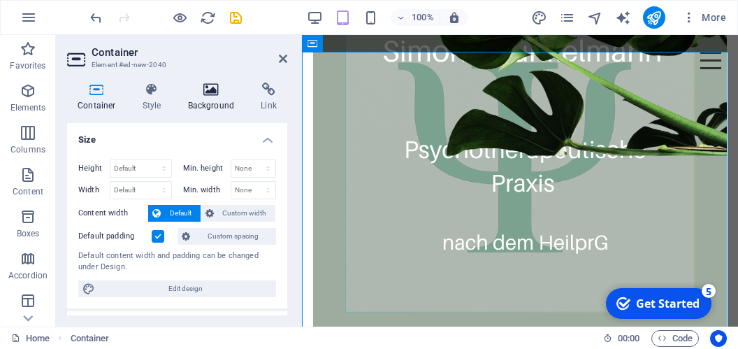
click at [205, 101] on h4 "Background" at bounding box center [213, 96] width 73 height 29
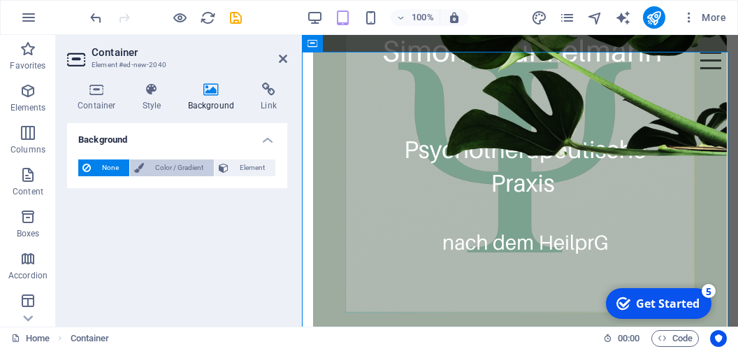
click at [167, 173] on span "Color / Gradient" at bounding box center [178, 167] width 61 height 17
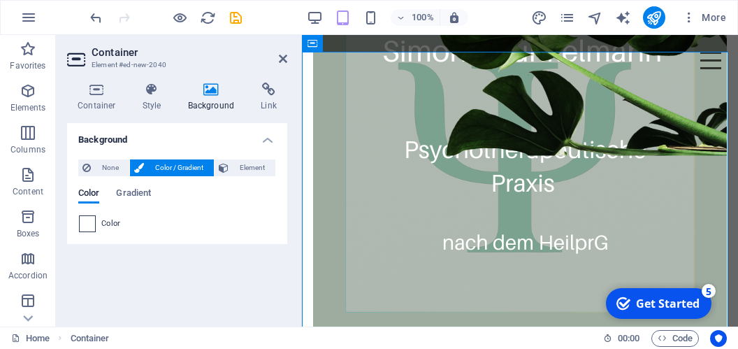
click at [84, 225] on span at bounding box center [87, 223] width 15 height 15
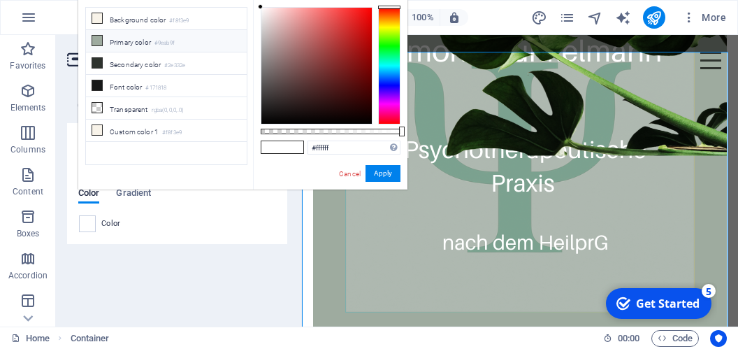
click at [139, 43] on li "Primary color #9eab9f" at bounding box center [166, 41] width 161 height 22
type input "#9eab9f"
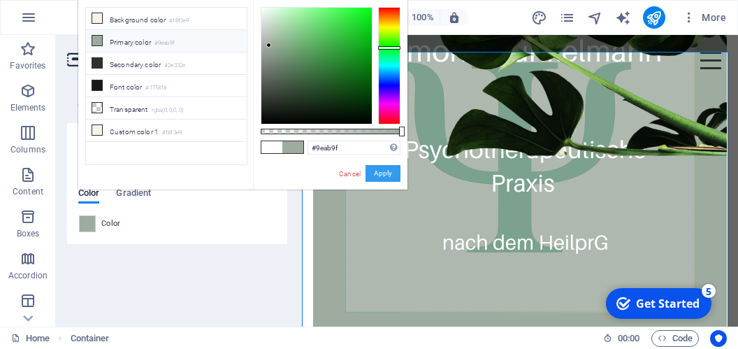
click at [377, 175] on button "Apply" at bounding box center [382, 173] width 35 height 17
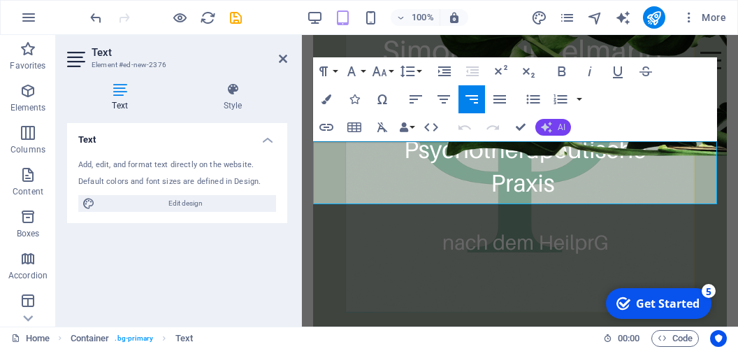
click at [556, 125] on button "AI" at bounding box center [553, 127] width 36 height 17
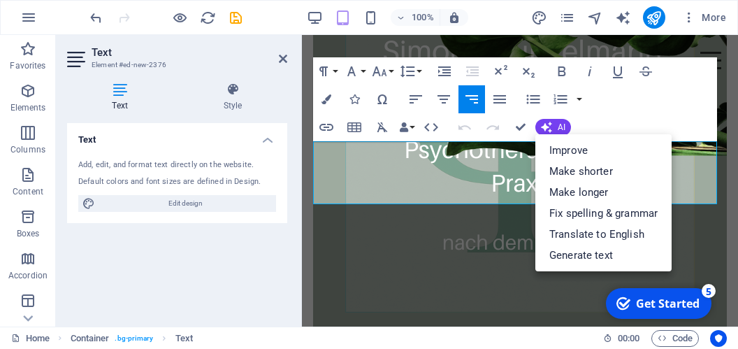
click at [606, 120] on div "Paragraph Format Normal Heading 1 Heading 2 Heading 3 Heading 4 Heading 5 Headi…" at bounding box center [515, 99] width 404 height 84
click at [596, 117] on div "Paragraph Format Normal Heading 1 Heading 2 Heading 3 Heading 4 Heading 5 Headi…" at bounding box center [515, 99] width 404 height 84
click at [414, 125] on button "Data Bindings" at bounding box center [407, 127] width 20 height 28
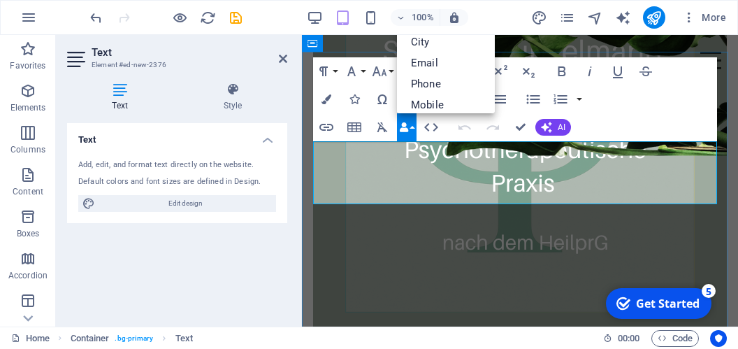
click at [358, 72] on icon "button" at bounding box center [351, 71] width 17 height 17
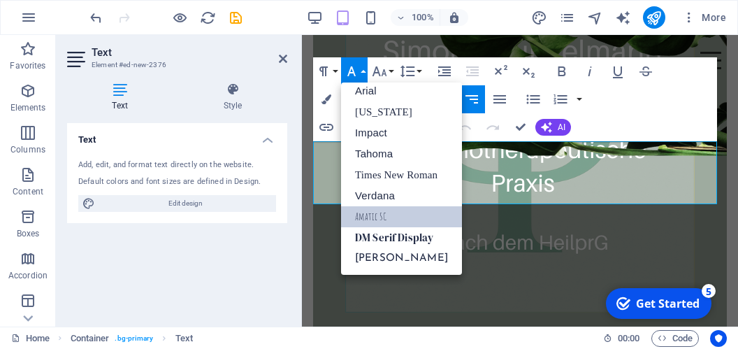
scroll to position [8, 0]
click at [358, 72] on icon "button" at bounding box center [351, 71] width 17 height 17
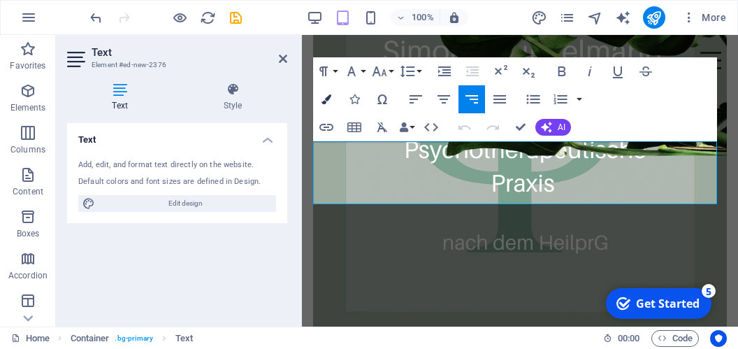
click at [327, 93] on button "Colors" at bounding box center [326, 99] width 27 height 28
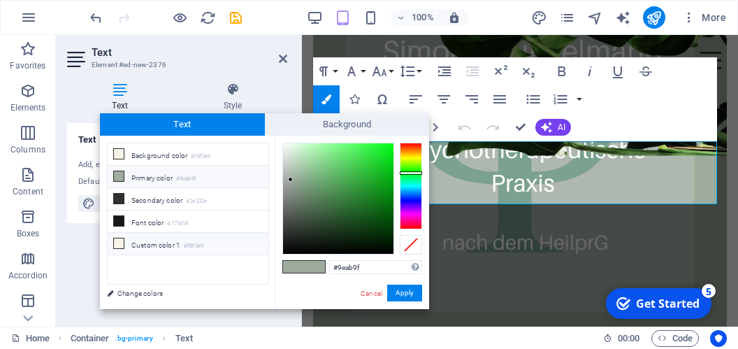
click at [164, 237] on li "Custom color 1 #f8f3e9" at bounding box center [188, 244] width 161 height 22
type input "#f8f3e9"
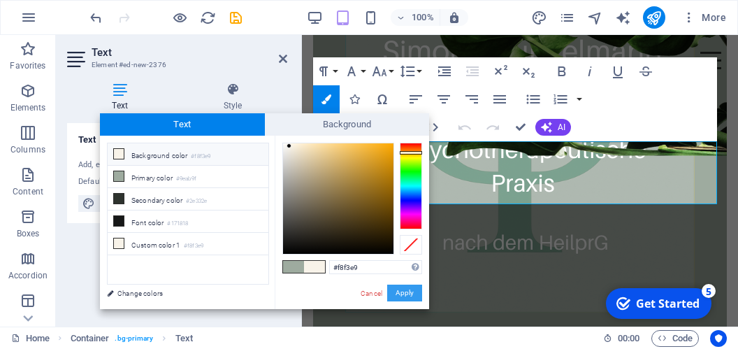
click at [405, 292] on button "Apply" at bounding box center [404, 292] width 35 height 17
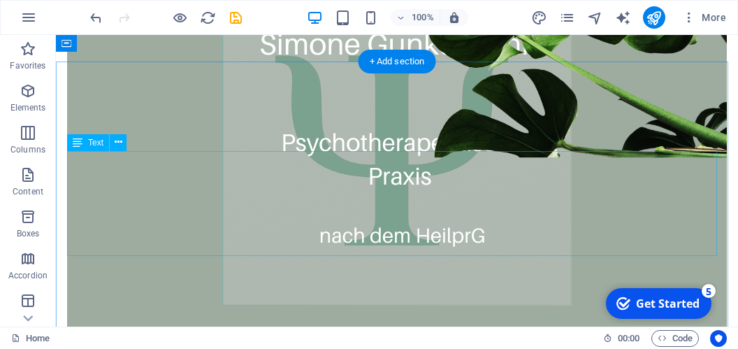
scroll to position [651, 0]
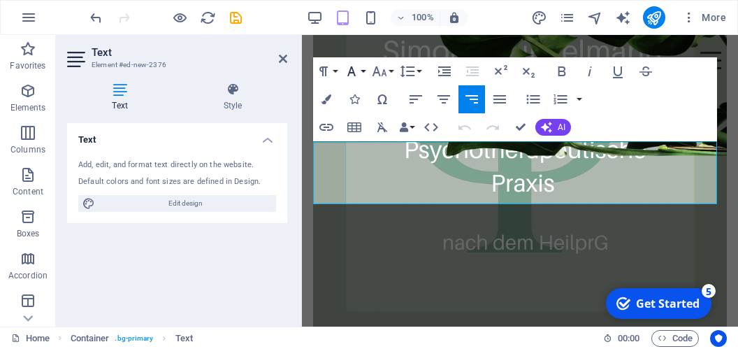
click at [366, 73] on button "Font Family" at bounding box center [354, 71] width 27 height 28
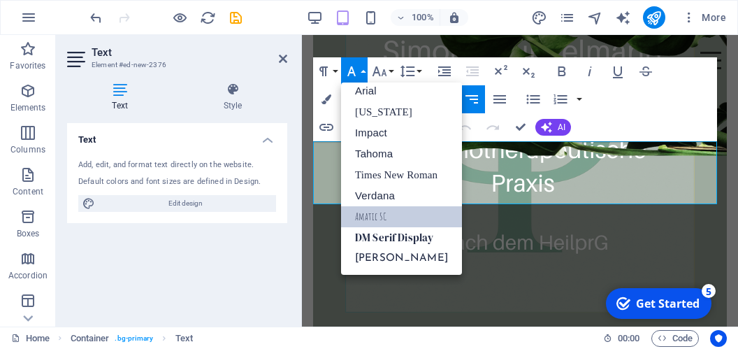
scroll to position [8, 0]
click at [414, 231] on link "DM Serif Display" at bounding box center [401, 237] width 121 height 21
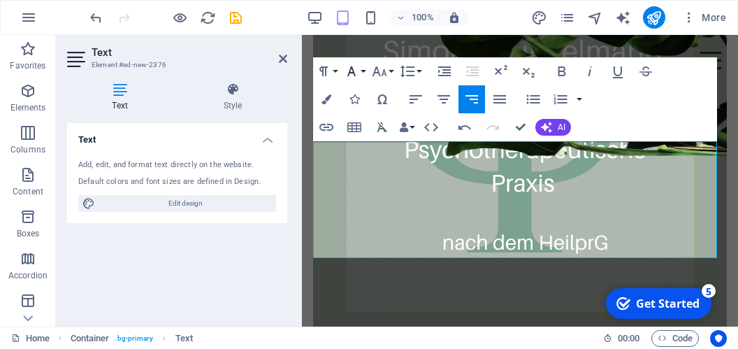
click at [361, 73] on button "Font Family" at bounding box center [354, 71] width 27 height 28
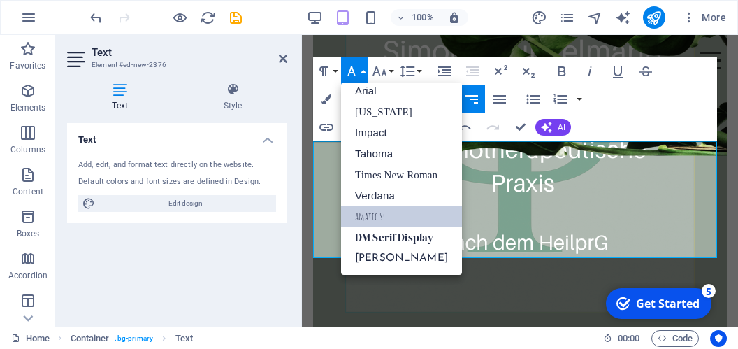
click at [385, 217] on link "Amatic SC" at bounding box center [401, 216] width 121 height 21
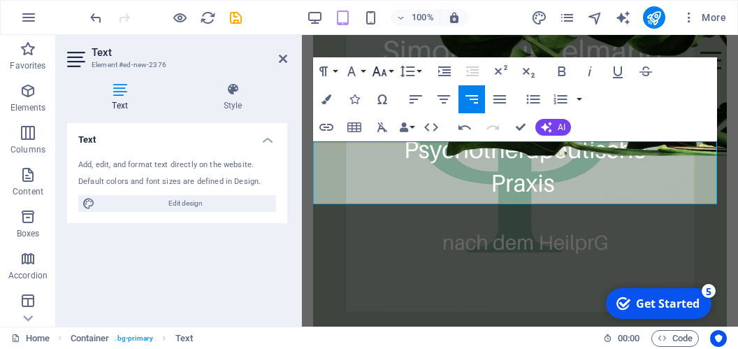
click at [394, 66] on button "Font Size" at bounding box center [382, 71] width 27 height 28
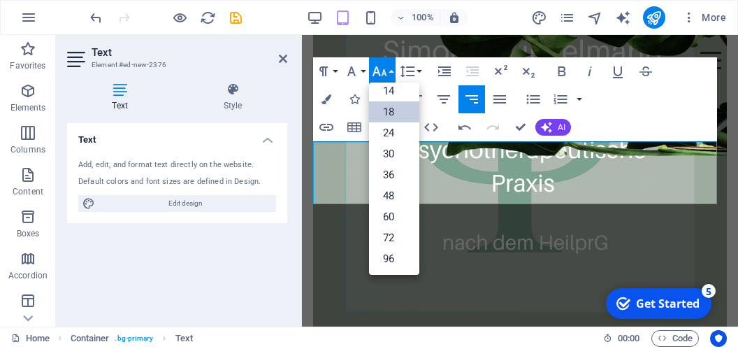
scroll to position [112, 0]
click at [398, 133] on link "24" at bounding box center [394, 132] width 50 height 21
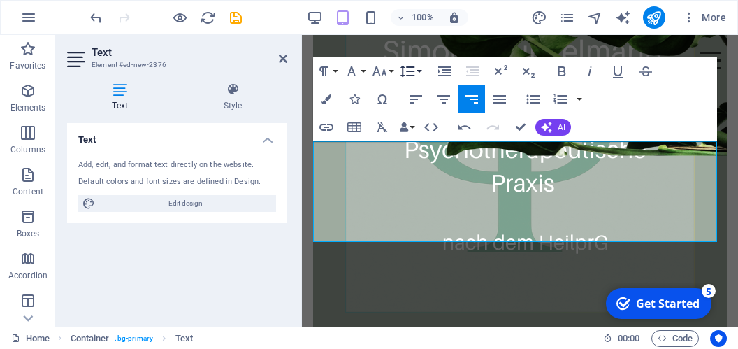
click at [417, 71] on button "Line Height" at bounding box center [410, 71] width 27 height 28
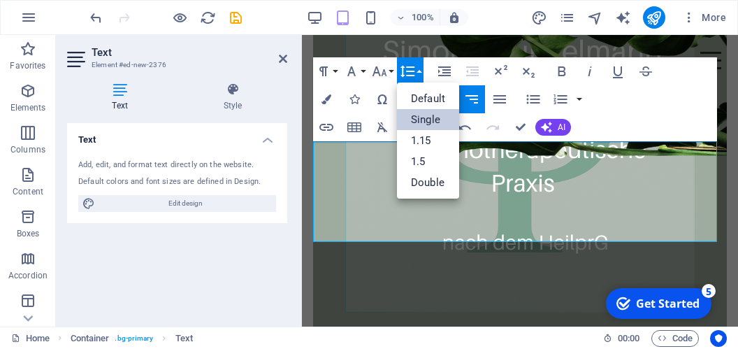
scroll to position [0, 0]
click at [427, 136] on link "1.15" at bounding box center [428, 140] width 62 height 21
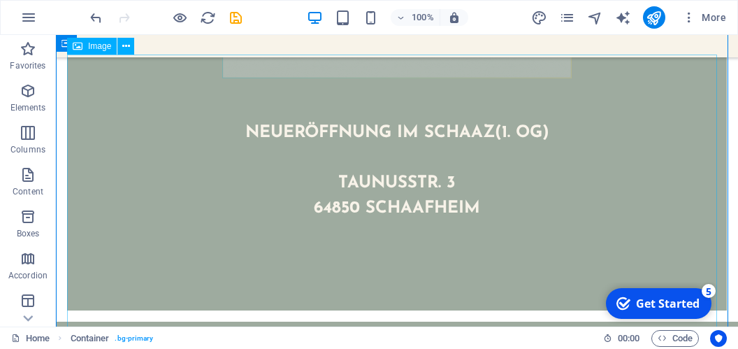
scroll to position [946, 0]
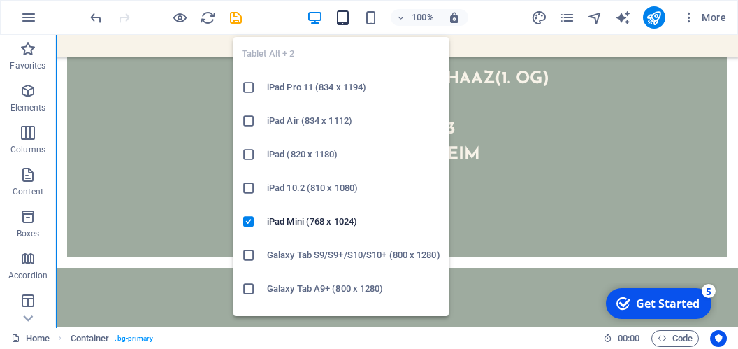
click at [346, 17] on icon "button" at bounding box center [343, 18] width 16 height 16
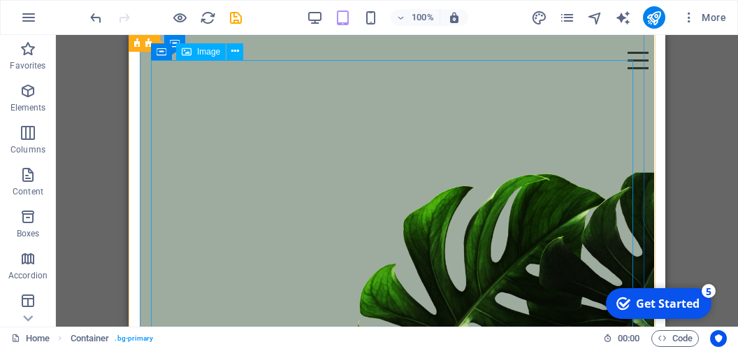
scroll to position [574, 0]
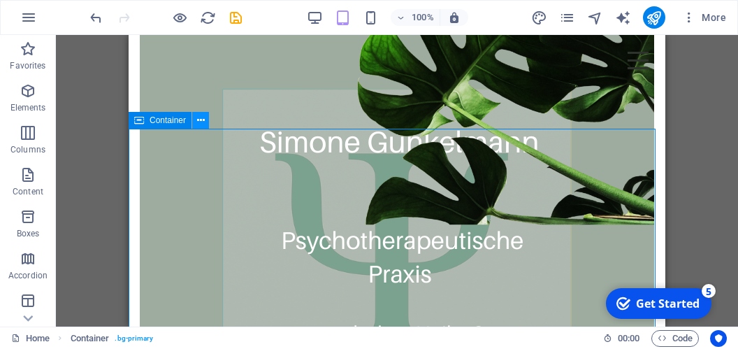
click at [205, 122] on button at bounding box center [200, 120] width 17 height 17
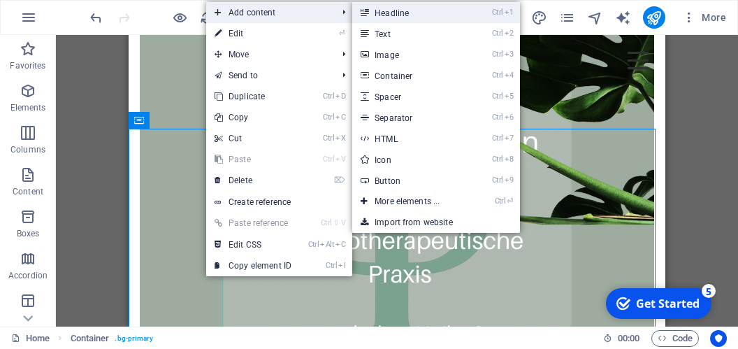
click at [375, 12] on link "Ctrl 1 Headline" at bounding box center [409, 12] width 115 height 21
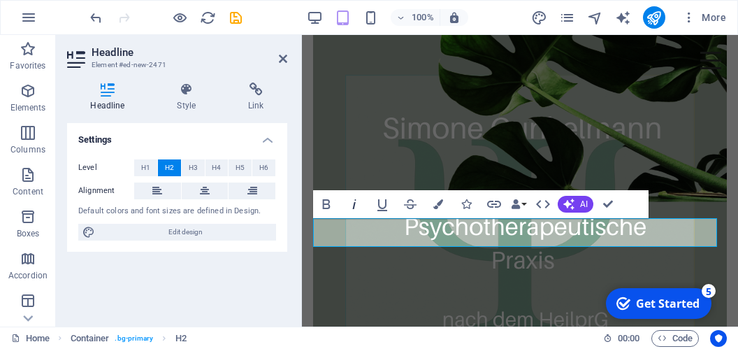
click at [349, 210] on icon "button" at bounding box center [354, 204] width 17 height 17
click at [442, 205] on icon "button" at bounding box center [438, 204] width 10 height 10
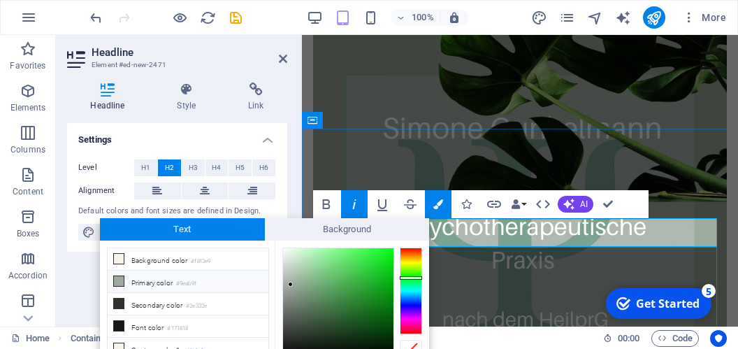
scroll to position [64, 0]
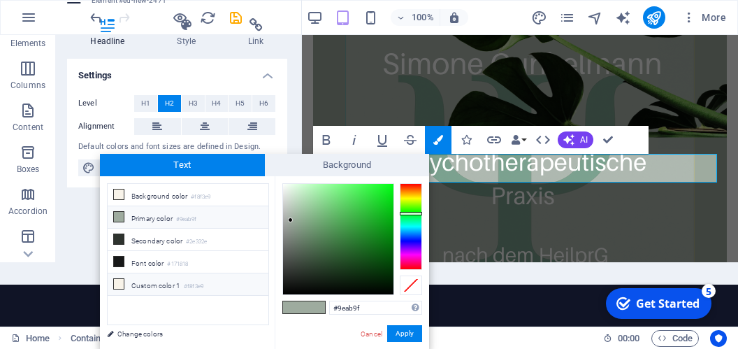
click at [165, 276] on li "Custom color 1 #f8f3e9" at bounding box center [188, 284] width 161 height 22
type input "#f8f3e9"
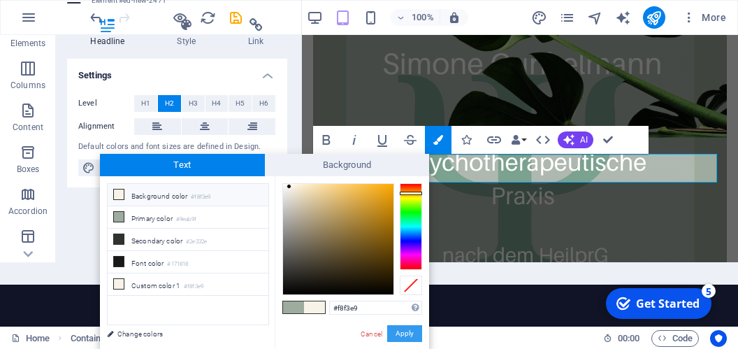
click at [407, 333] on button "Apply" at bounding box center [404, 333] width 35 height 17
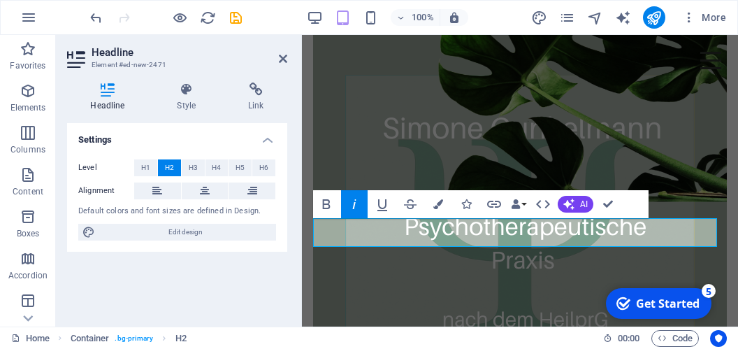
click at [360, 208] on icon "button" at bounding box center [354, 204] width 17 height 17
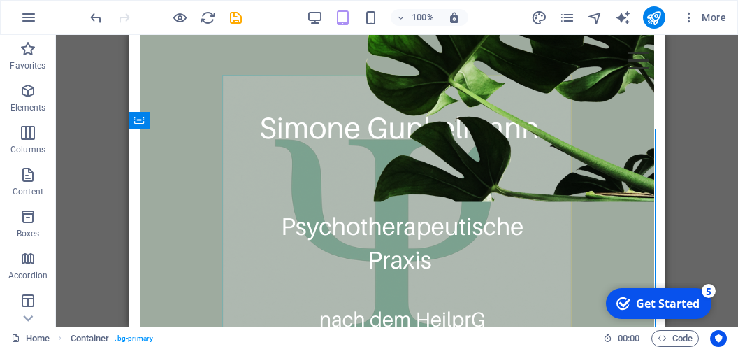
click at [681, 175] on div "H4 Banner Banner Container Container Banner Container Container Image Spacer Ov…" at bounding box center [397, 180] width 682 height 291
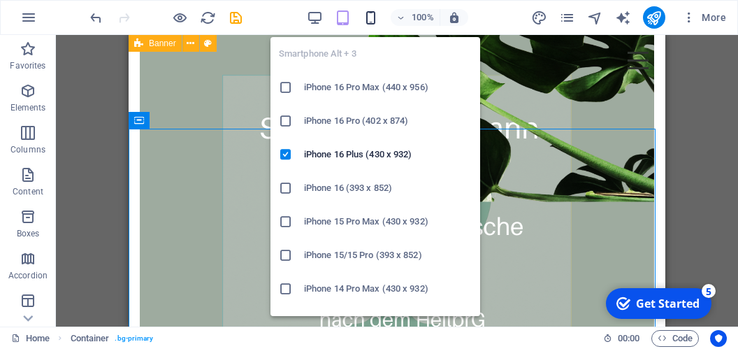
click at [372, 13] on icon "button" at bounding box center [371, 18] width 16 height 16
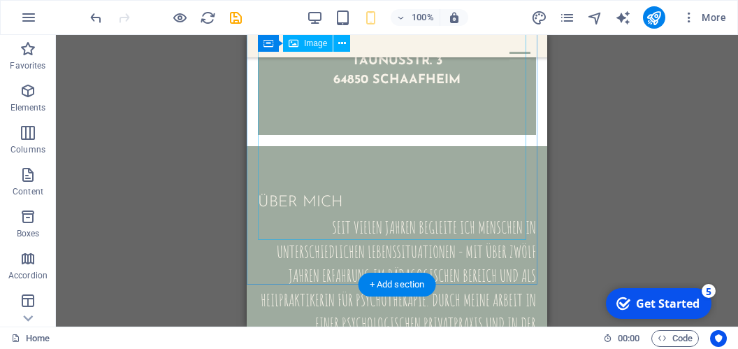
scroll to position [811, 0]
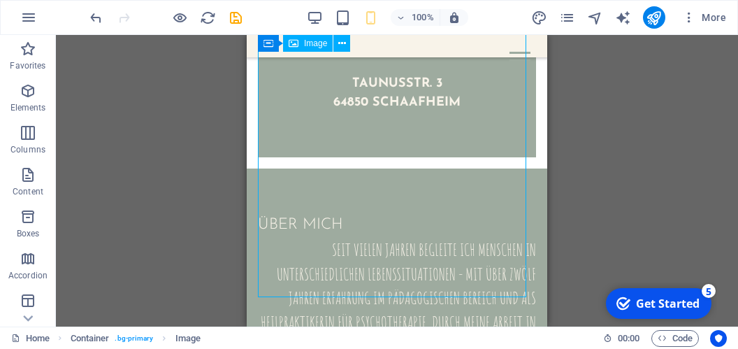
drag, startPoint x: 405, startPoint y: 295, endPoint x: 402, endPoint y: 256, distance: 39.2
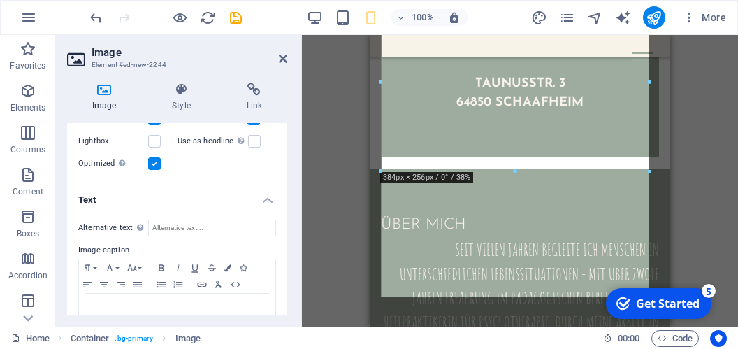
scroll to position [129, 0]
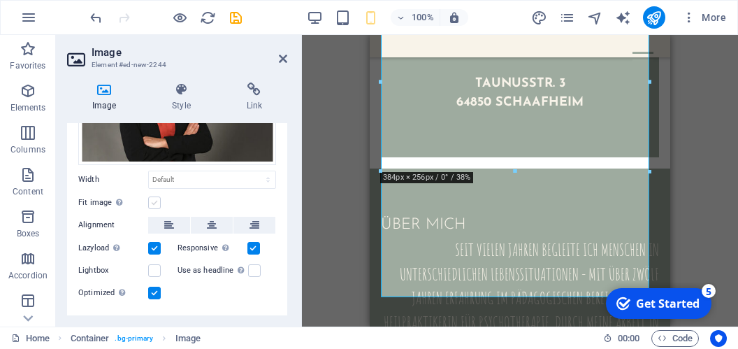
click at [155, 196] on label at bounding box center [154, 202] width 13 height 13
click at [0, 0] on input "Fit image Automatically fit image to a fixed width and height" at bounding box center [0, 0] width 0 height 0
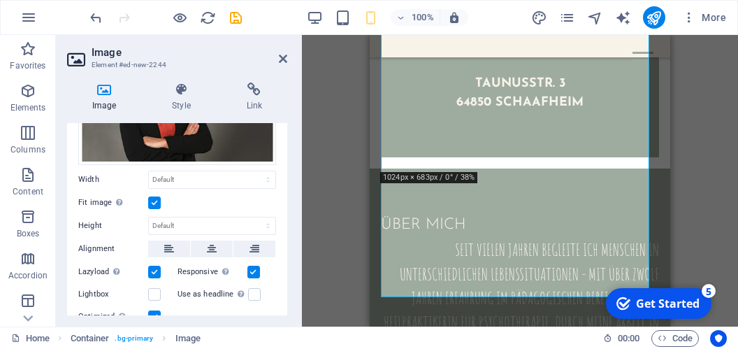
click at [155, 196] on label at bounding box center [154, 202] width 13 height 13
click at [0, 0] on input "Fit image Automatically fit image to a fixed width and height" at bounding box center [0, 0] width 0 height 0
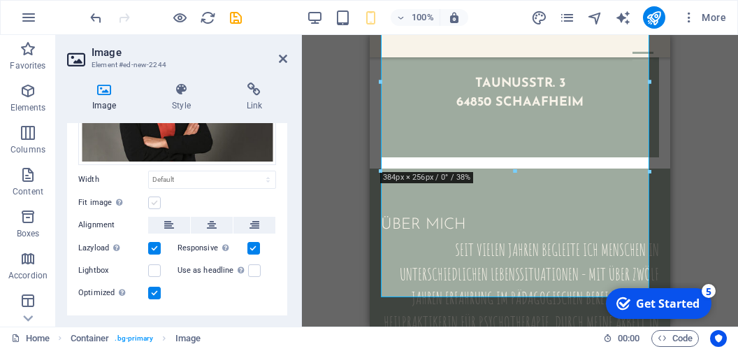
click at [155, 196] on label at bounding box center [154, 202] width 13 height 13
click at [0, 0] on input "Fit image Automatically fit image to a fixed width and height" at bounding box center [0, 0] width 0 height 0
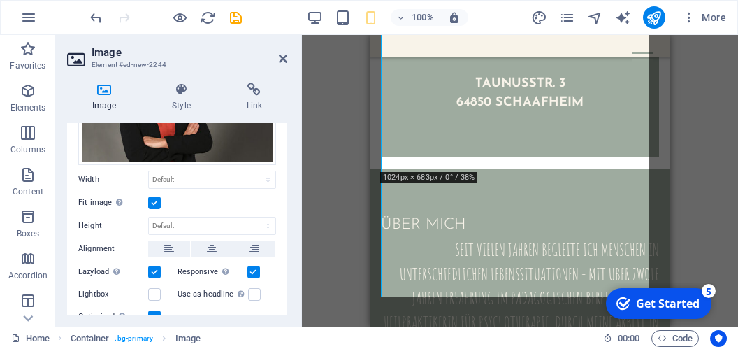
click at [155, 196] on label at bounding box center [154, 202] width 13 height 13
click at [0, 0] on input "Fit image Automatically fit image to a fixed width and height" at bounding box center [0, 0] width 0 height 0
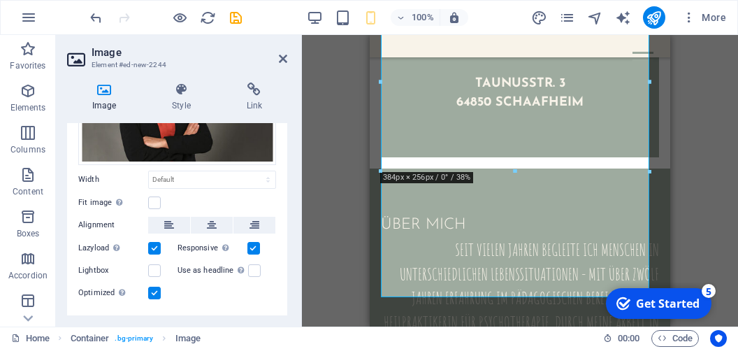
click at [691, 247] on div "Drag here to replace the existing content. Press “Ctrl” if you want to create a…" at bounding box center [520, 180] width 436 height 291
click at [695, 168] on div "Drag here to replace the existing content. Press “Ctrl” if you want to create a…" at bounding box center [520, 180] width 436 height 291
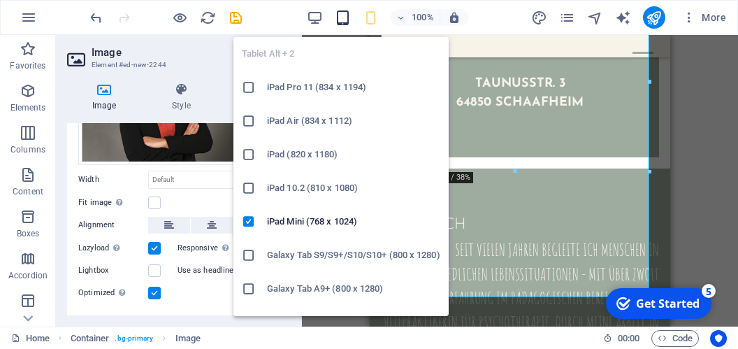
click at [349, 18] on icon "button" at bounding box center [343, 18] width 16 height 16
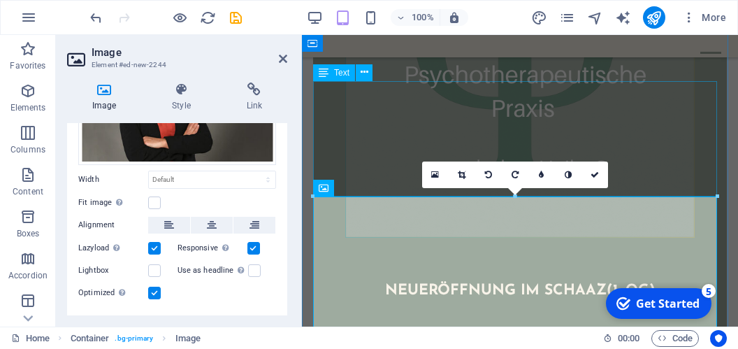
scroll to position [592, 0]
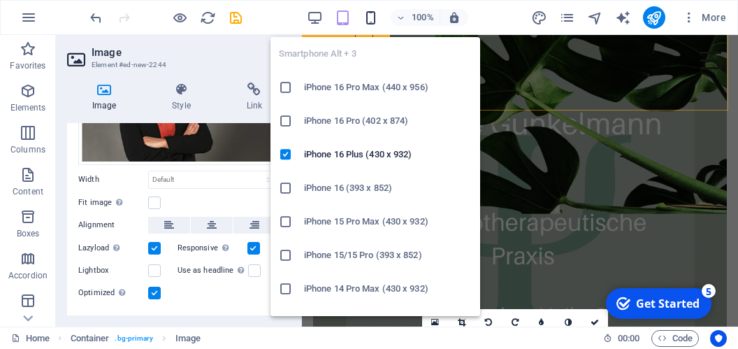
click at [373, 17] on icon "button" at bounding box center [371, 18] width 16 height 16
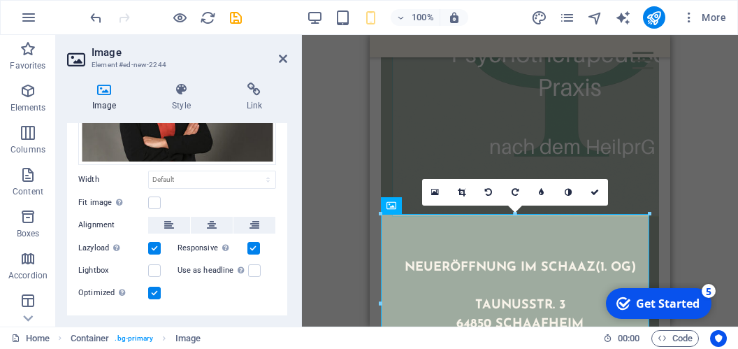
click at [691, 144] on div "Drag here to replace the existing content. Press “Ctrl” if you want to create a…" at bounding box center [520, 180] width 436 height 291
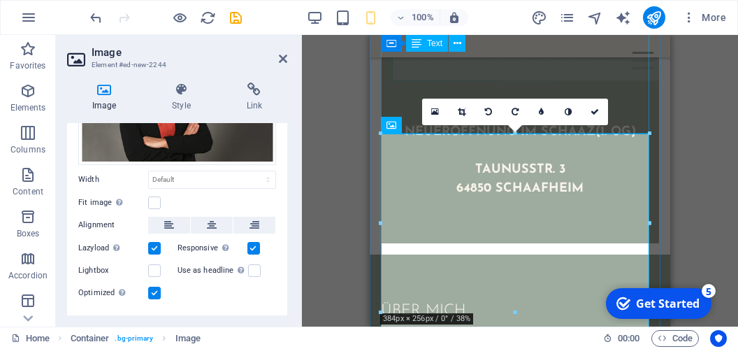
scroll to position [666, 0]
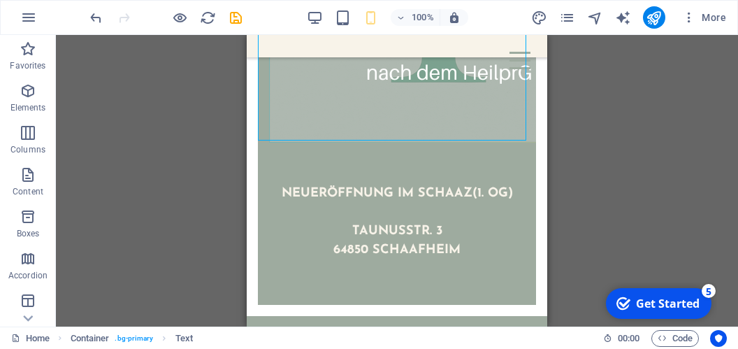
click at [651, 103] on div "Drag here to replace the existing content. Press “Ctrl” if you want to create a…" at bounding box center [397, 180] width 682 height 291
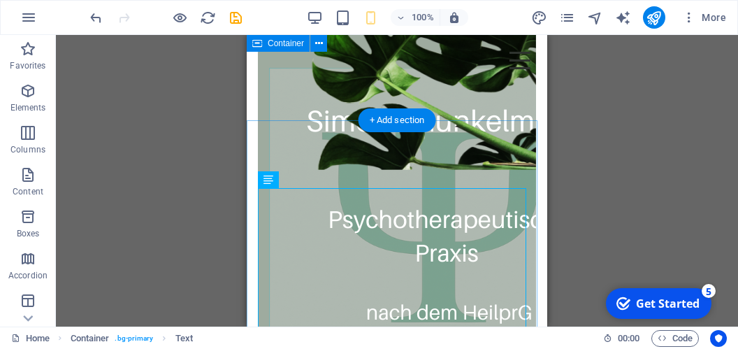
scroll to position [370, 0]
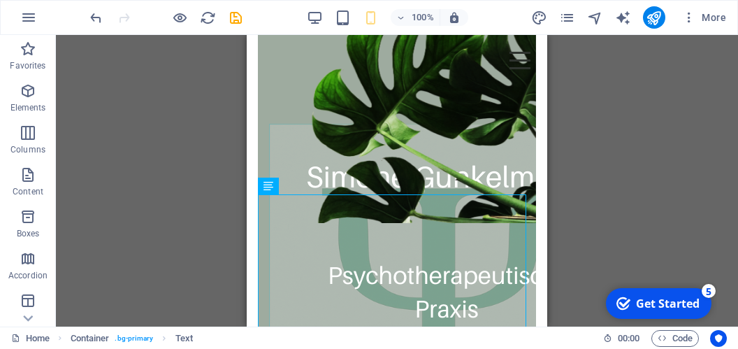
click at [669, 175] on div "Drag here to replace the existing content. Press “Ctrl” if you want to create a…" at bounding box center [397, 180] width 682 height 291
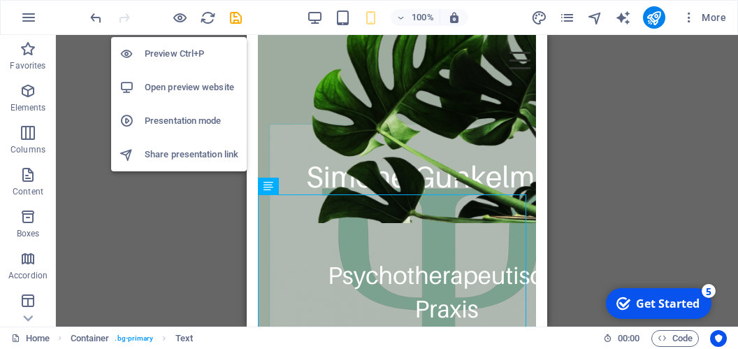
click at [174, 56] on h6 "Preview Ctrl+P" at bounding box center [192, 53] width 94 height 17
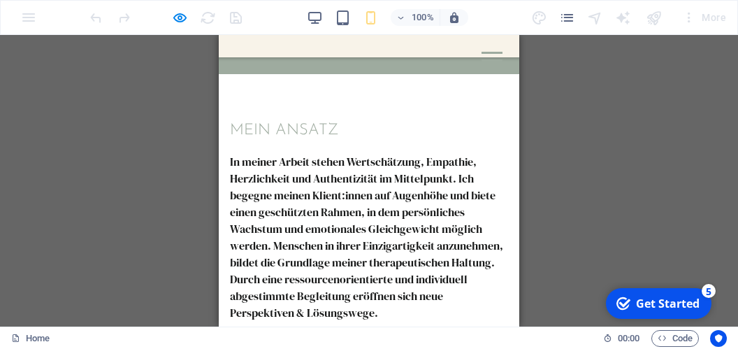
scroll to position [1376, 0]
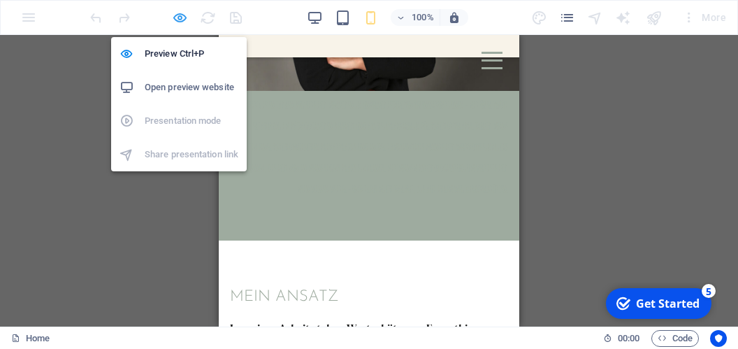
click at [181, 18] on icon "button" at bounding box center [180, 18] width 16 height 16
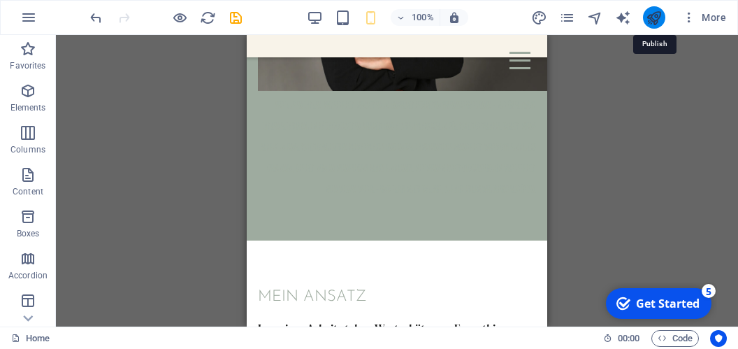
click at [652, 16] on icon "publish" at bounding box center [654, 18] width 16 height 16
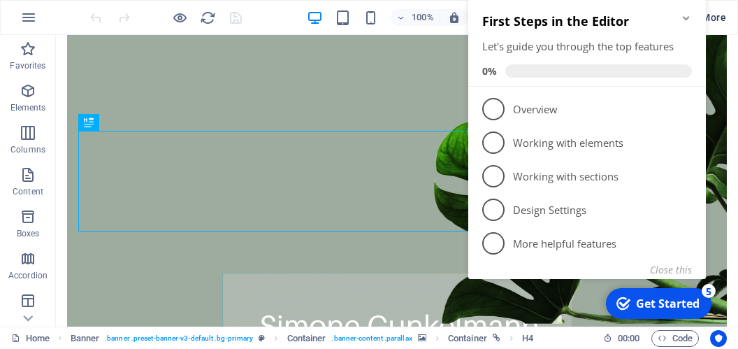
click at [720, 20] on span "More" at bounding box center [704, 17] width 44 height 14
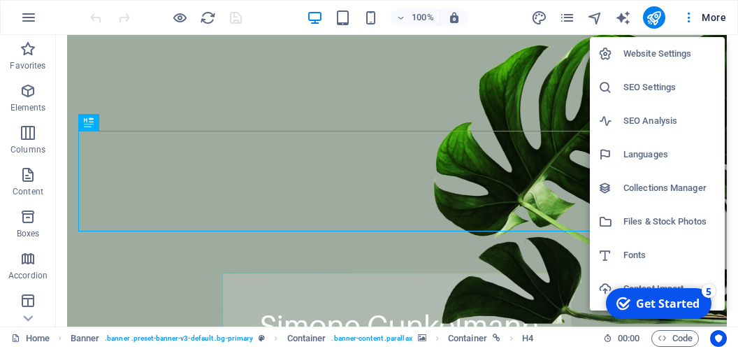
drag, startPoint x: 215, startPoint y: 70, endPoint x: 678, endPoint y: 55, distance: 462.8
click at [678, 55] on h6 "Website Settings" at bounding box center [669, 53] width 93 height 17
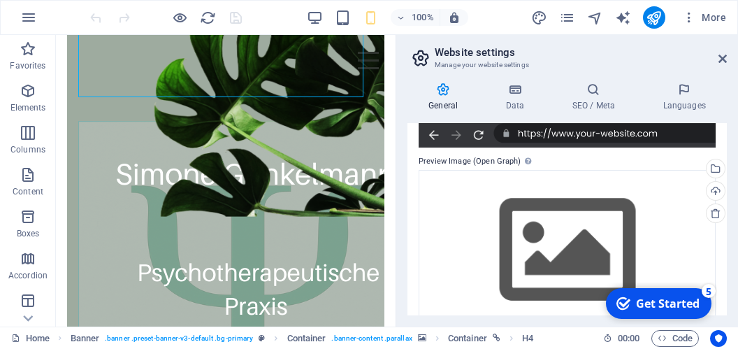
scroll to position [284, 0]
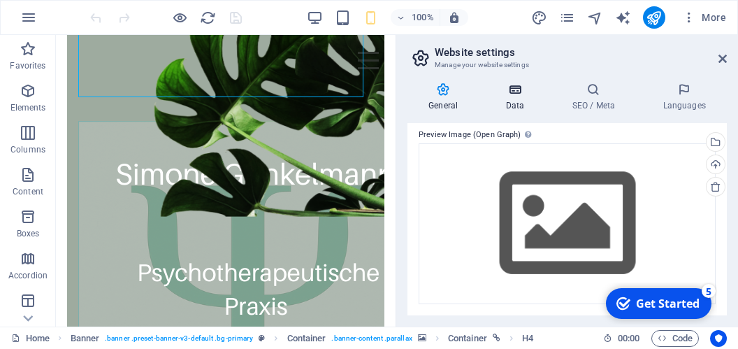
click at [517, 103] on h4 "Data" at bounding box center [517, 96] width 66 height 29
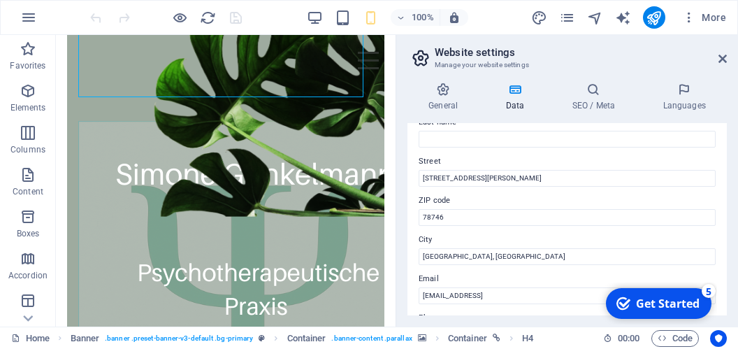
scroll to position [129, 0]
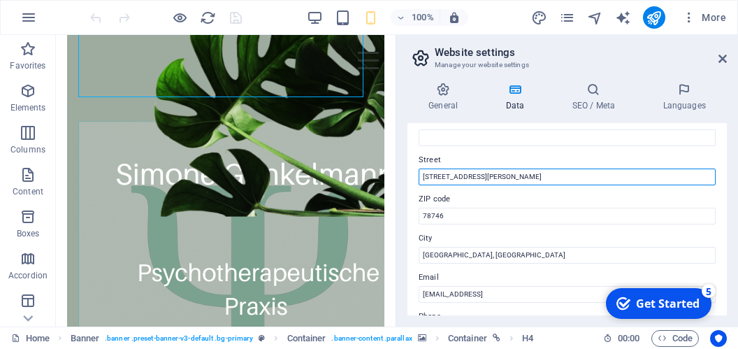
drag, startPoint x: 511, startPoint y: 175, endPoint x: 406, endPoint y: 159, distance: 106.0
click at [406, 159] on div "General Data SEO / Meta Languages Website name HPG-Schaaz - Psychotherapeutisch…" at bounding box center [567, 198] width 342 height 255
drag, startPoint x: 502, startPoint y: 175, endPoint x: 398, endPoint y: 168, distance: 104.3
click at [419, 168] on input "2131 William Barton Dr" at bounding box center [567, 176] width 297 height 17
type input "Taunusstr. 3"
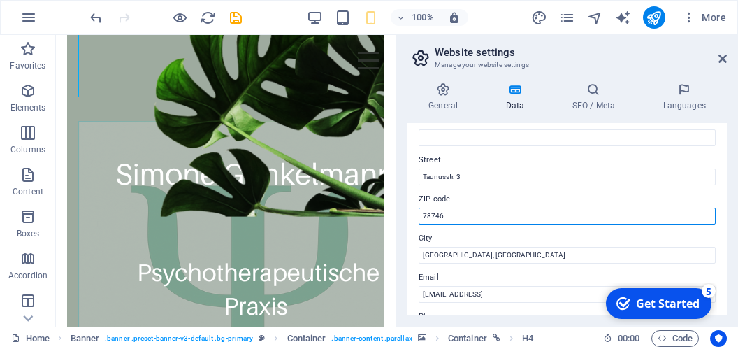
drag, startPoint x: 453, startPoint y: 217, endPoint x: 419, endPoint y: 215, distance: 34.3
click at [419, 215] on input "78746" at bounding box center [567, 216] width 297 height 17
type input "64850"
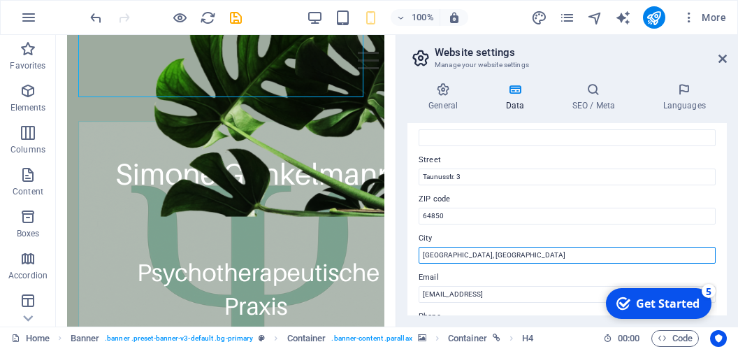
drag, startPoint x: 456, startPoint y: 250, endPoint x: 421, endPoint y: 247, distance: 34.4
click at [421, 247] on input "Austin, TX" at bounding box center [567, 255] width 297 height 17
type input "Schaafheim"
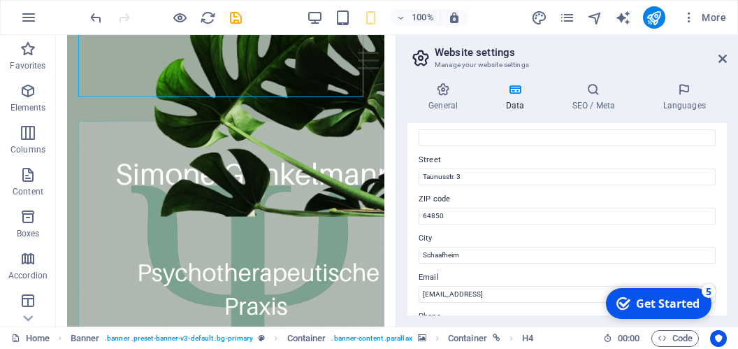
click at [440, 238] on label "City" at bounding box center [567, 238] width 297 height 17
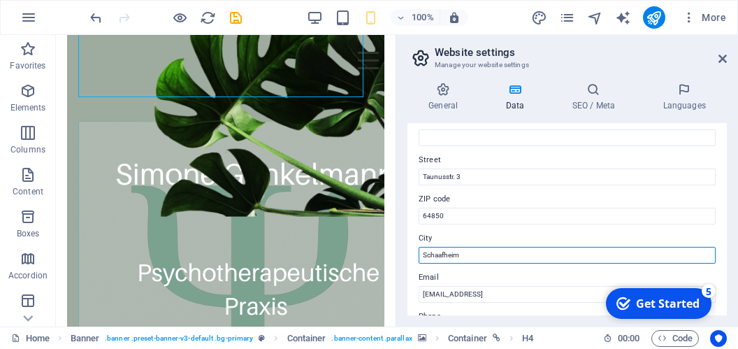
click at [440, 247] on input "Schaafheim" at bounding box center [567, 255] width 297 height 17
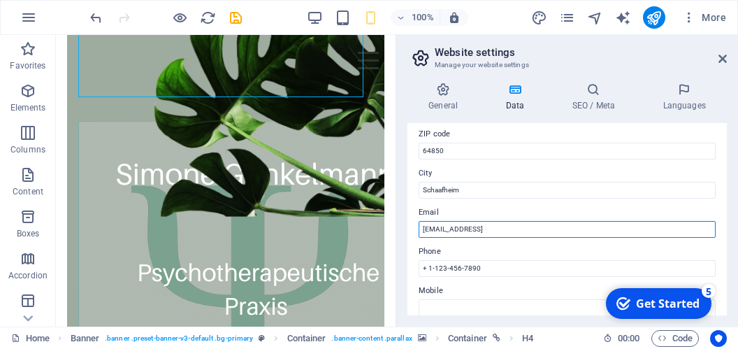
drag, startPoint x: 579, startPoint y: 229, endPoint x: 417, endPoint y: 223, distance: 161.5
click at [419, 223] on input "eacc6333124e421550efe31f22345b@plesk.local" at bounding box center [567, 229] width 297 height 17
type input "kontakt"
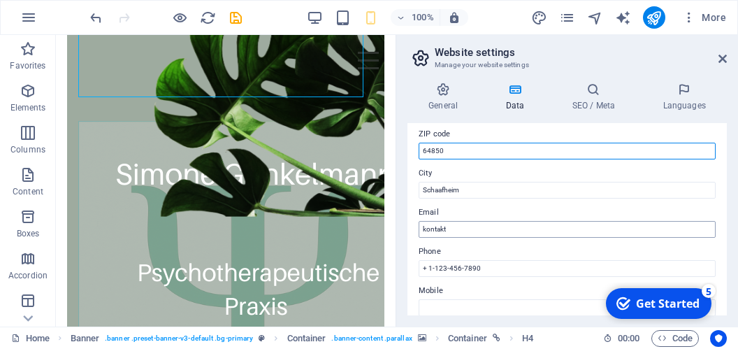
type input "64832"
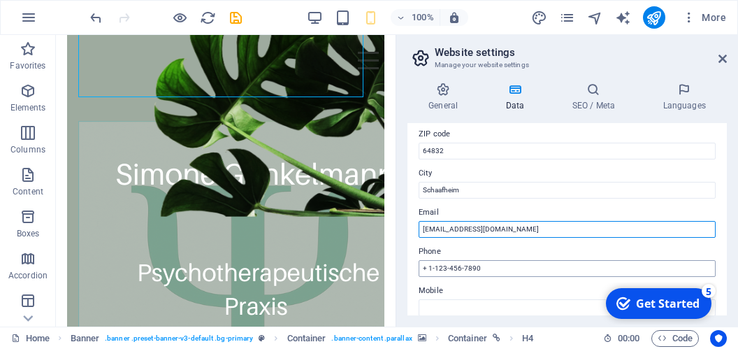
type input "[EMAIL_ADDRESS][DOMAIN_NAME]"
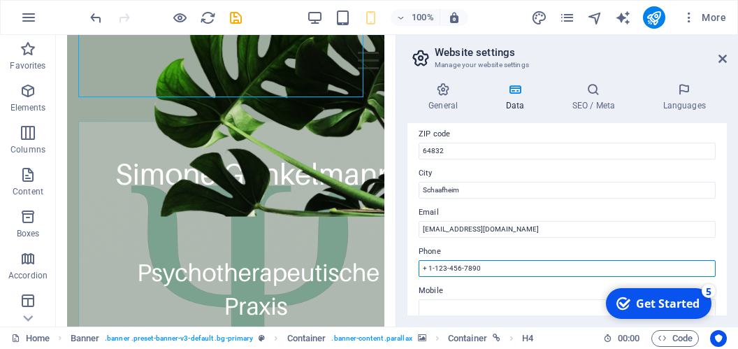
drag, startPoint x: 488, startPoint y: 268, endPoint x: 402, endPoint y: 256, distance: 87.4
click at [419, 260] on input "+ 1-123-456-7890" at bounding box center [567, 268] width 297 height 17
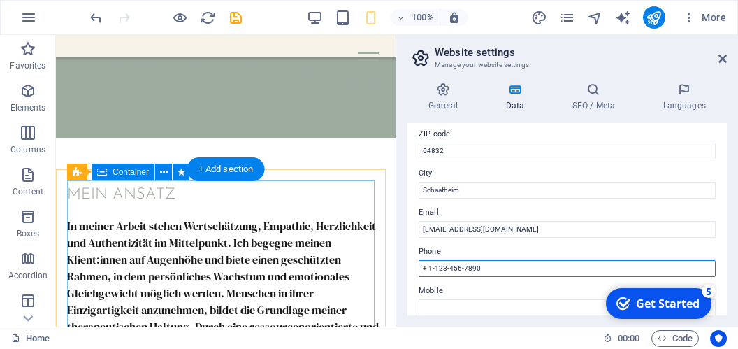
scroll to position [1771, 0]
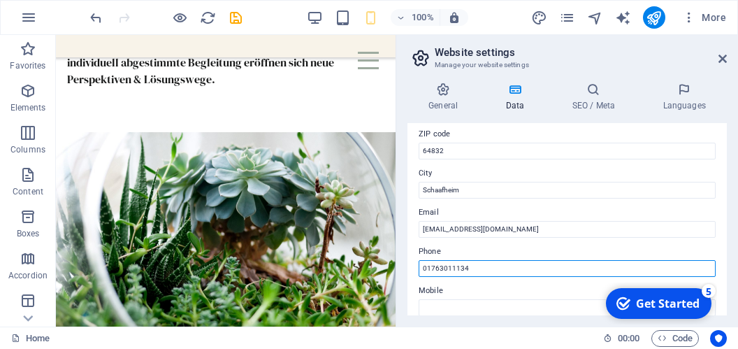
type input "017630111347"
drag, startPoint x: 452, startPoint y: 268, endPoint x: 412, endPoint y: 267, distance: 39.8
click at [419, 267] on input "017630111347" at bounding box center [567, 268] width 297 height 17
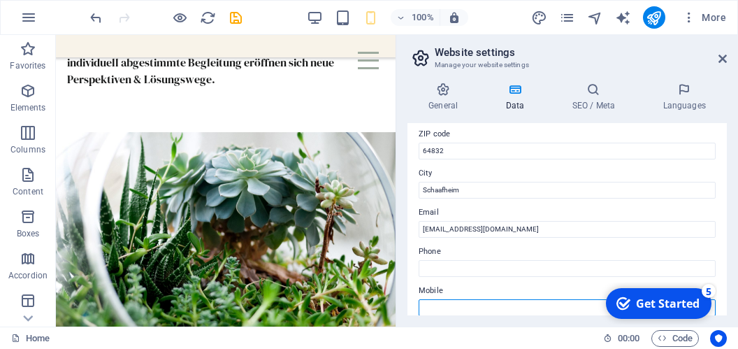
click at [441, 301] on input "Mobile" at bounding box center [567, 307] width 297 height 17
click at [441, 302] on input "Mobile" at bounding box center [567, 307] width 297 height 17
paste input "017630111347"
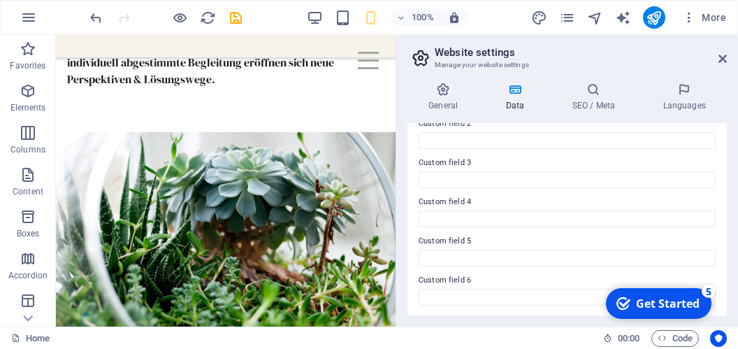
scroll to position [479, 0]
type input "017630111347"
click at [590, 103] on h4 "SEO / Meta" at bounding box center [596, 96] width 91 height 29
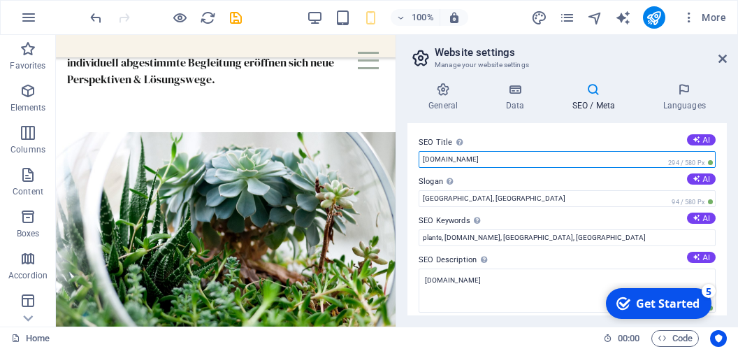
drag, startPoint x: 535, startPoint y: 159, endPoint x: 402, endPoint y: 152, distance: 132.3
click at [419, 152] on input "hosting223411.ae9ab.netcup.net" at bounding box center [567, 159] width 297 height 17
type input "[DOMAIN_NAME]"
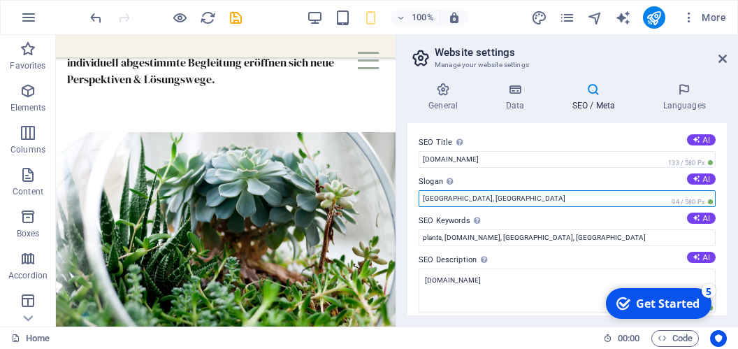
drag, startPoint x: 463, startPoint y: 195, endPoint x: 412, endPoint y: 191, distance: 51.2
click at [419, 191] on input "Austin, TX" at bounding box center [567, 198] width 297 height 17
type input "HPG Schaaz"
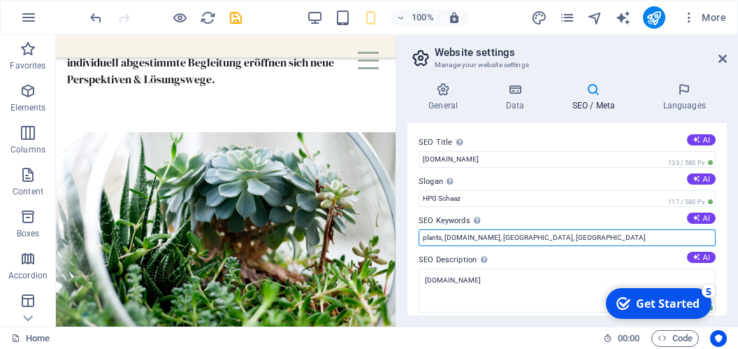
drag, startPoint x: 602, startPoint y: 235, endPoint x: 399, endPoint y: 226, distance: 203.5
click at [419, 229] on input "plants, hosting223411.ae9ab.netcup.net, Austin, TX" at bounding box center [567, 237] width 297 height 17
type input "Psychotherapie Heilpraktikergesetz Simone Gunkelmann Schaafheim"
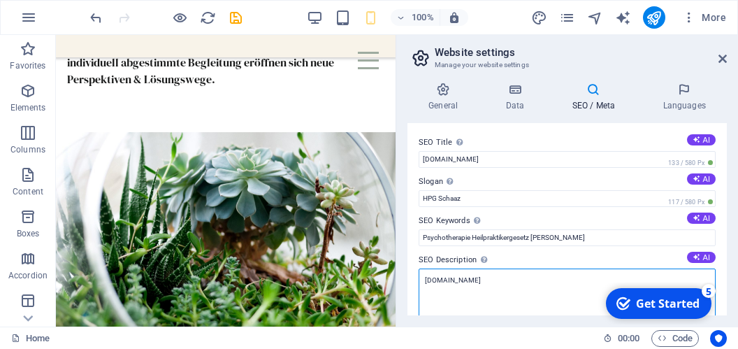
drag, startPoint x: 539, startPoint y: 280, endPoint x: 401, endPoint y: 271, distance: 138.6
click at [419, 271] on textarea "hosting223411.ae9ab.netcup.net" at bounding box center [567, 295] width 297 height 55
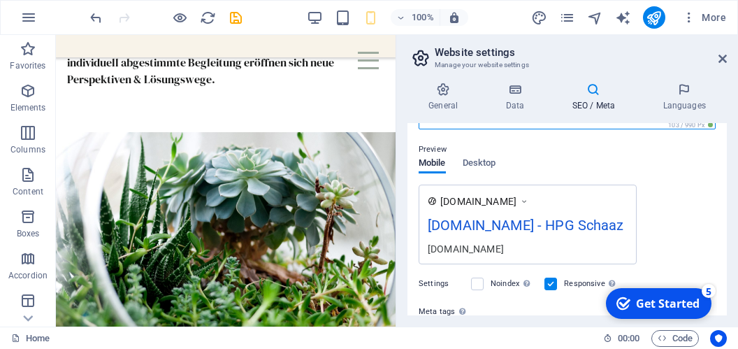
scroll to position [129, 0]
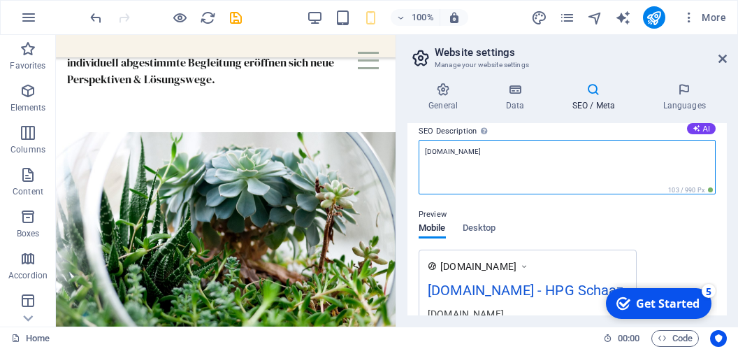
type textarea "HPG-Schaaz.de"
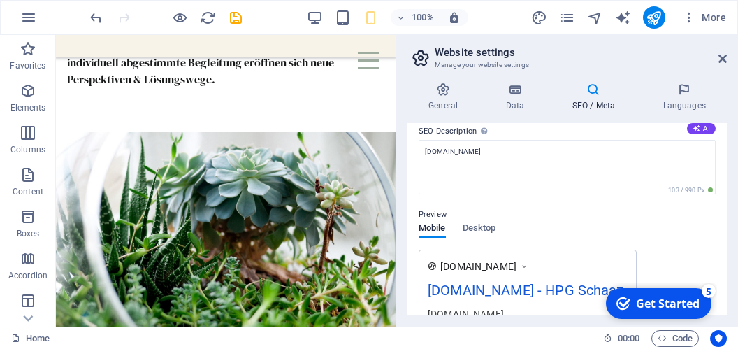
click at [662, 240] on div "Preview Mobile Desktop www.example.com hpg-schaaz.de - HPG Schaaz HPG-Schaaz.de" at bounding box center [567, 262] width 297 height 134
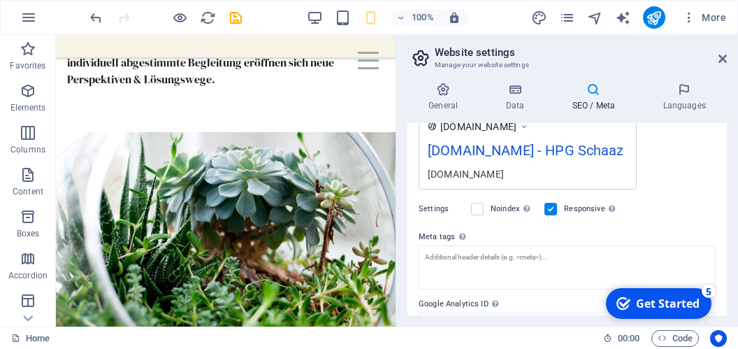
scroll to position [320, 0]
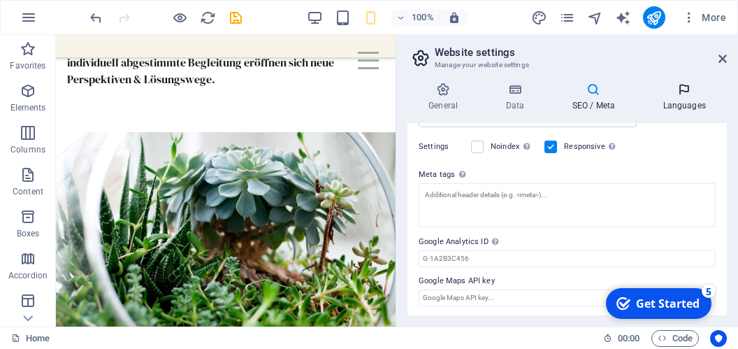
click at [678, 94] on icon at bounding box center [683, 89] width 85 height 14
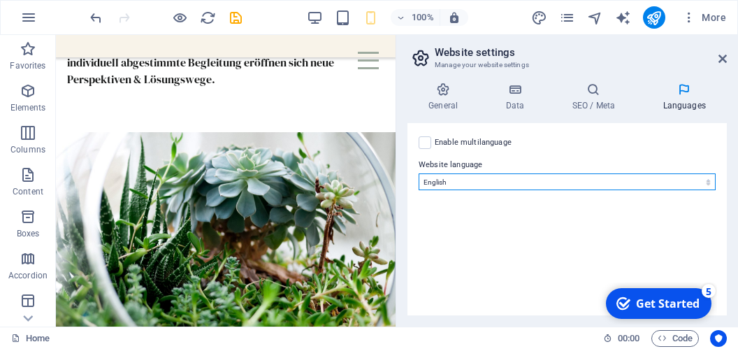
click at [419, 173] on select "Abkhazian Afar Afrikaans Akan Albanian Amharic Arabic Aragonese Armenian Assame…" at bounding box center [567, 181] width 297 height 17
select select "55"
click option "German" at bounding box center [0, 0] width 0 height 0
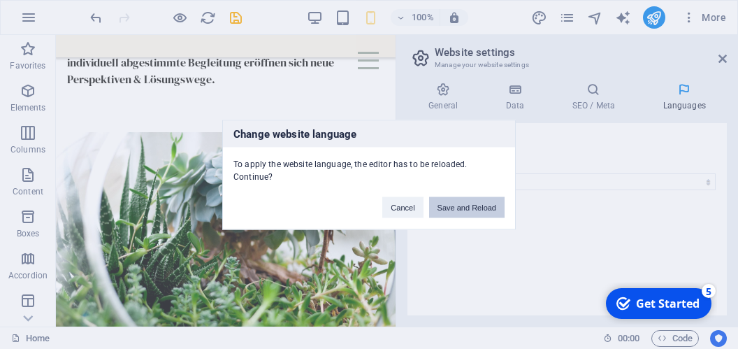
click at [470, 196] on button "Save and Reload" at bounding box center [466, 206] width 75 height 21
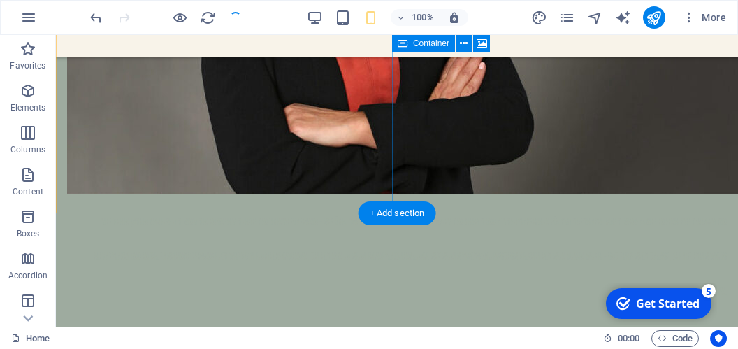
scroll to position [1771, 0]
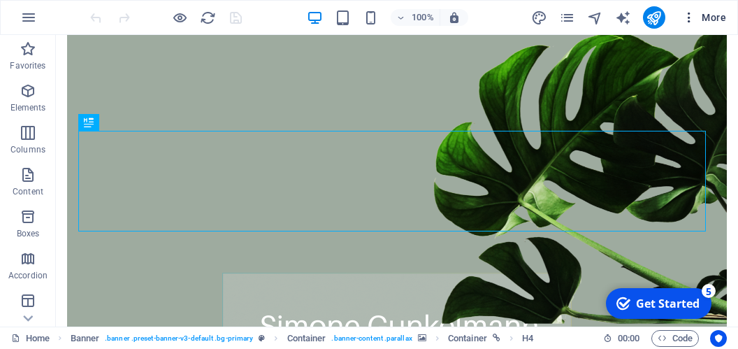
click at [692, 19] on icon "button" at bounding box center [689, 17] width 14 height 14
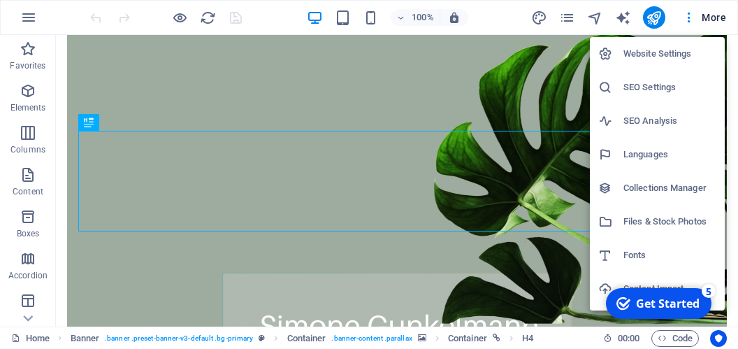
click at [673, 50] on h6 "Website Settings" at bounding box center [669, 53] width 93 height 17
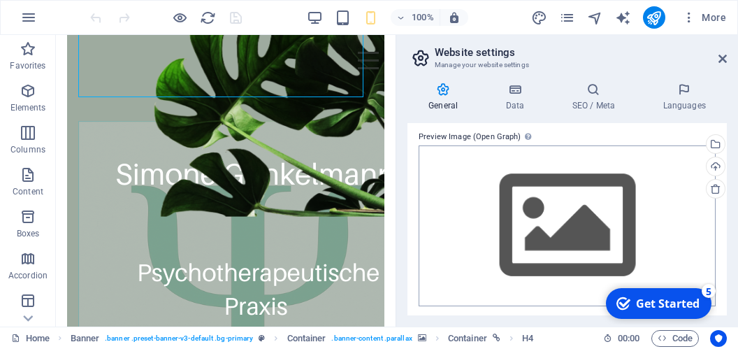
scroll to position [284, 0]
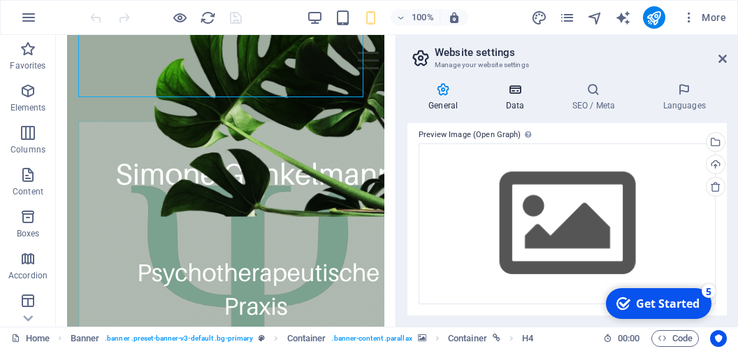
click at [517, 101] on h4 "Data" at bounding box center [517, 96] width 66 height 29
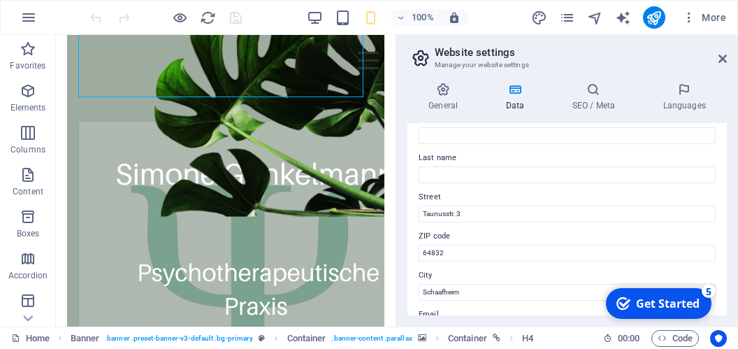
scroll to position [0, 0]
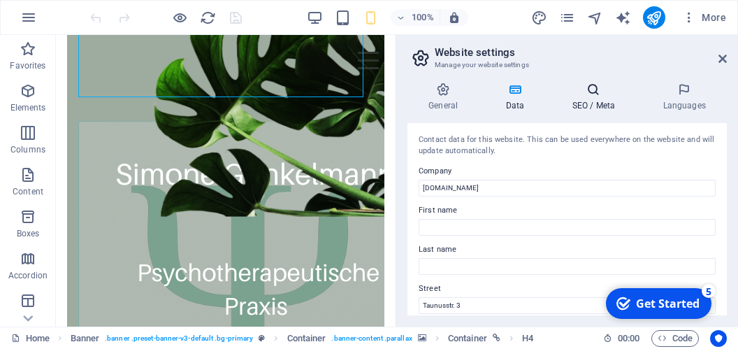
click at [602, 108] on h4 "SEO / Meta" at bounding box center [596, 96] width 91 height 29
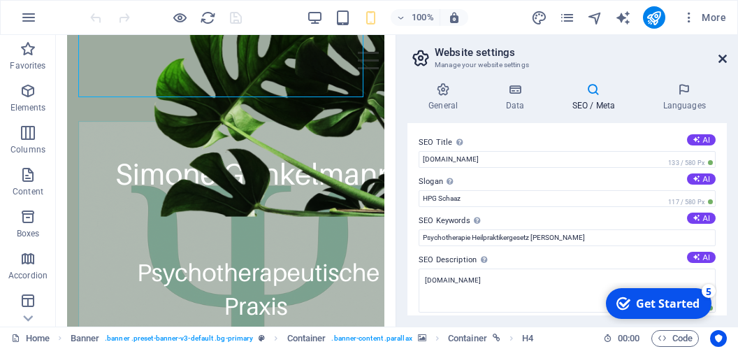
click at [720, 57] on icon at bounding box center [722, 58] width 8 height 11
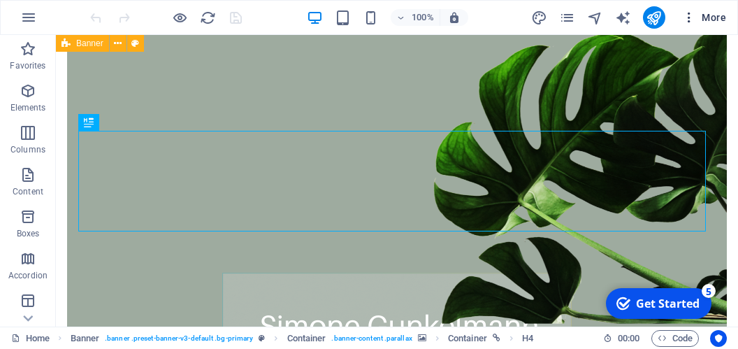
click at [713, 20] on span "More" at bounding box center [704, 17] width 44 height 14
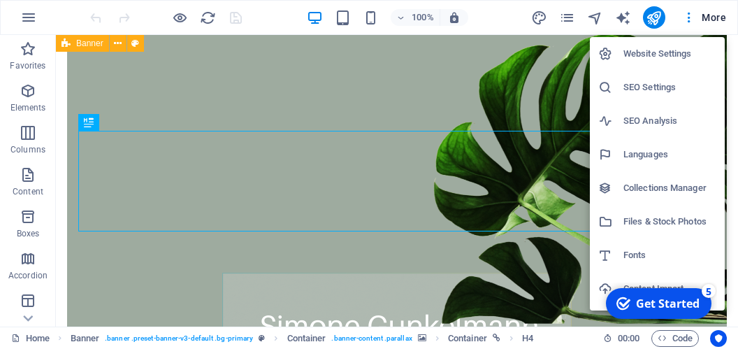
click at [656, 14] on div at bounding box center [369, 174] width 738 height 349
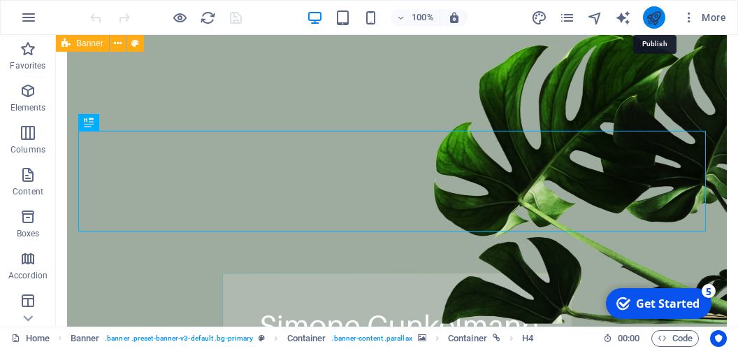
click at [656, 17] on icon "publish" at bounding box center [654, 18] width 16 height 16
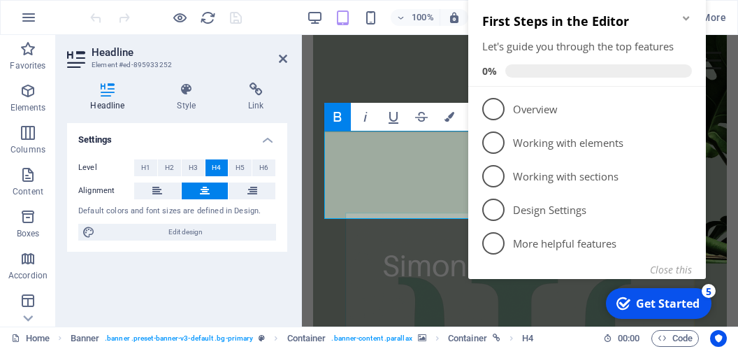
click at [683, 20] on icon "Minimize checklist" at bounding box center [686, 18] width 11 height 11
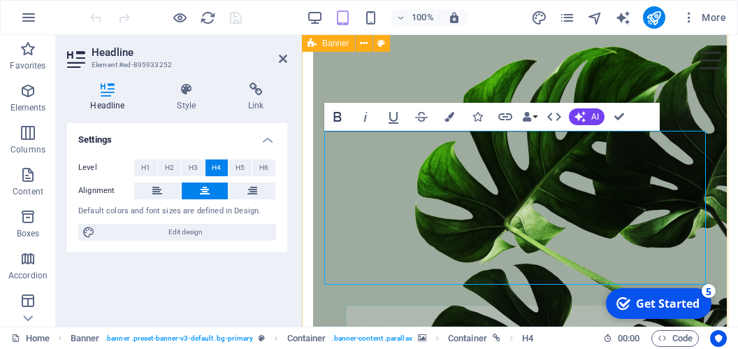
click at [342, 117] on icon "button" at bounding box center [337, 116] width 17 height 17
click at [714, 90] on figure at bounding box center [520, 90] width 414 height 530
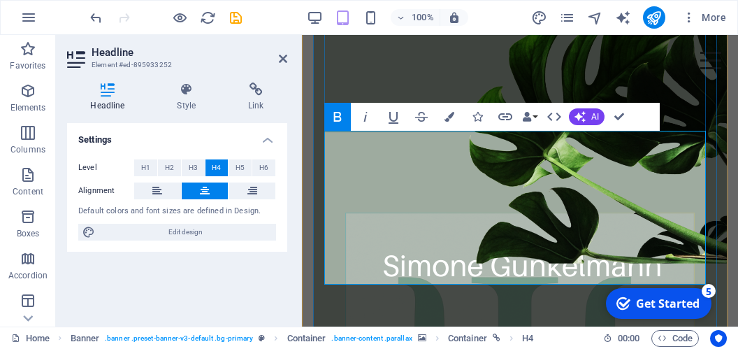
click at [451, 119] on icon "button" at bounding box center [449, 117] width 10 height 10
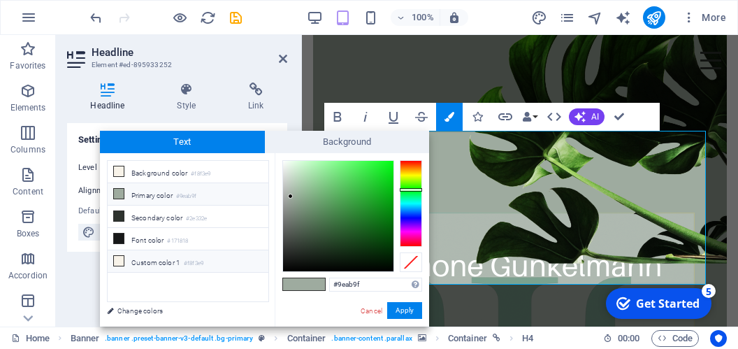
click at [159, 252] on li "Custom color 1 #f8f3e9" at bounding box center [188, 261] width 161 height 22
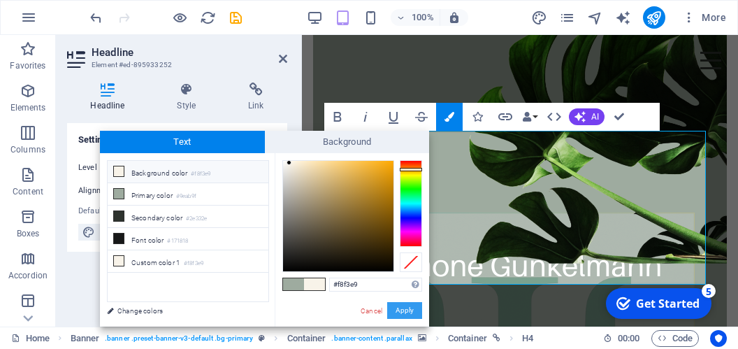
click at [403, 306] on button "Apply" at bounding box center [404, 310] width 35 height 17
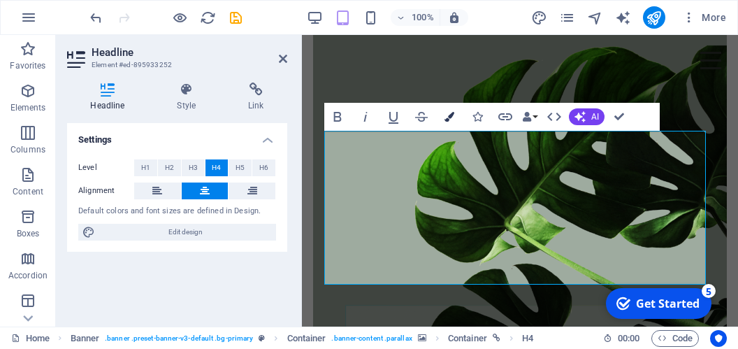
click at [452, 119] on icon "button" at bounding box center [449, 117] width 10 height 10
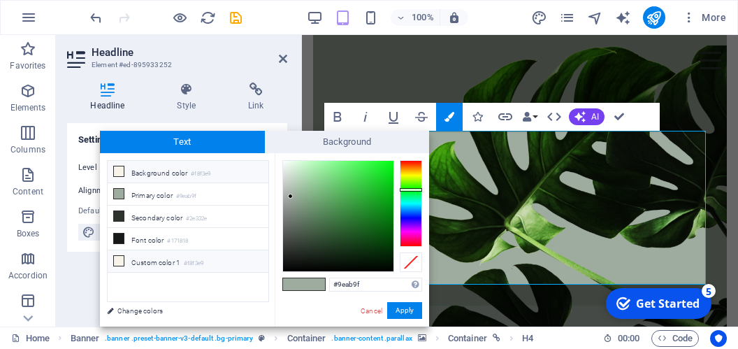
click at [117, 256] on icon at bounding box center [119, 261] width 10 height 10
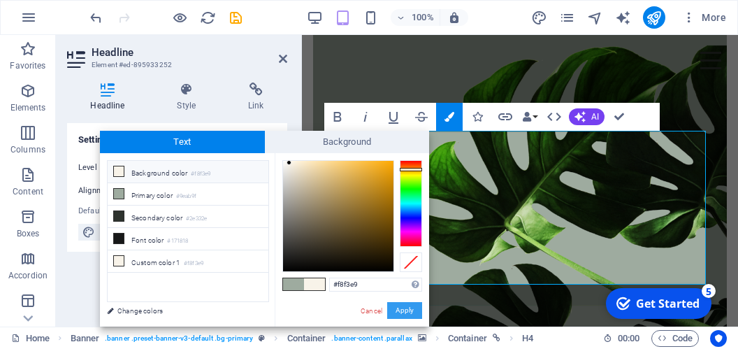
click at [402, 310] on button "Apply" at bounding box center [404, 310] width 35 height 17
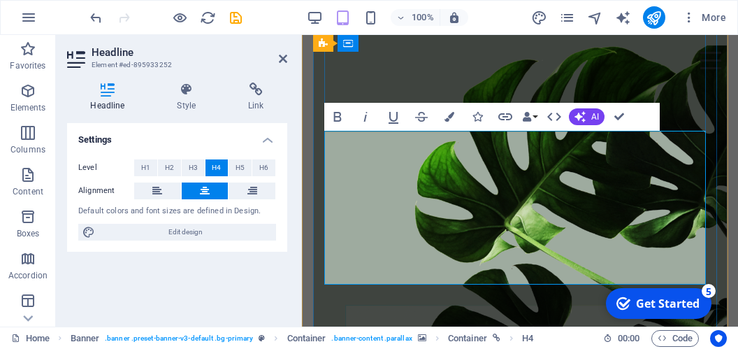
click at [448, 113] on icon "button" at bounding box center [449, 117] width 10 height 10
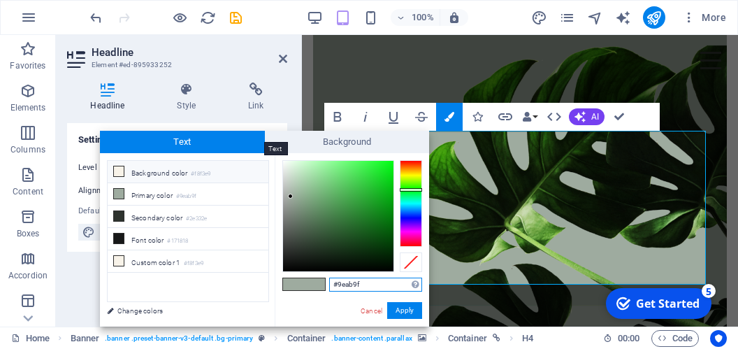
click at [220, 136] on span "Text" at bounding box center [182, 142] width 165 height 22
click at [116, 256] on icon at bounding box center [119, 261] width 10 height 10
type input "#f8f3e9"
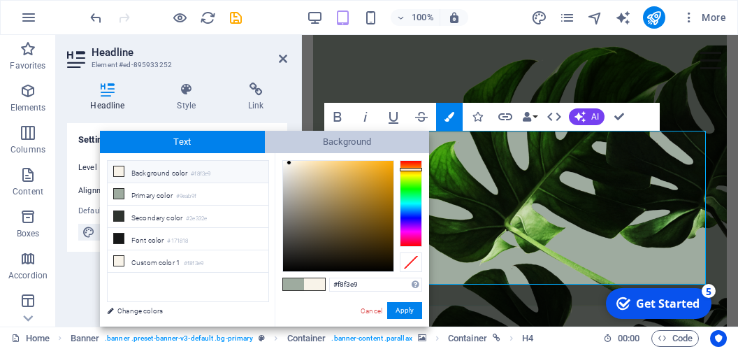
click at [343, 144] on span "Background" at bounding box center [347, 142] width 165 height 22
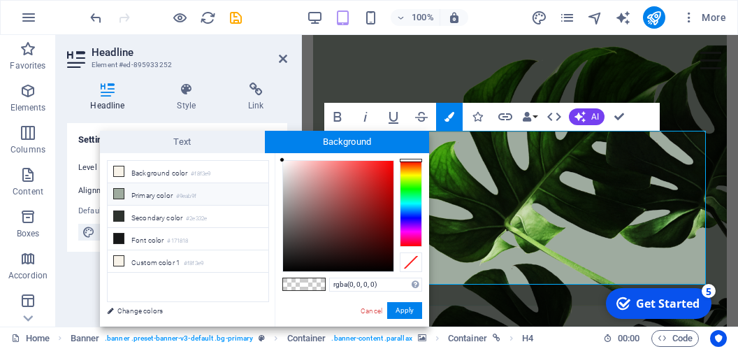
click at [154, 189] on li "Primary color #9eab9f" at bounding box center [188, 194] width 161 height 22
type input "rgba(158, 171, 159, 0)"
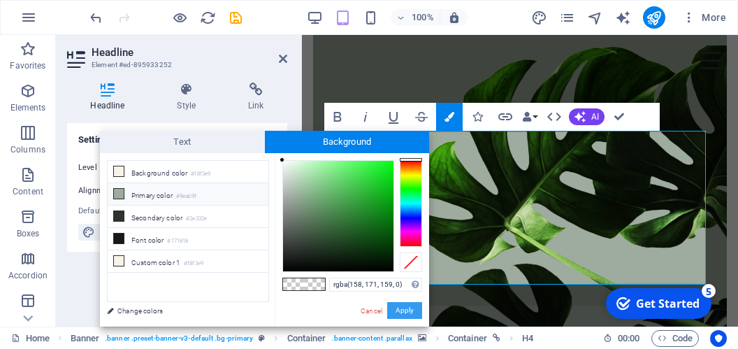
click at [401, 312] on button "Apply" at bounding box center [404, 310] width 35 height 17
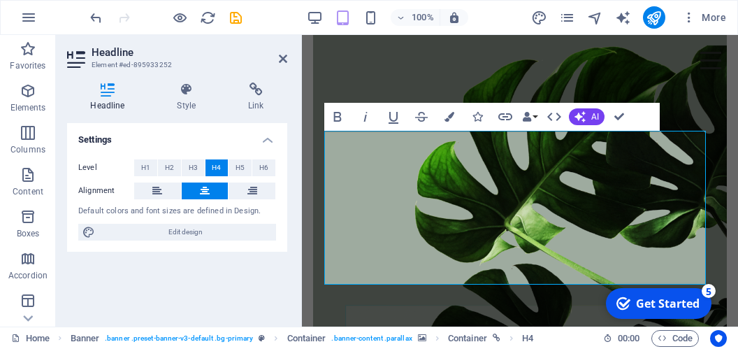
click at [392, 310] on figure at bounding box center [520, 90] width 414 height 530
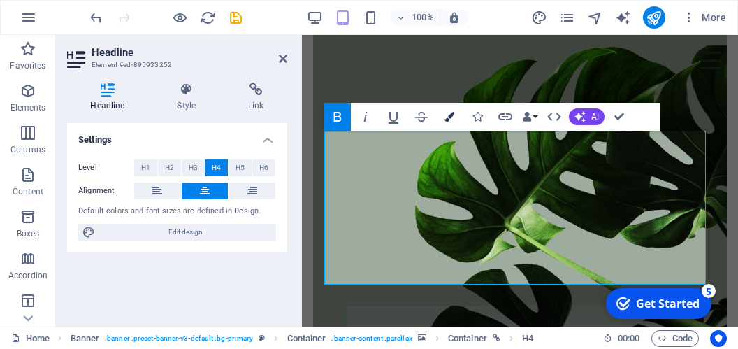
click at [448, 117] on icon "button" at bounding box center [449, 117] width 10 height 10
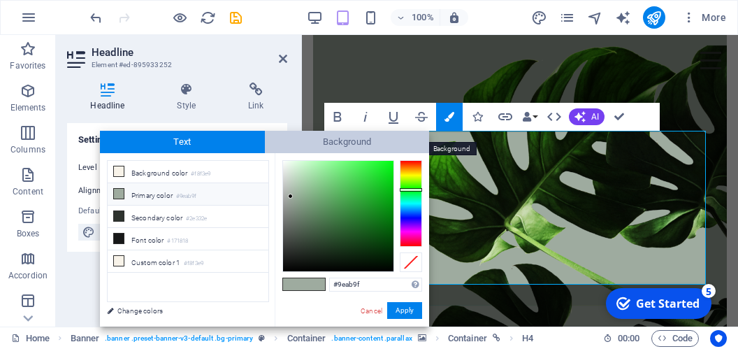
click at [341, 140] on span "Background" at bounding box center [347, 142] width 165 height 22
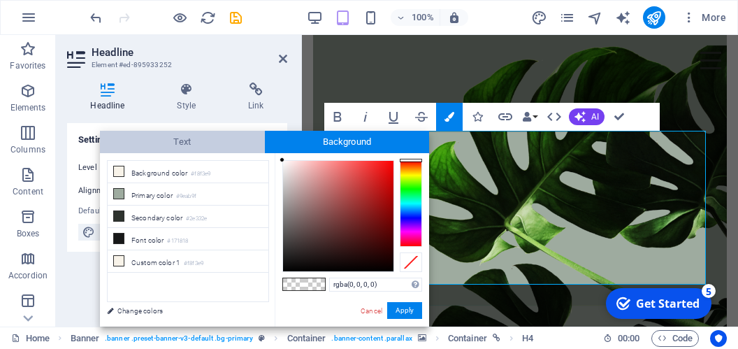
click at [178, 145] on span "Text" at bounding box center [182, 142] width 165 height 22
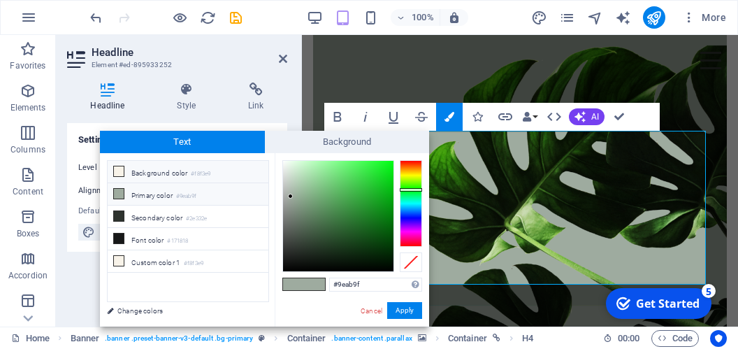
click at [117, 167] on icon at bounding box center [119, 171] width 10 height 10
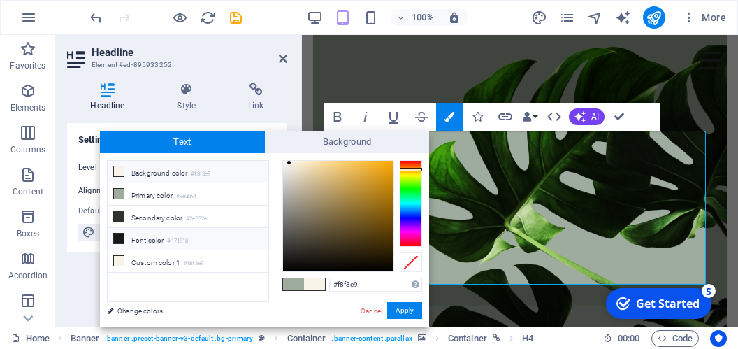
click at [154, 228] on li "Font color #171818" at bounding box center [188, 239] width 161 height 22
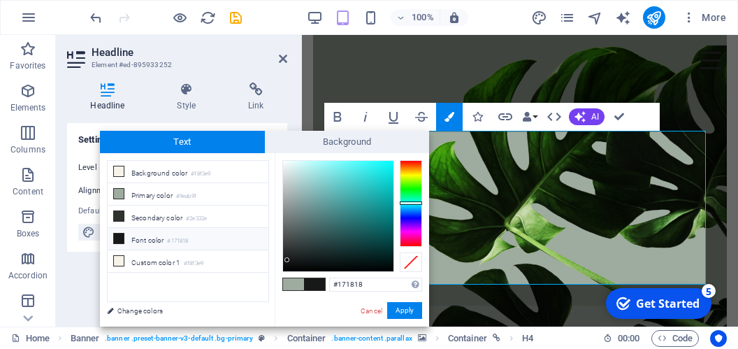
click at [156, 231] on li "Font color #171818" at bounding box center [188, 239] width 161 height 22
type input "#f9f9f9"
drag, startPoint x: 286, startPoint y: 173, endPoint x: 282, endPoint y: 162, distance: 11.9
click at [283, 162] on div at bounding box center [338, 216] width 110 height 110
click at [405, 305] on button "Apply" at bounding box center [404, 310] width 35 height 17
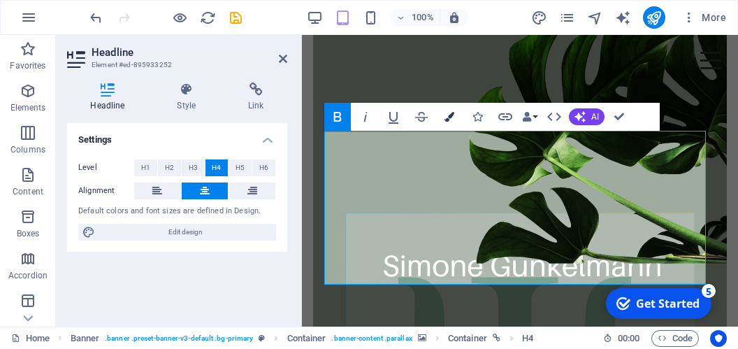
click at [449, 117] on icon "button" at bounding box center [449, 117] width 10 height 10
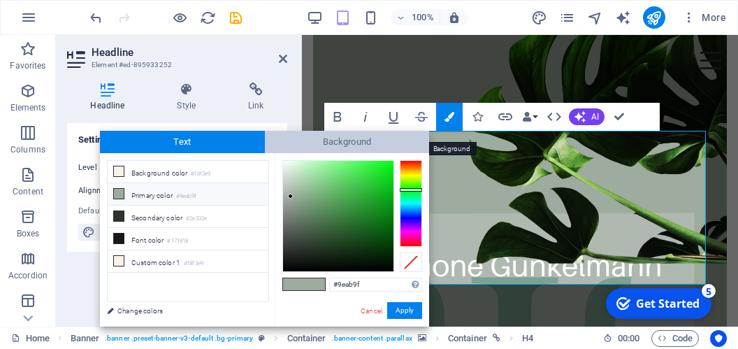
click at [346, 140] on span "Background" at bounding box center [347, 142] width 165 height 22
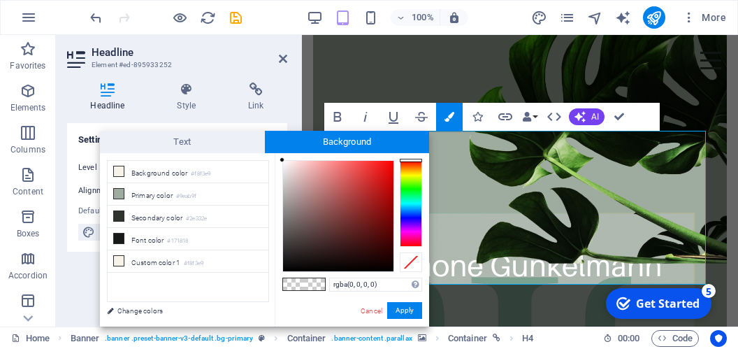
click at [299, 280] on span at bounding box center [293, 284] width 21 height 12
click at [412, 264] on div at bounding box center [411, 262] width 22 height 20
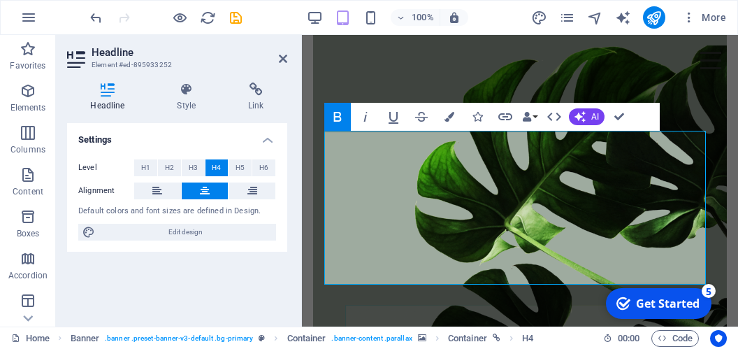
click at [711, 101] on figure at bounding box center [520, 90] width 414 height 530
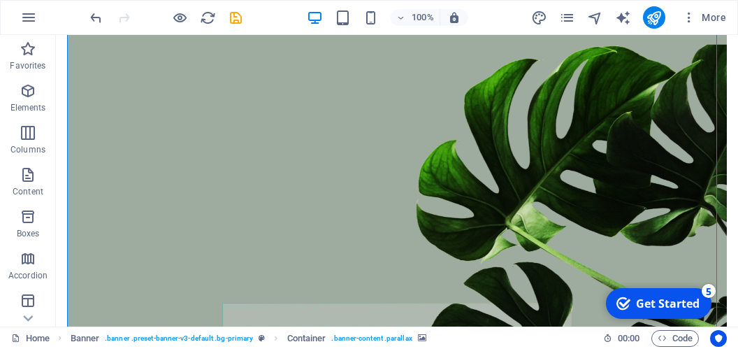
click at [712, 106] on figure at bounding box center [397, 89] width 660 height 528
click at [648, 13] on icon "publish" at bounding box center [654, 18] width 16 height 16
